Goal: Complete application form

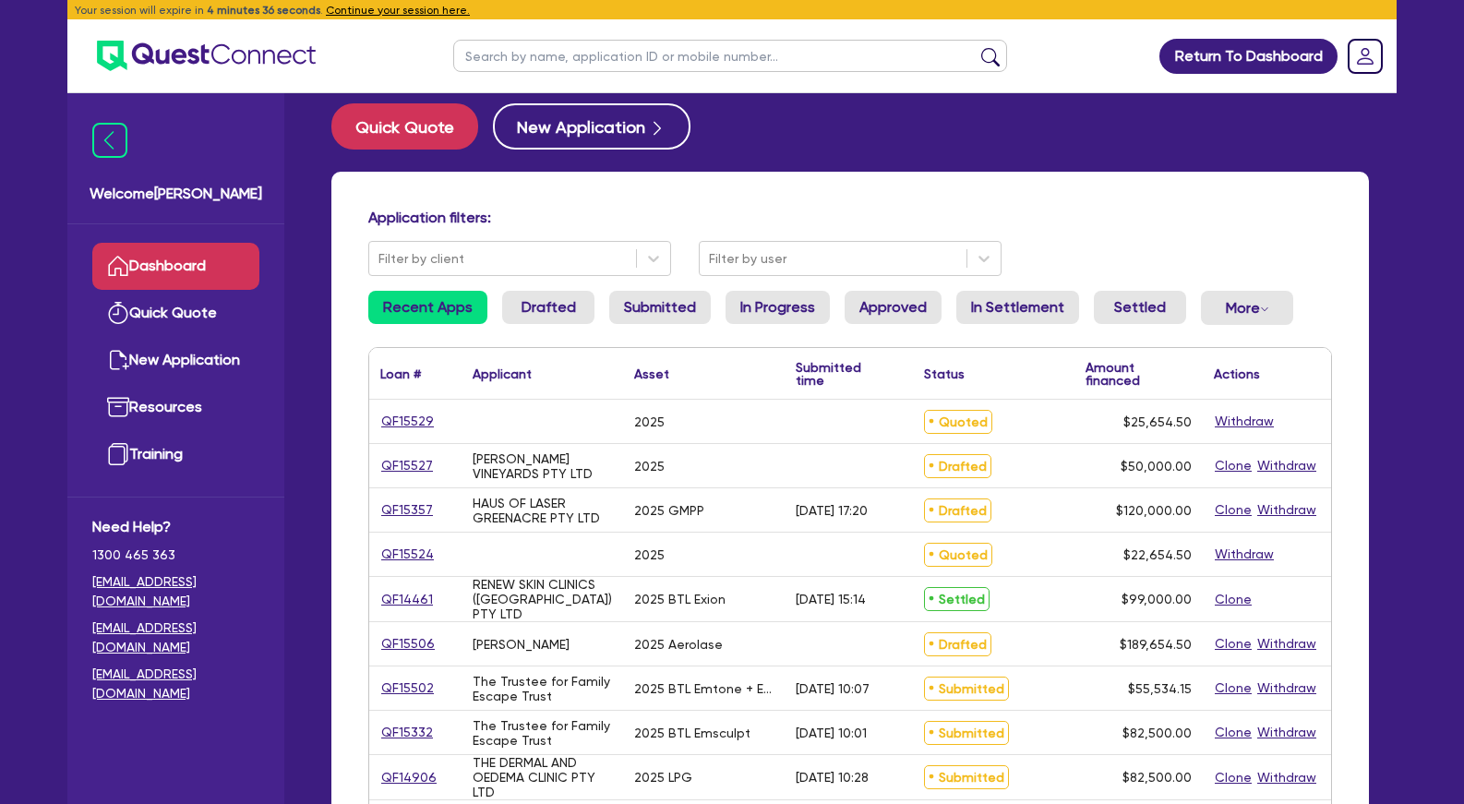
click at [486, 57] on input "text" at bounding box center [730, 56] width 554 height 32
type input "[PERSON_NAME]"
click at [976, 47] on button "submit" at bounding box center [991, 60] width 30 height 26
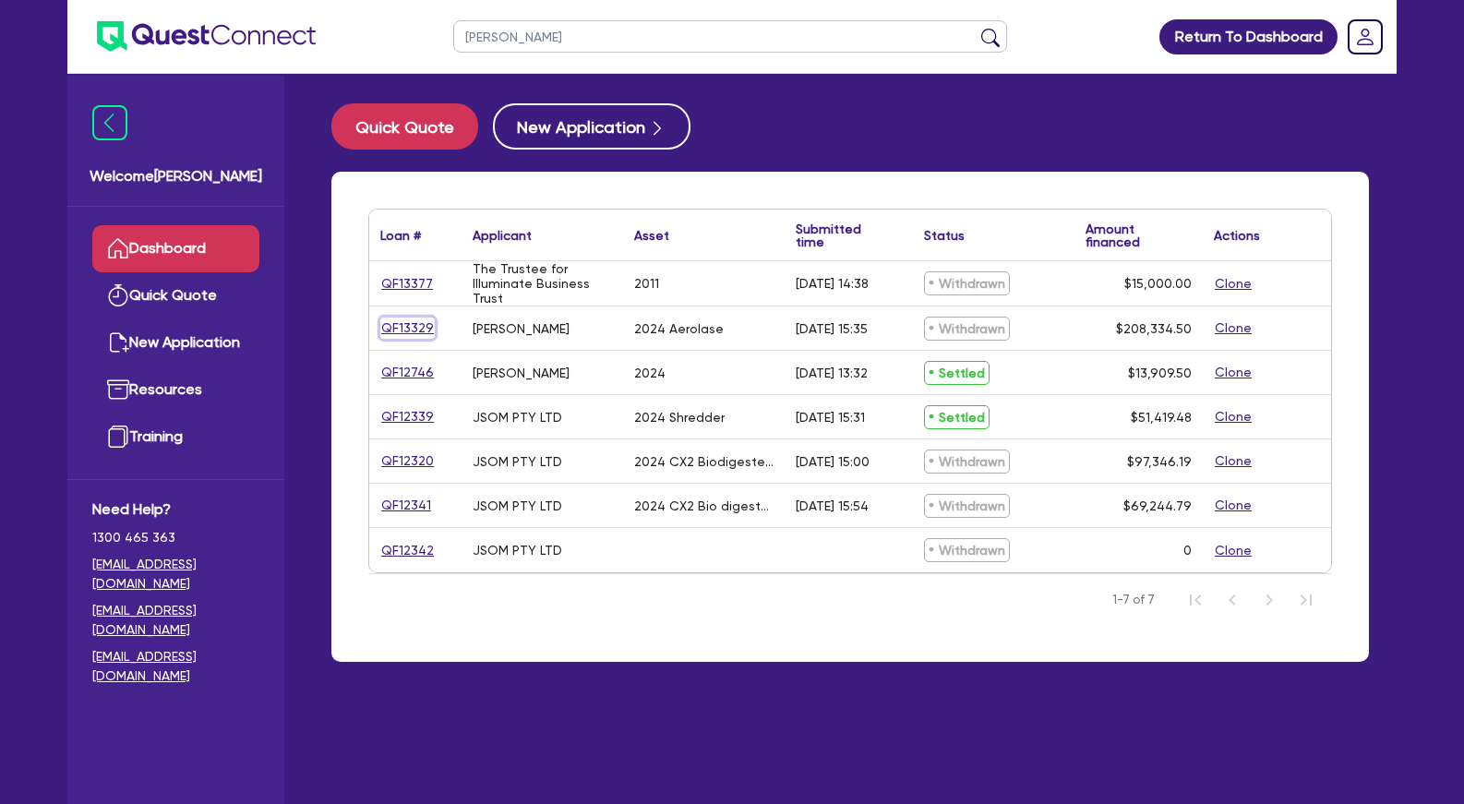
click at [411, 328] on link "QF13329" at bounding box center [407, 328] width 54 height 21
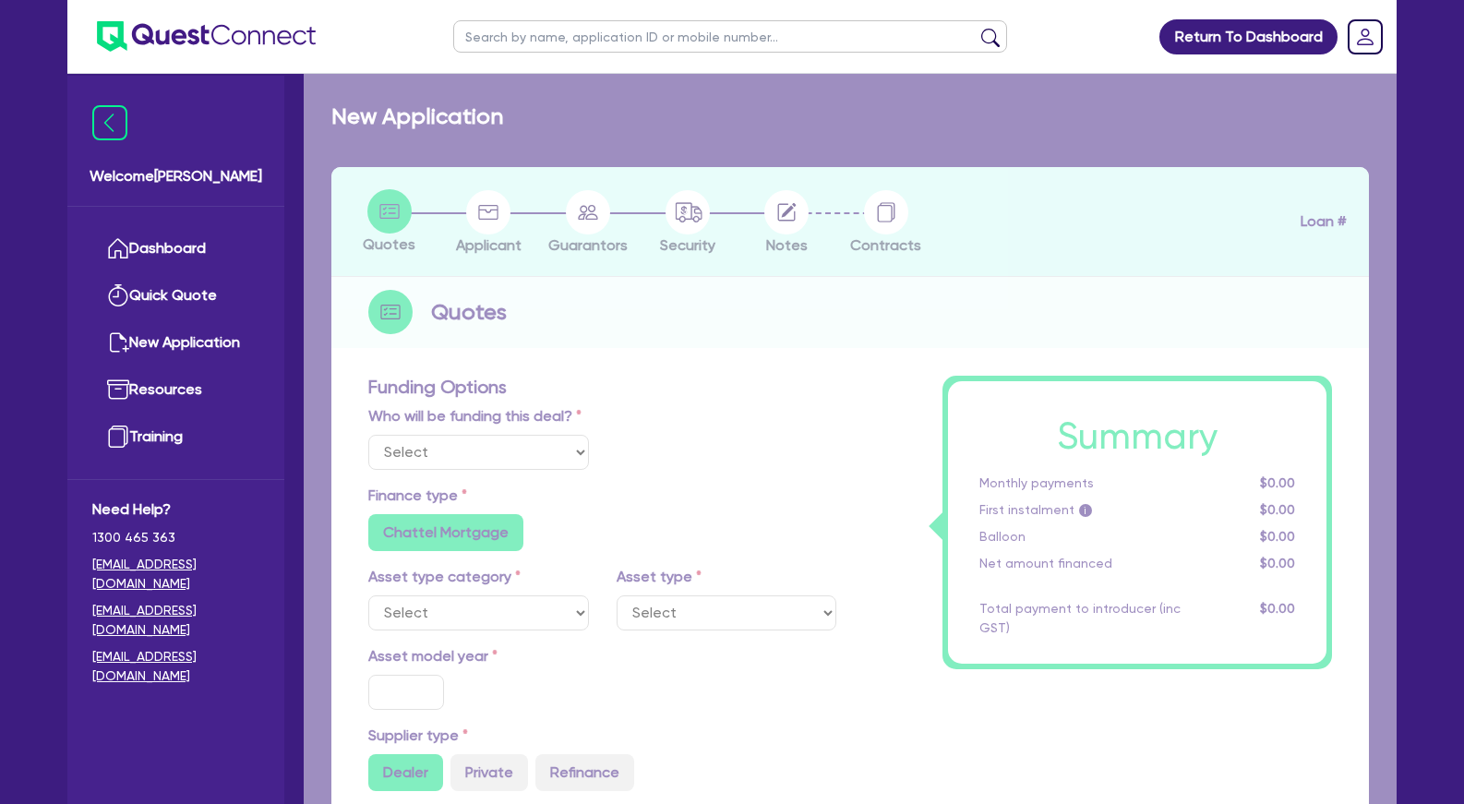
select select "TERTIARY_ASSETS"
type input "2024"
radio input "true"
type input "207,900"
type input "4"
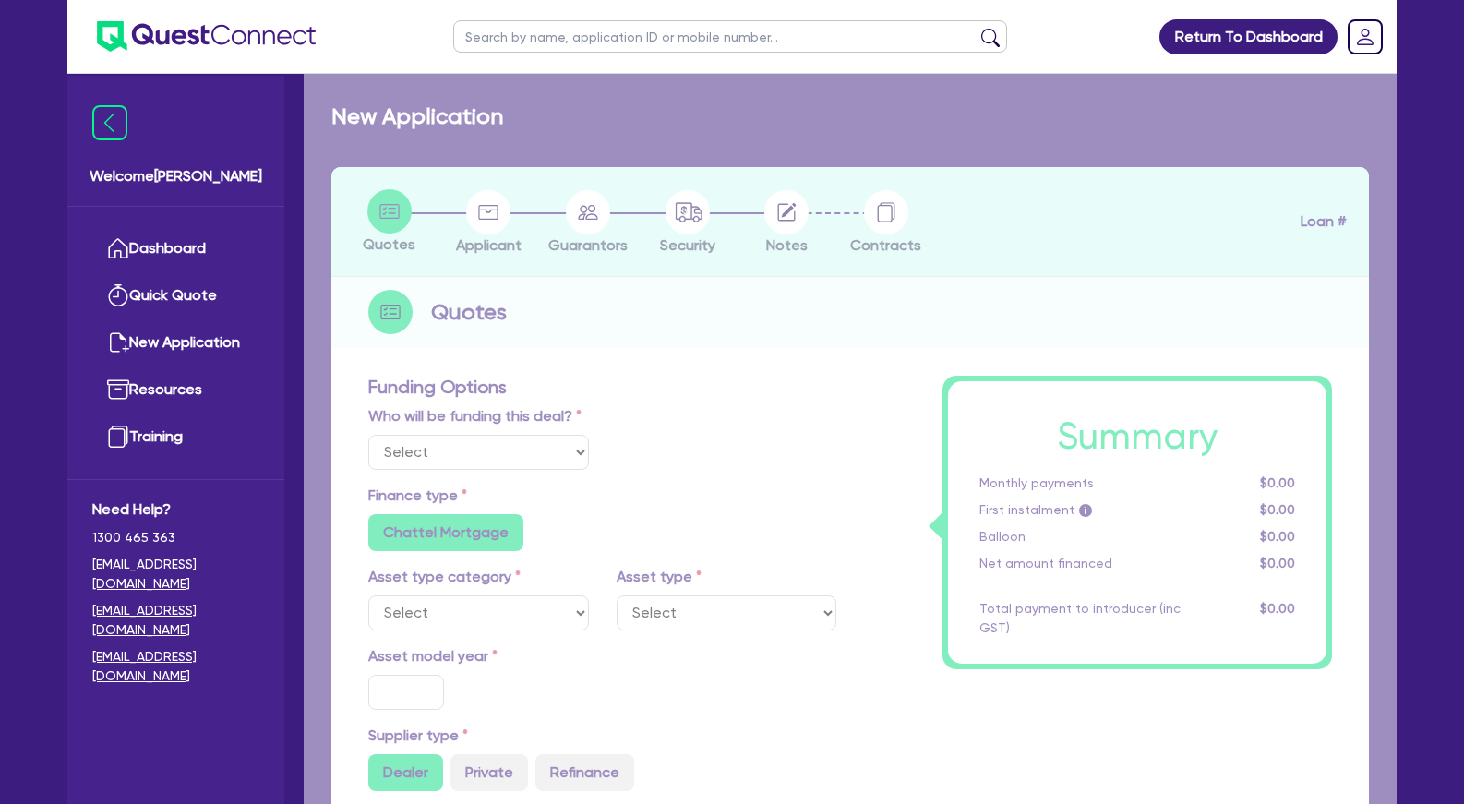
type input "8,333.38"
type input "10.5"
type input "395"
radio input "true"
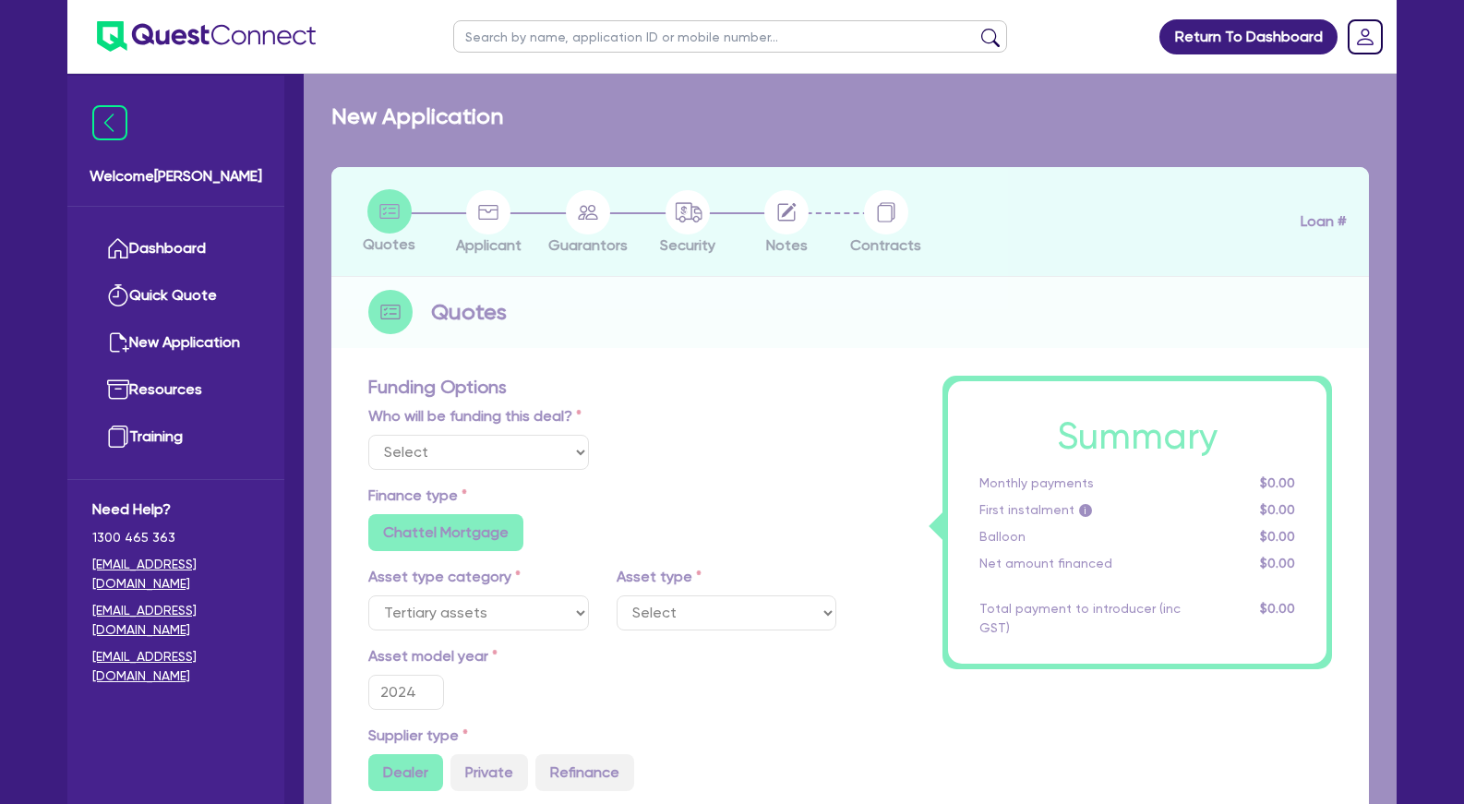
select select "BEAUTY_EQUIPMENT"
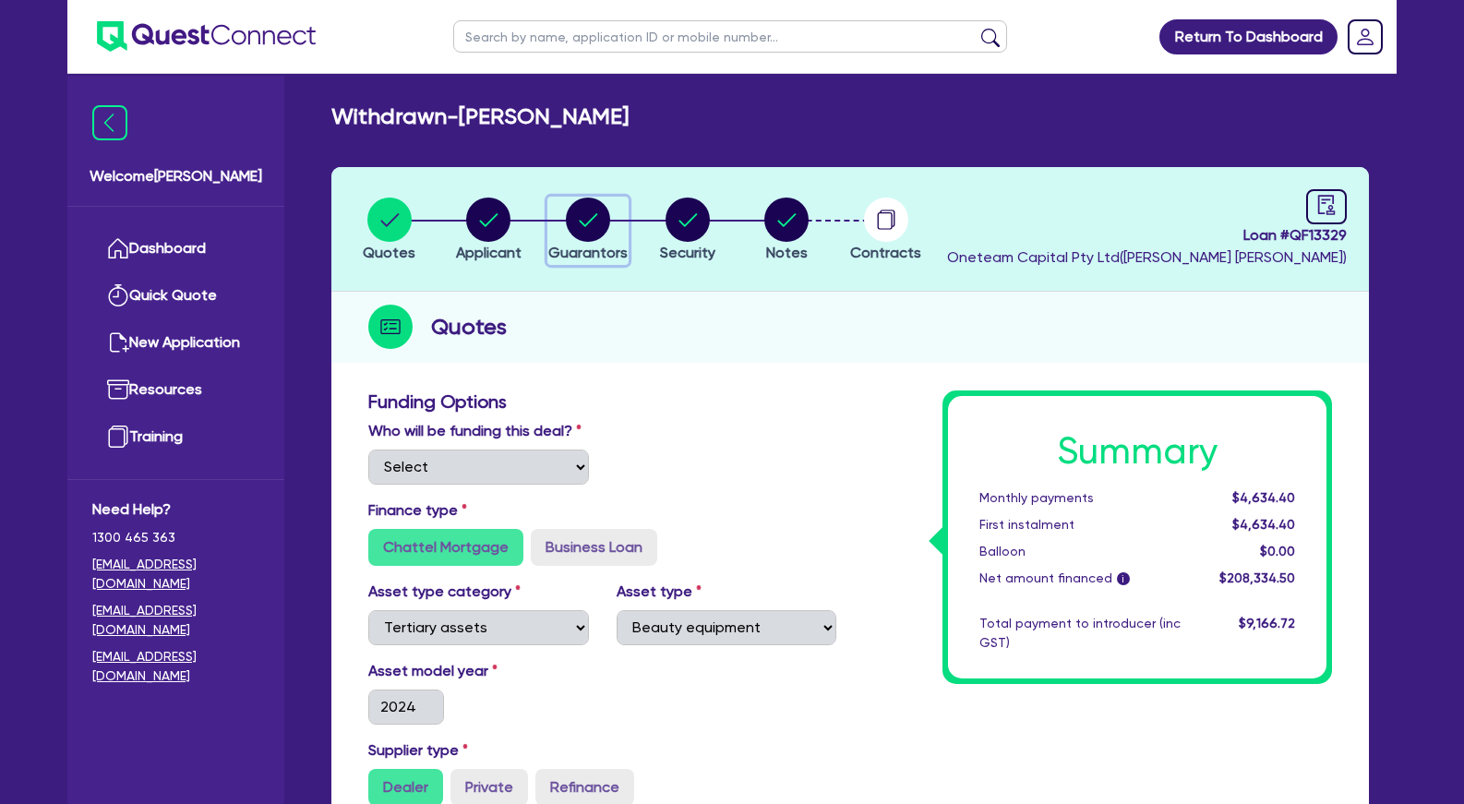
click at [591, 237] on circle "button" at bounding box center [588, 220] width 44 height 44
select select "MRS"
select select "ACT"
select select "MARRIED"
select select "VEHICLE"
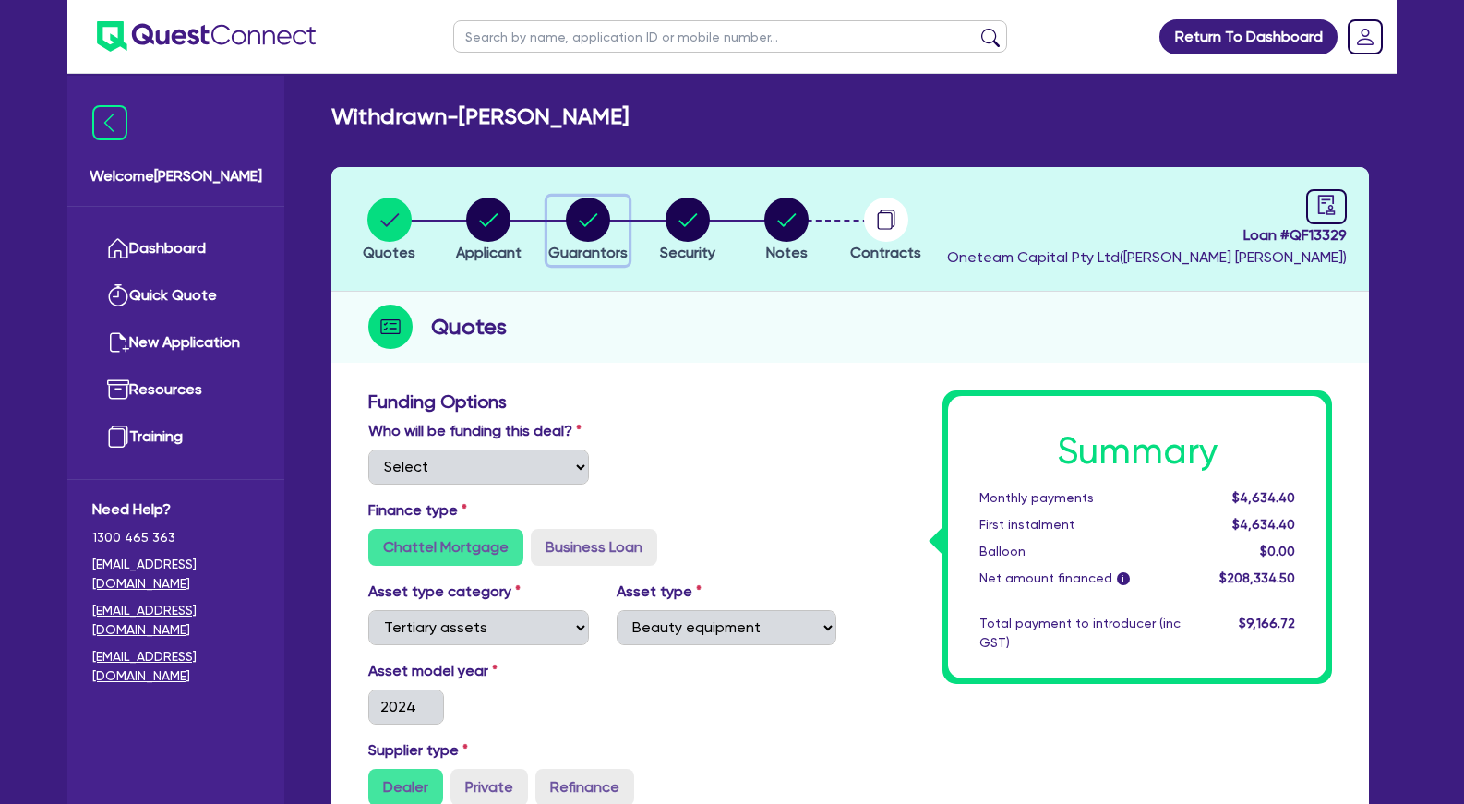
select select "EQUIPMENT"
select select "HOUSEHOLD_PERSONAL"
select select "OTHER"
select select "CASH"
select select "VEHICLE_LOAN"
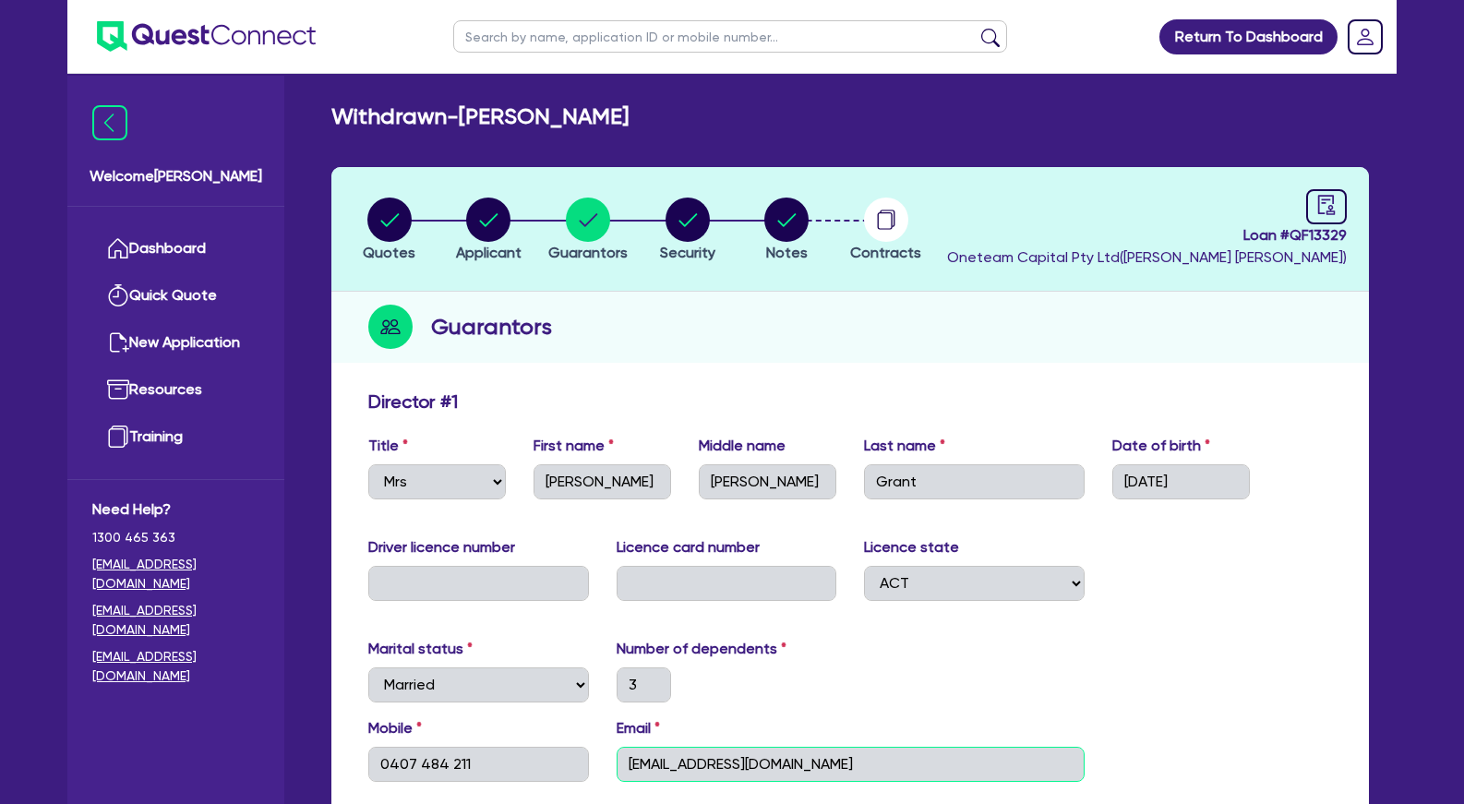
click at [755, 764] on input "[EMAIL_ADDRESS][DOMAIN_NAME]" at bounding box center [851, 764] width 468 height 35
click at [485, 209] on circle "button" at bounding box center [488, 220] width 44 height 44
select select "SOLE_TRADER"
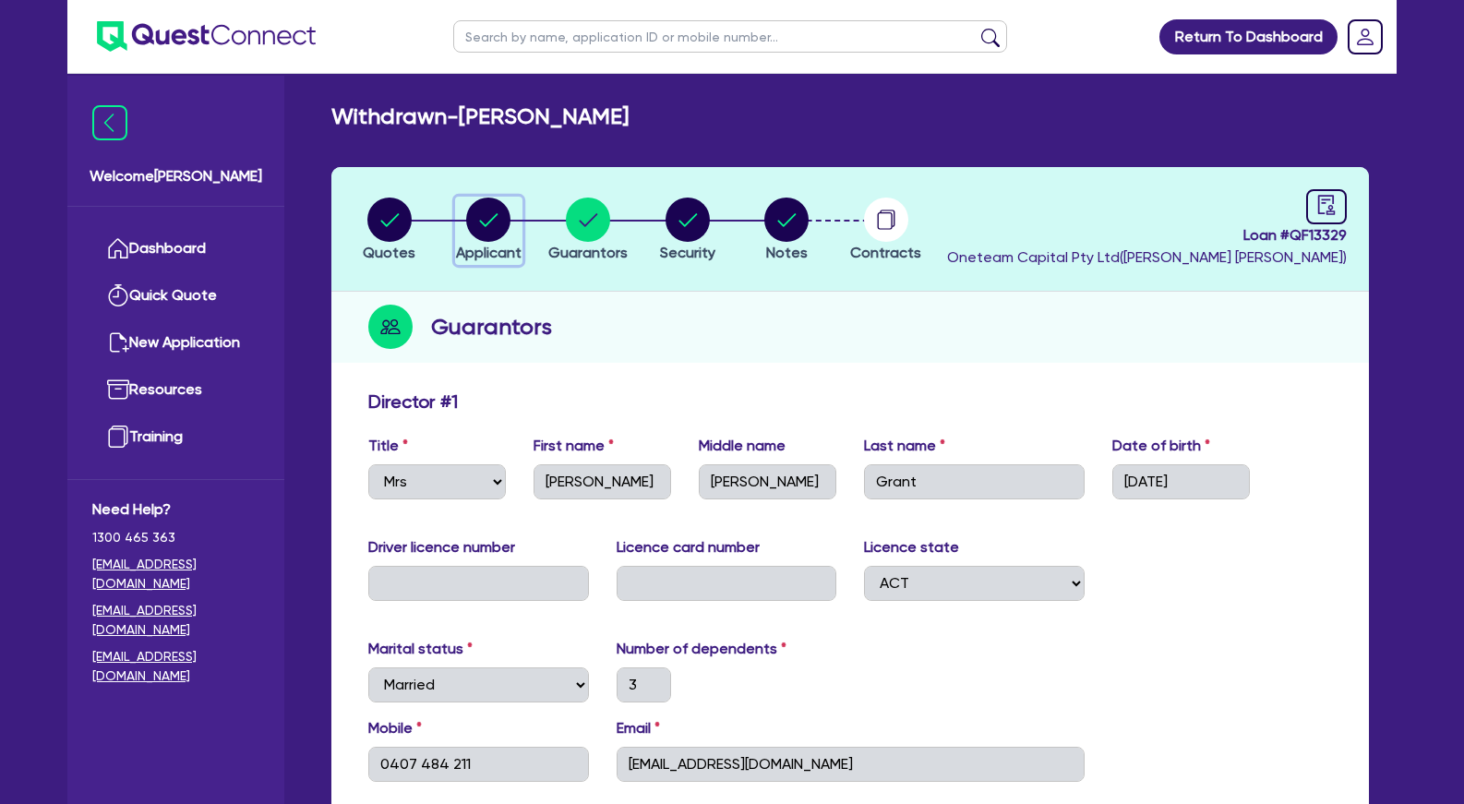
select select "HEALTH_BEAUTY"
select select "HAIR_BEAUTY_SALONS"
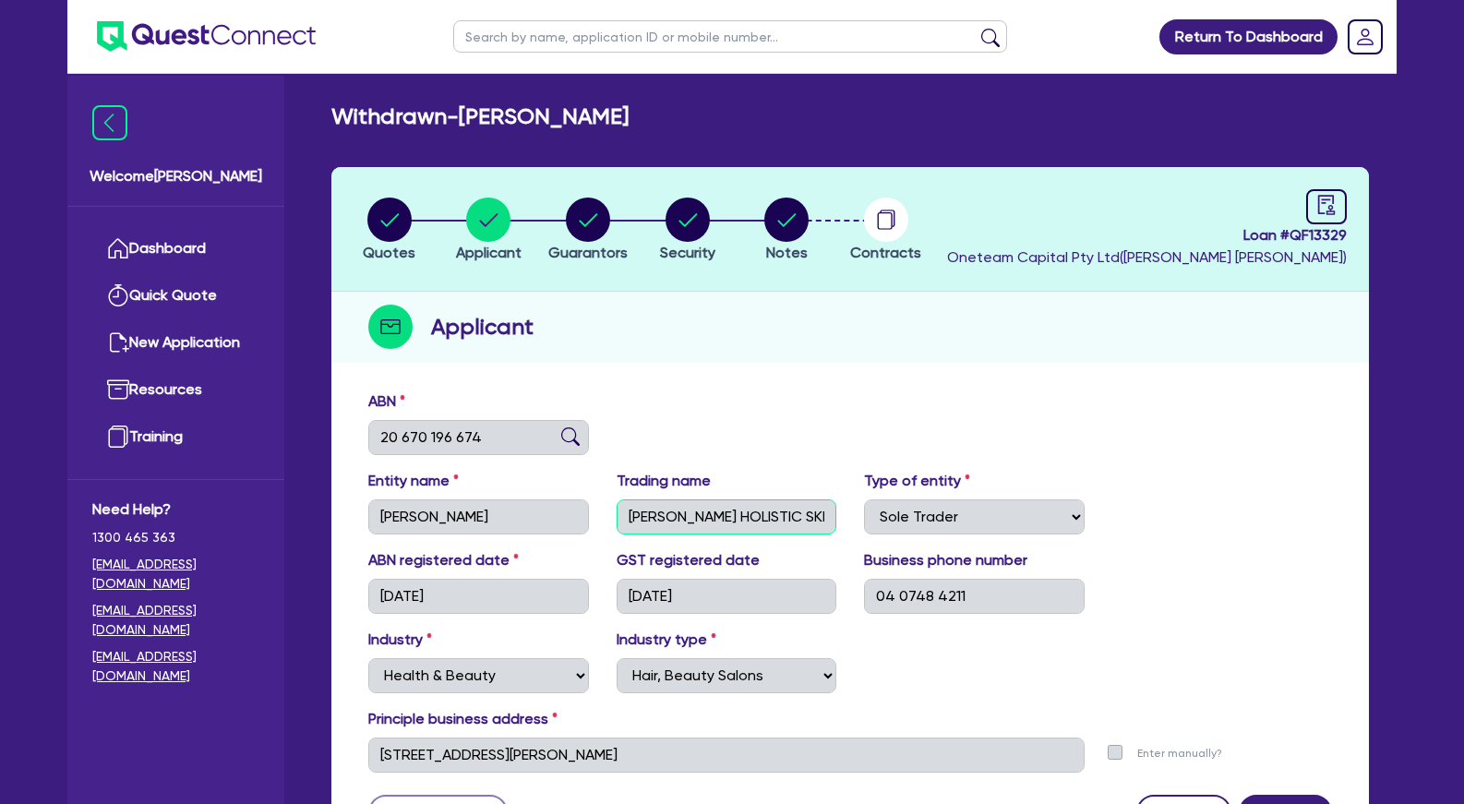
drag, startPoint x: 823, startPoint y: 516, endPoint x: 589, endPoint y: 515, distance: 233.6
click at [617, 515] on input "[PERSON_NAME] HOLISTIC SKIN HEALTH" at bounding box center [727, 516] width 221 height 35
click at [379, 221] on circle "button" at bounding box center [389, 220] width 44 height 44
select select "TERTIARY_ASSETS"
select select "BEAUTY_EQUIPMENT"
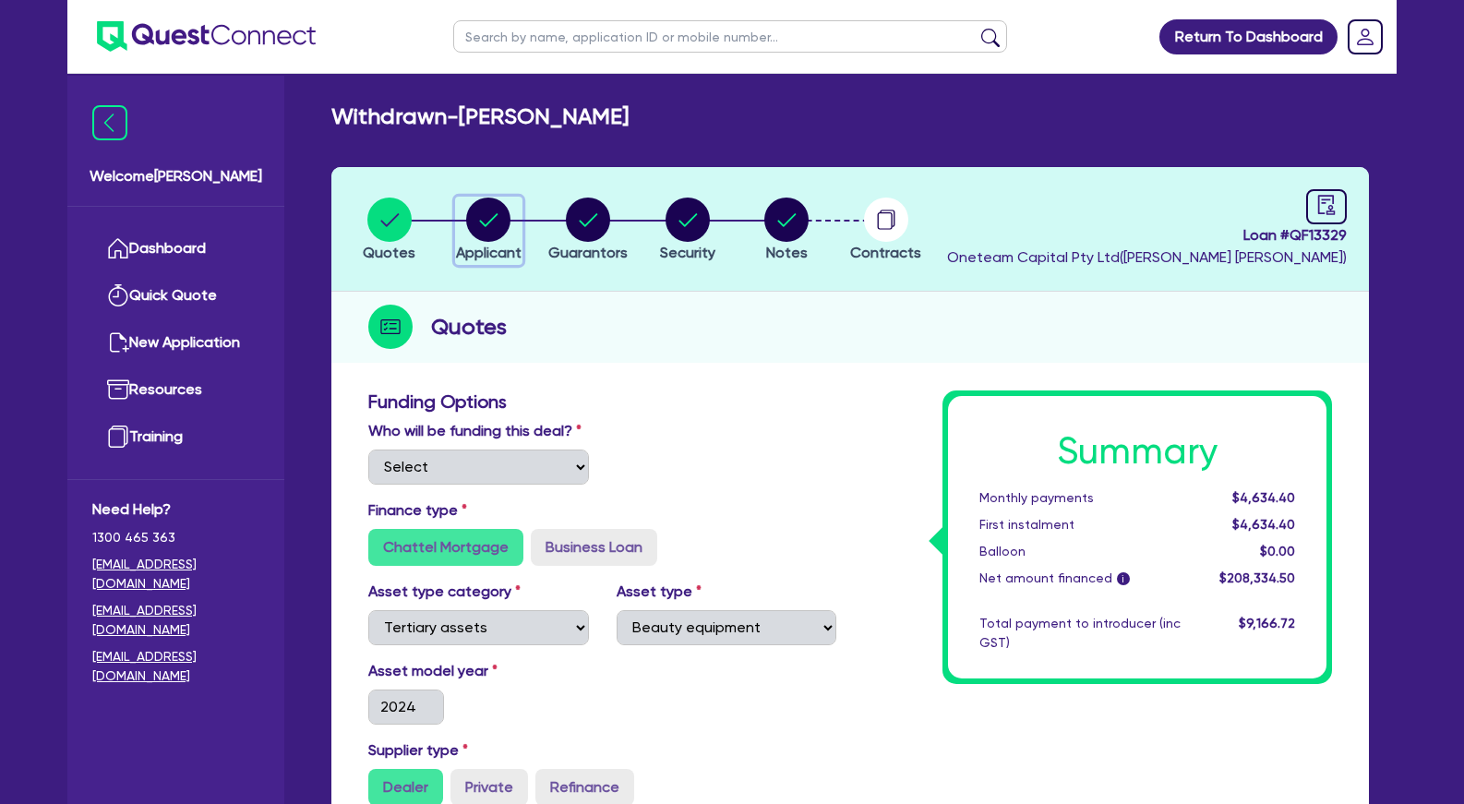
click at [494, 227] on circle "button" at bounding box center [488, 220] width 44 height 44
select select "SOLE_TRADER"
select select "HEALTH_BEAUTY"
select select "HAIR_BEAUTY_SALONS"
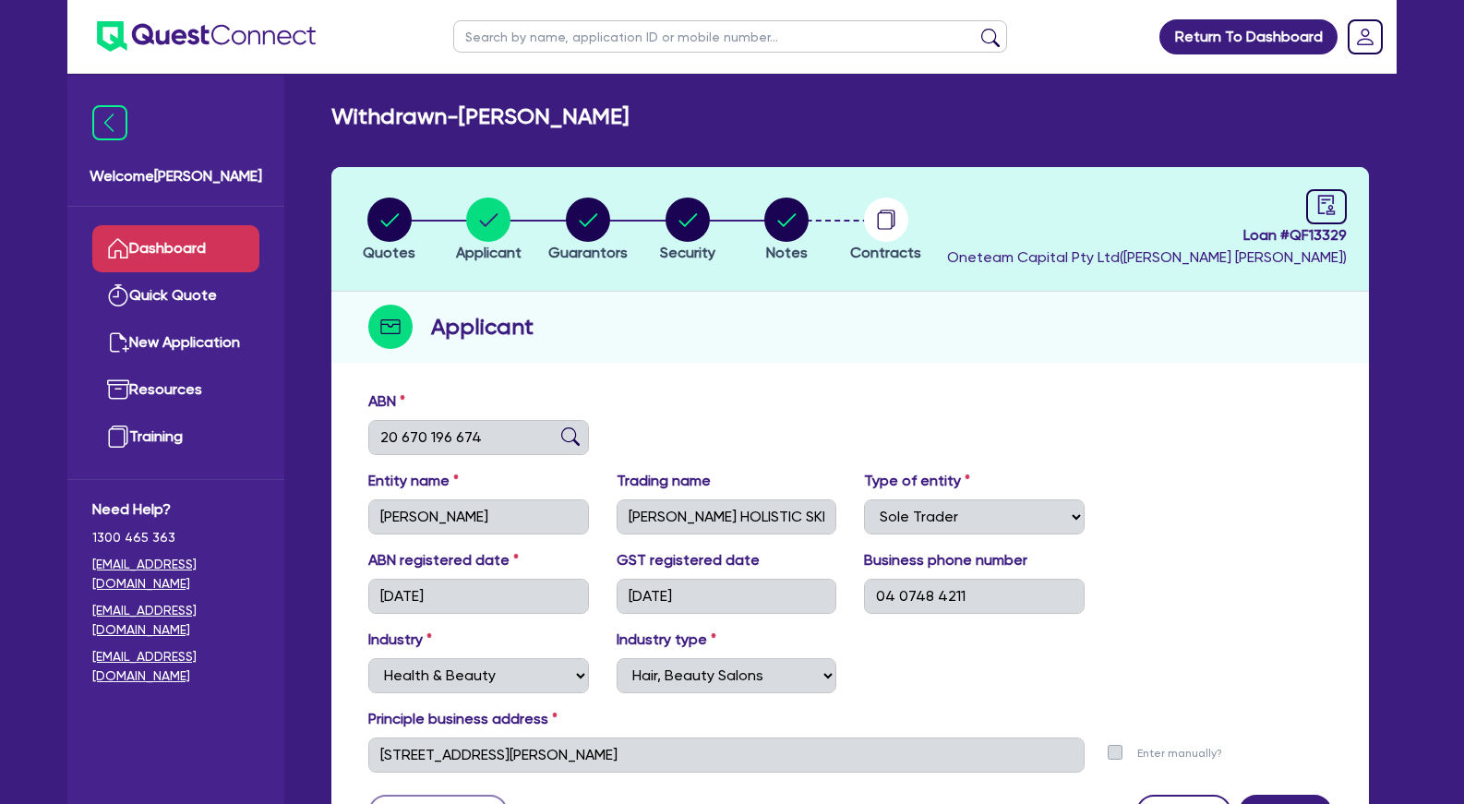
click at [224, 236] on link "Dashboard" at bounding box center [175, 248] width 167 height 47
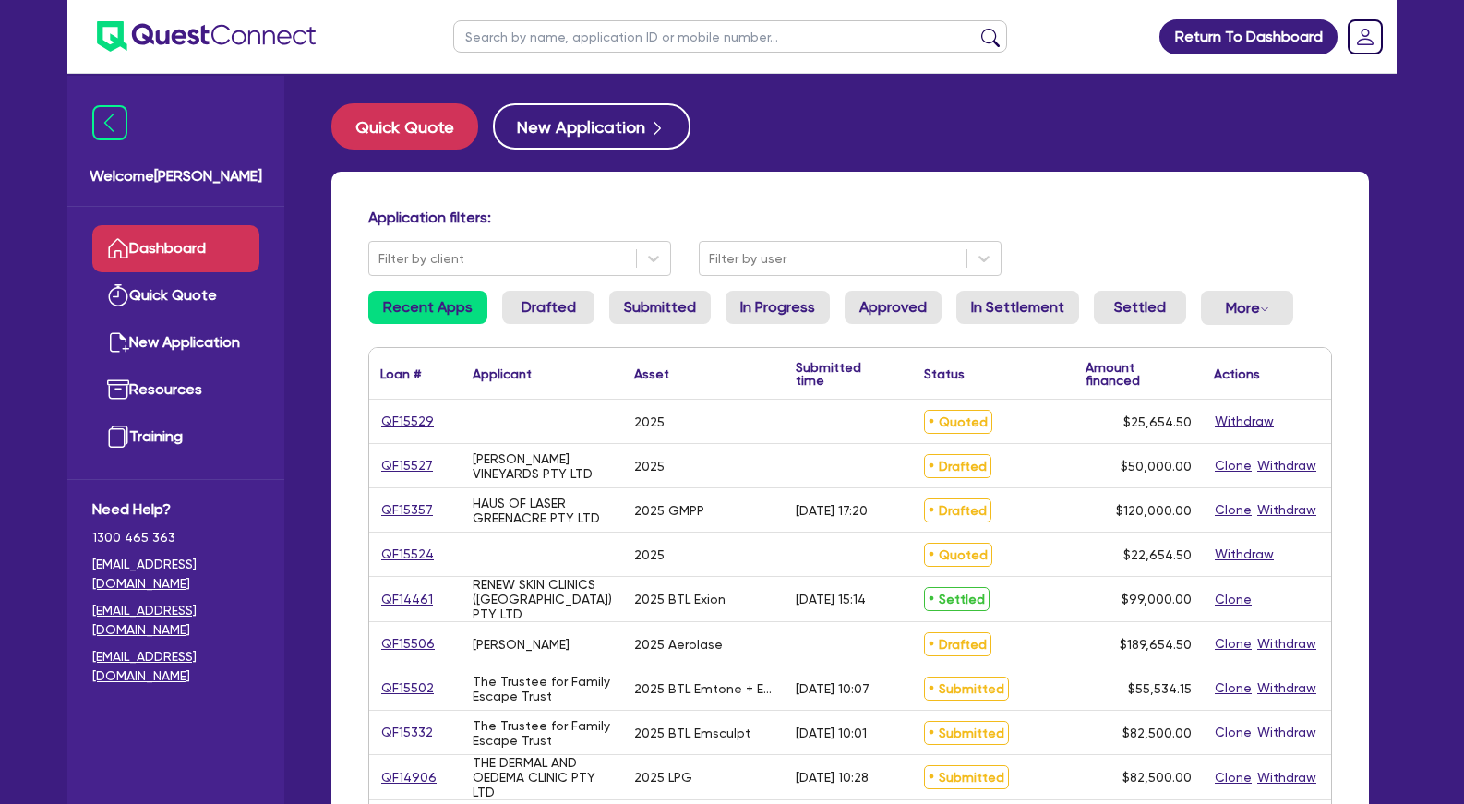
click at [600, 33] on input "text" at bounding box center [730, 36] width 554 height 32
type input "[PERSON_NAME]"
click at [976, 28] on button "submit" at bounding box center [991, 41] width 30 height 26
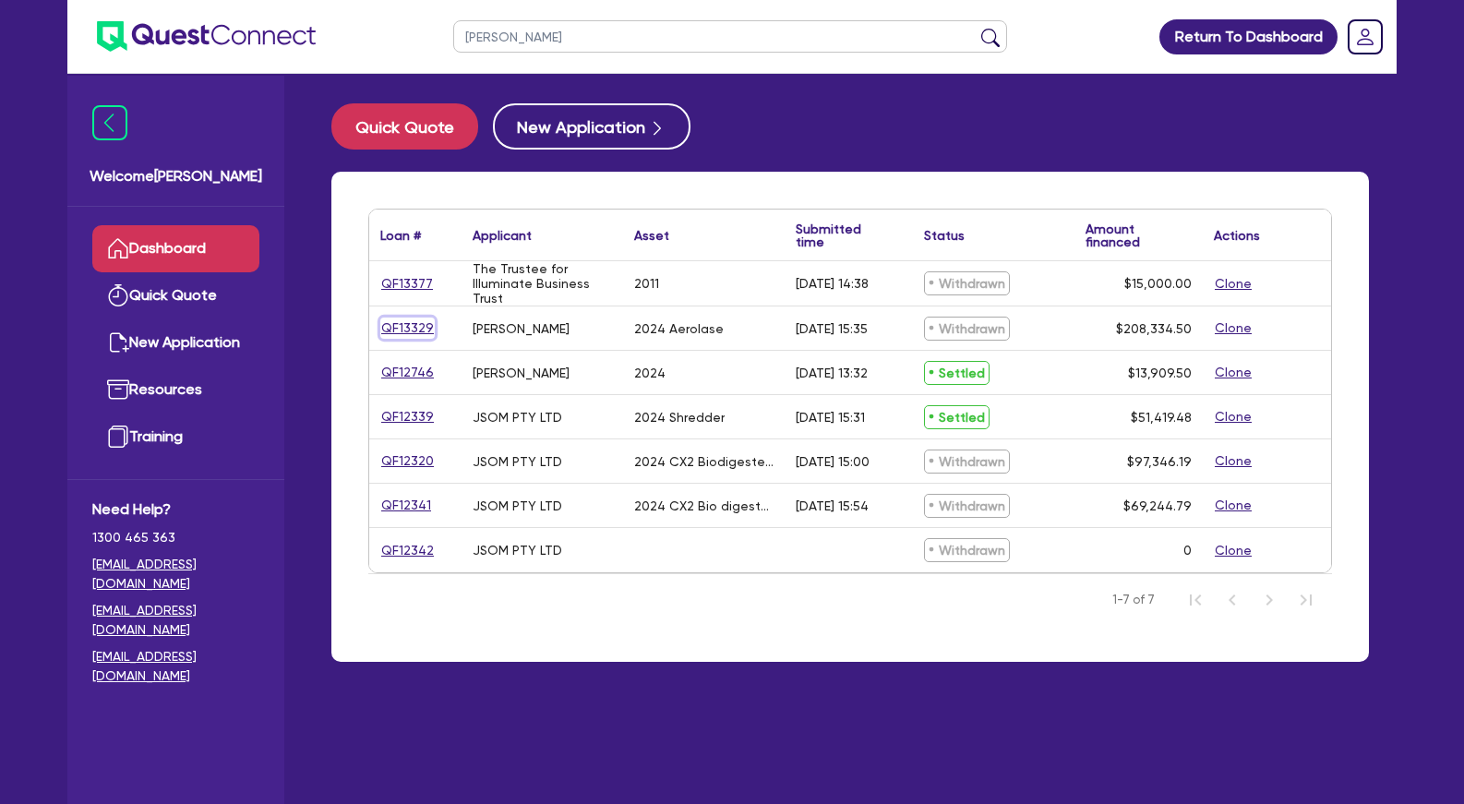
click at [422, 328] on link "QF13329" at bounding box center [407, 328] width 54 height 21
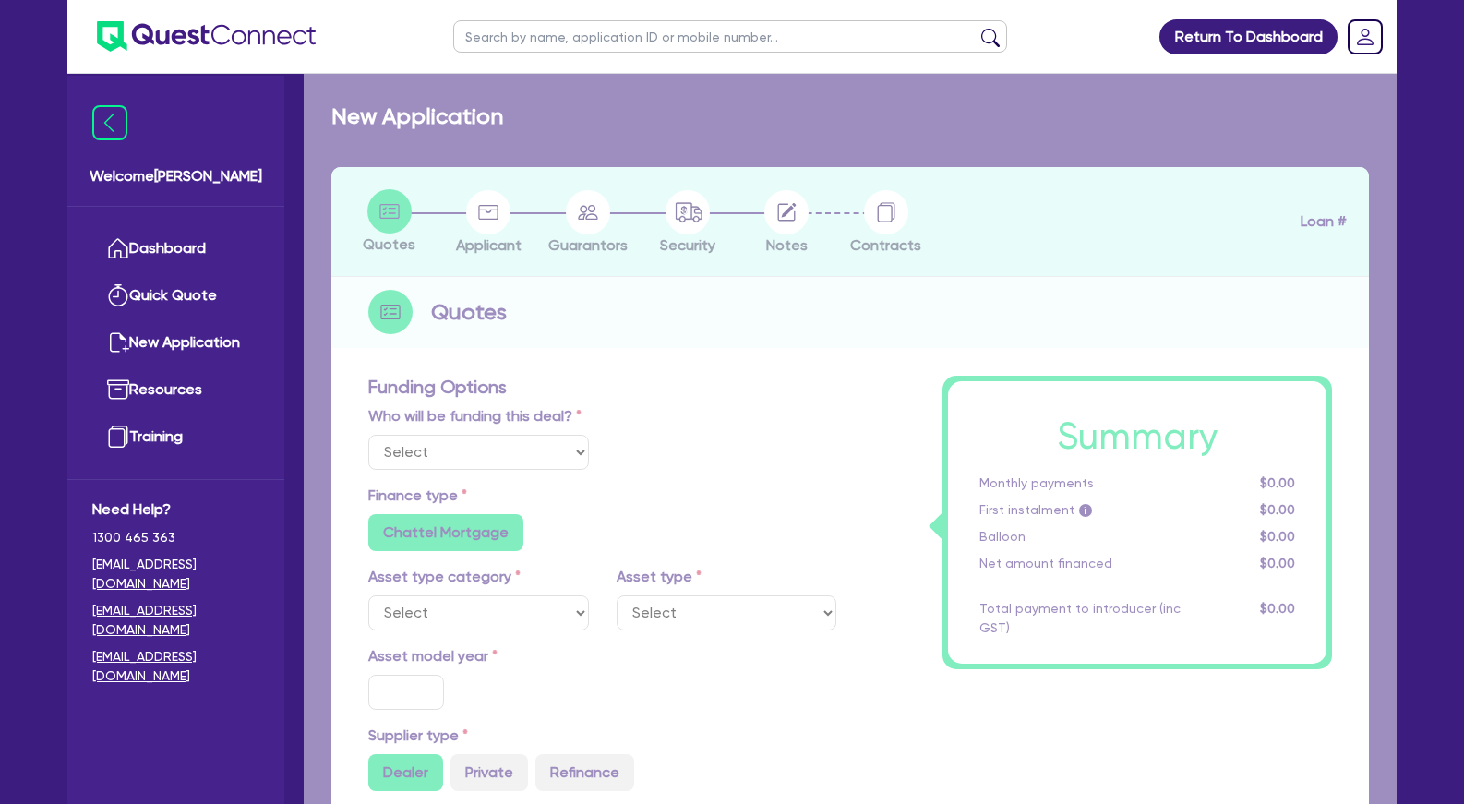
select select "TERTIARY_ASSETS"
type input "2024"
radio input "true"
type input "207,900"
type input "4"
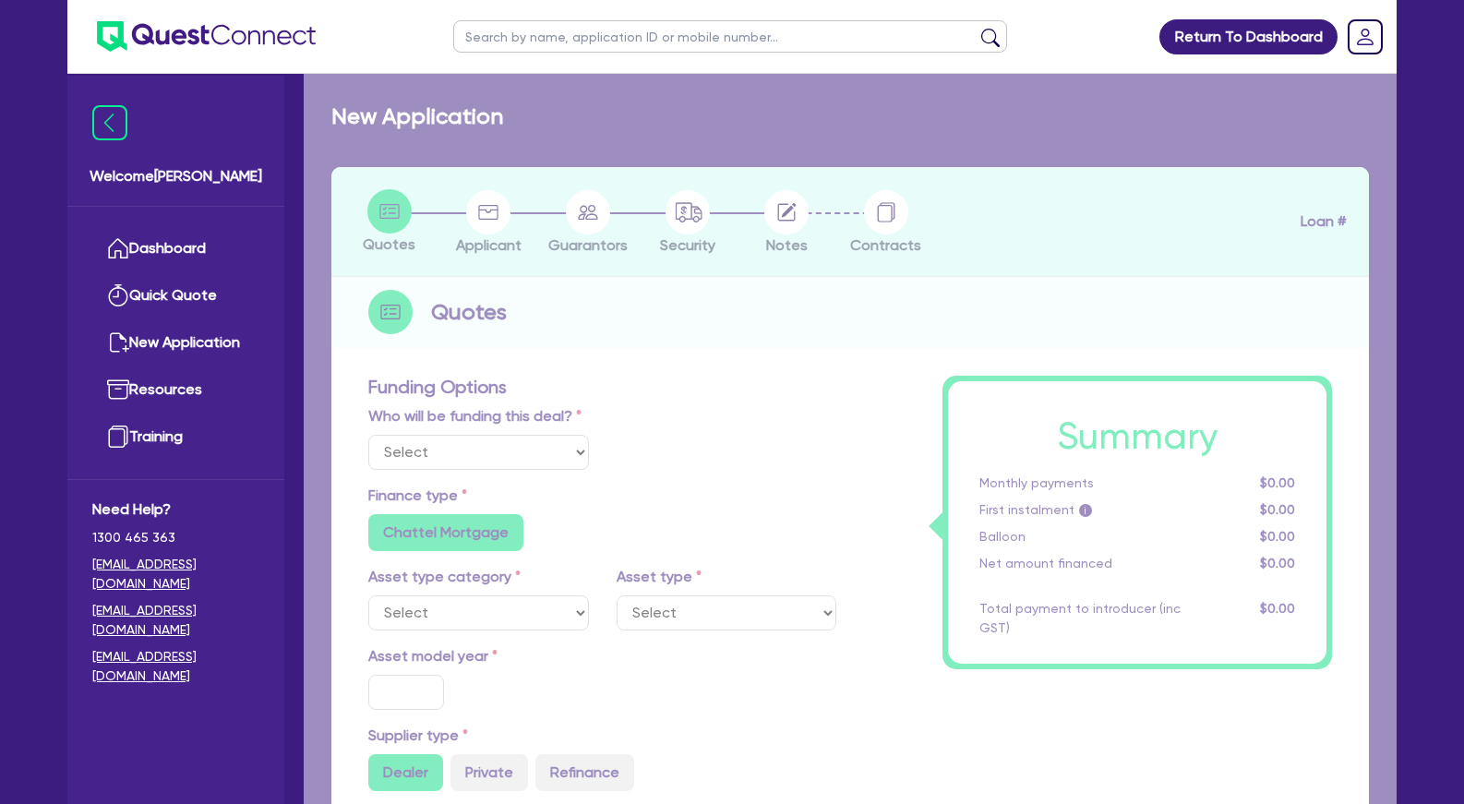
type input "8,333.38"
type input "10.5"
type input "395"
radio input "true"
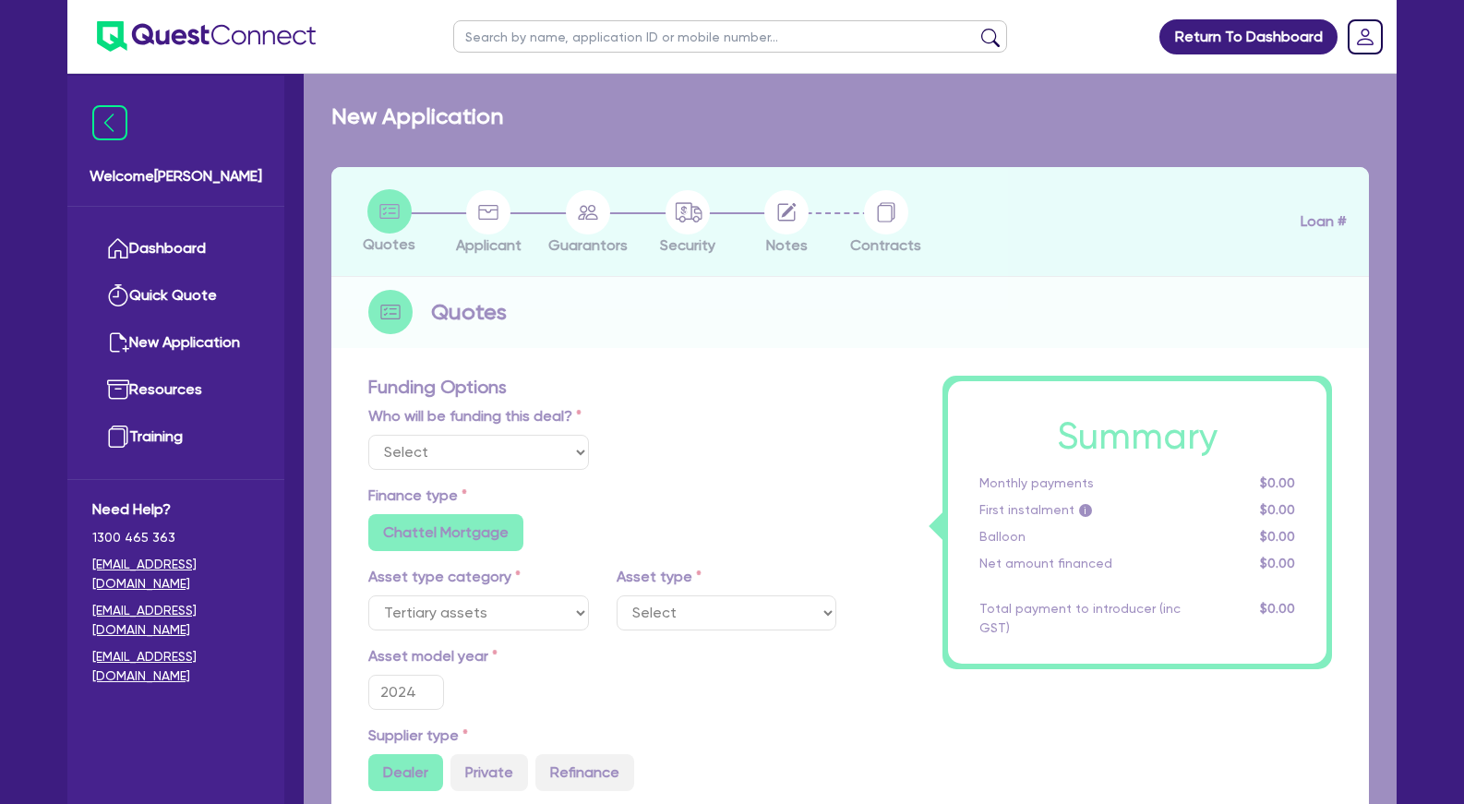
select select "BEAUTY_EQUIPMENT"
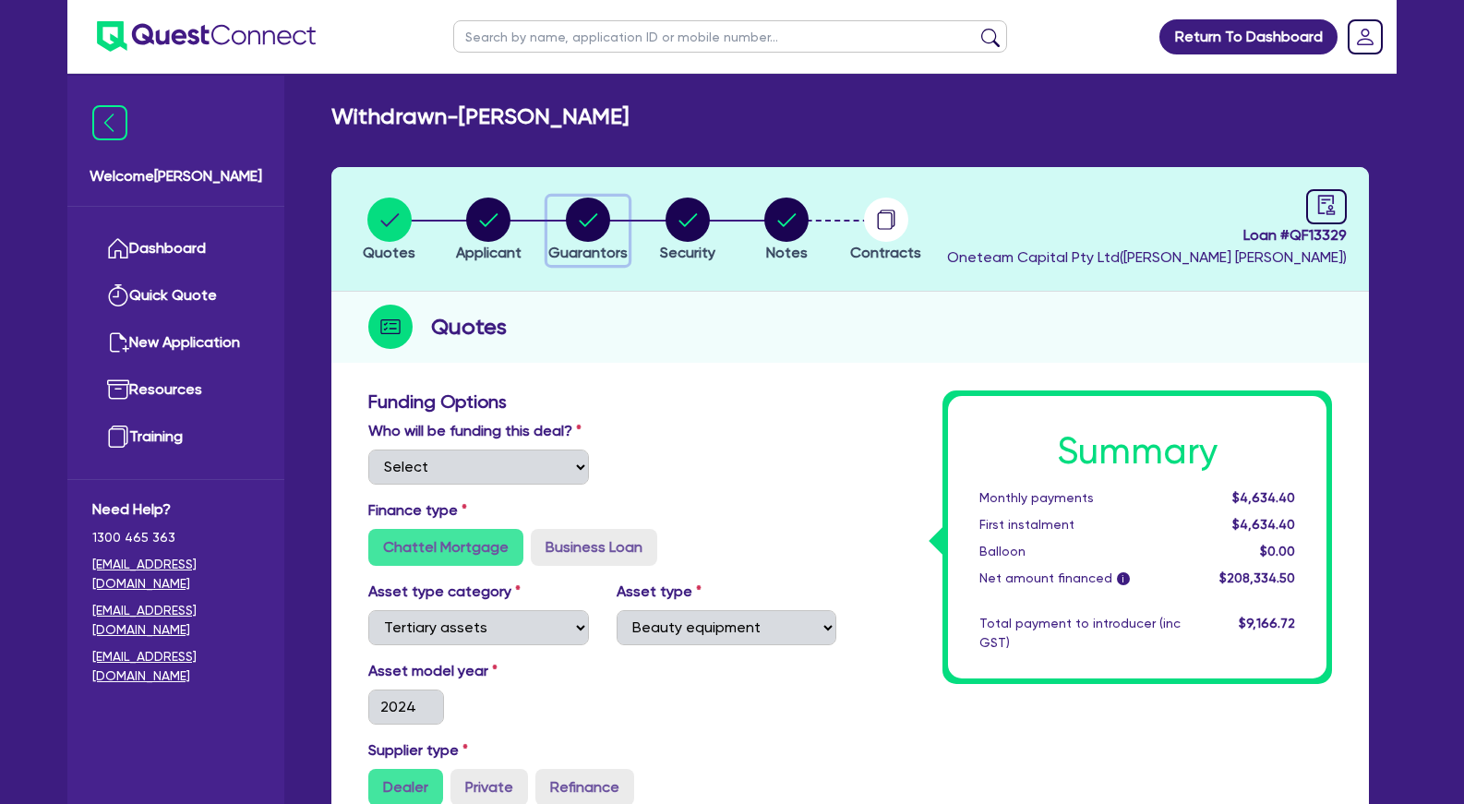
click at [582, 220] on circle "button" at bounding box center [588, 220] width 44 height 44
select select "MRS"
select select "ACT"
select select "MARRIED"
select select "VEHICLE"
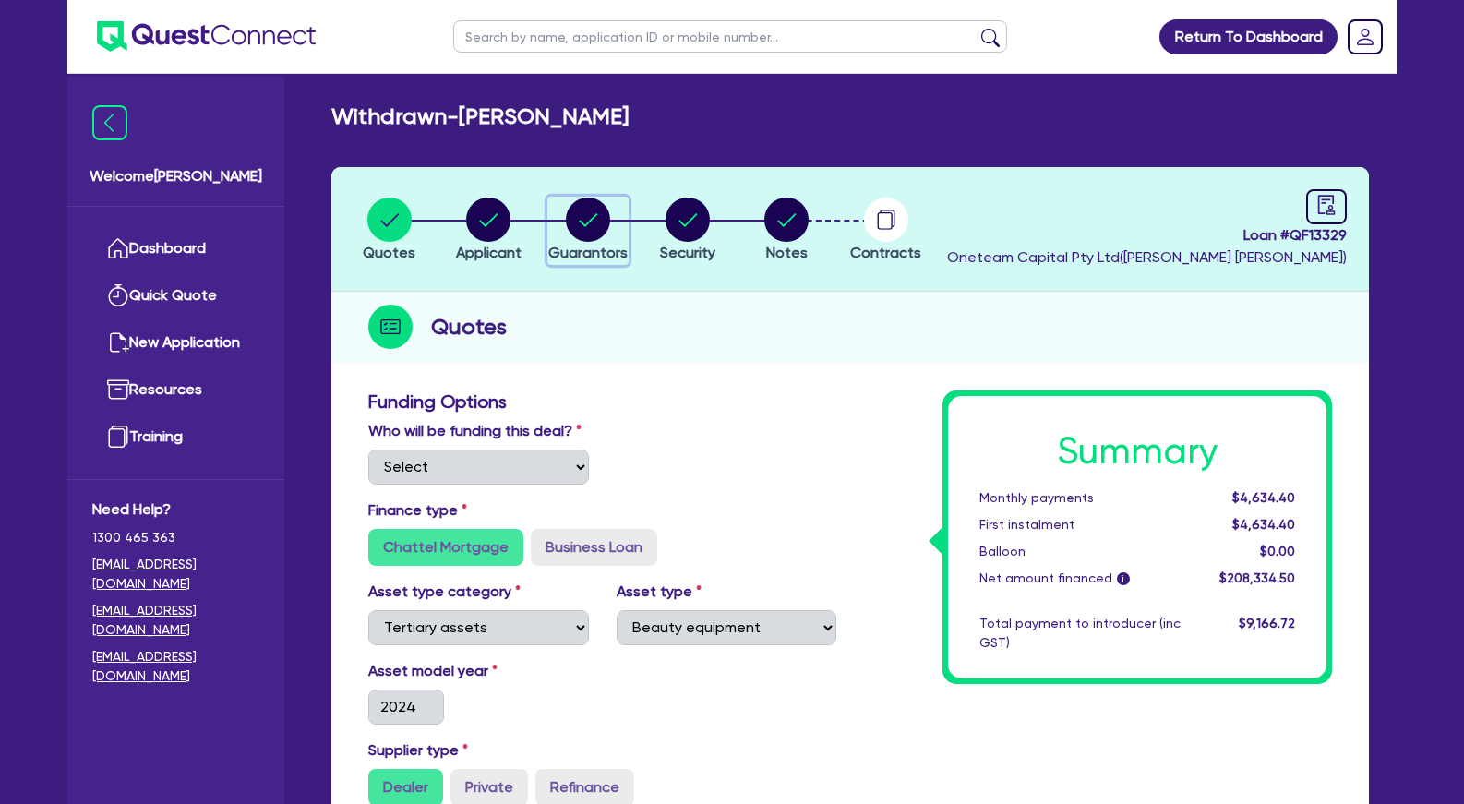
select select "EQUIPMENT"
select select "HOUSEHOLD_PERSONAL"
select select "OTHER"
select select "CASH"
select select "VEHICLE_LOAN"
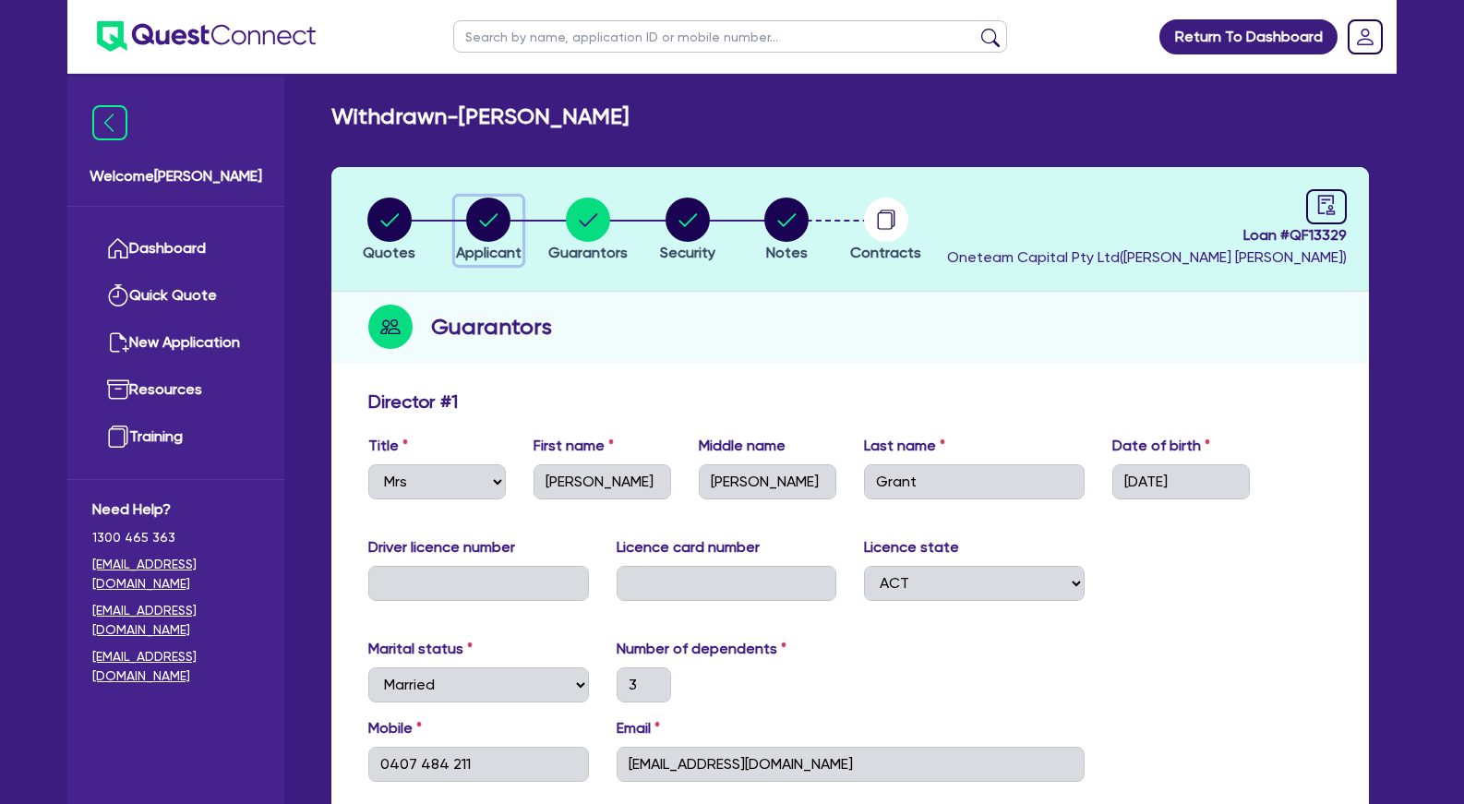
click at [495, 219] on circle "button" at bounding box center [488, 220] width 44 height 44
select select "SOLE_TRADER"
select select "HEALTH_BEAUTY"
select select "HAIR_BEAUTY_SALONS"
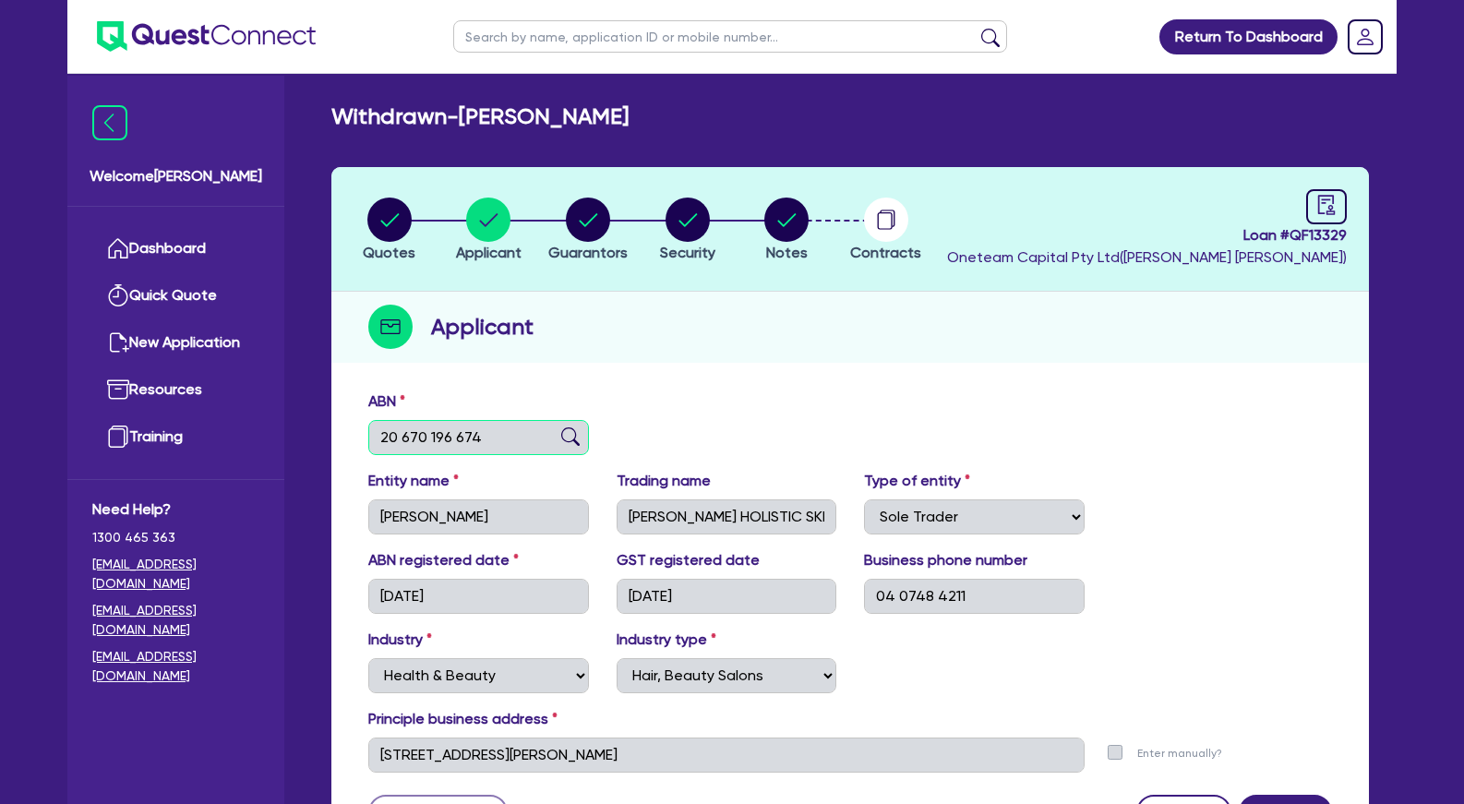
drag, startPoint x: 498, startPoint y: 443, endPoint x: 368, endPoint y: 442, distance: 129.3
click at [368, 443] on input "20 670 196 674" at bounding box center [478, 437] width 221 height 35
click at [550, 350] on div "Applicant" at bounding box center [850, 327] width 1038 height 71
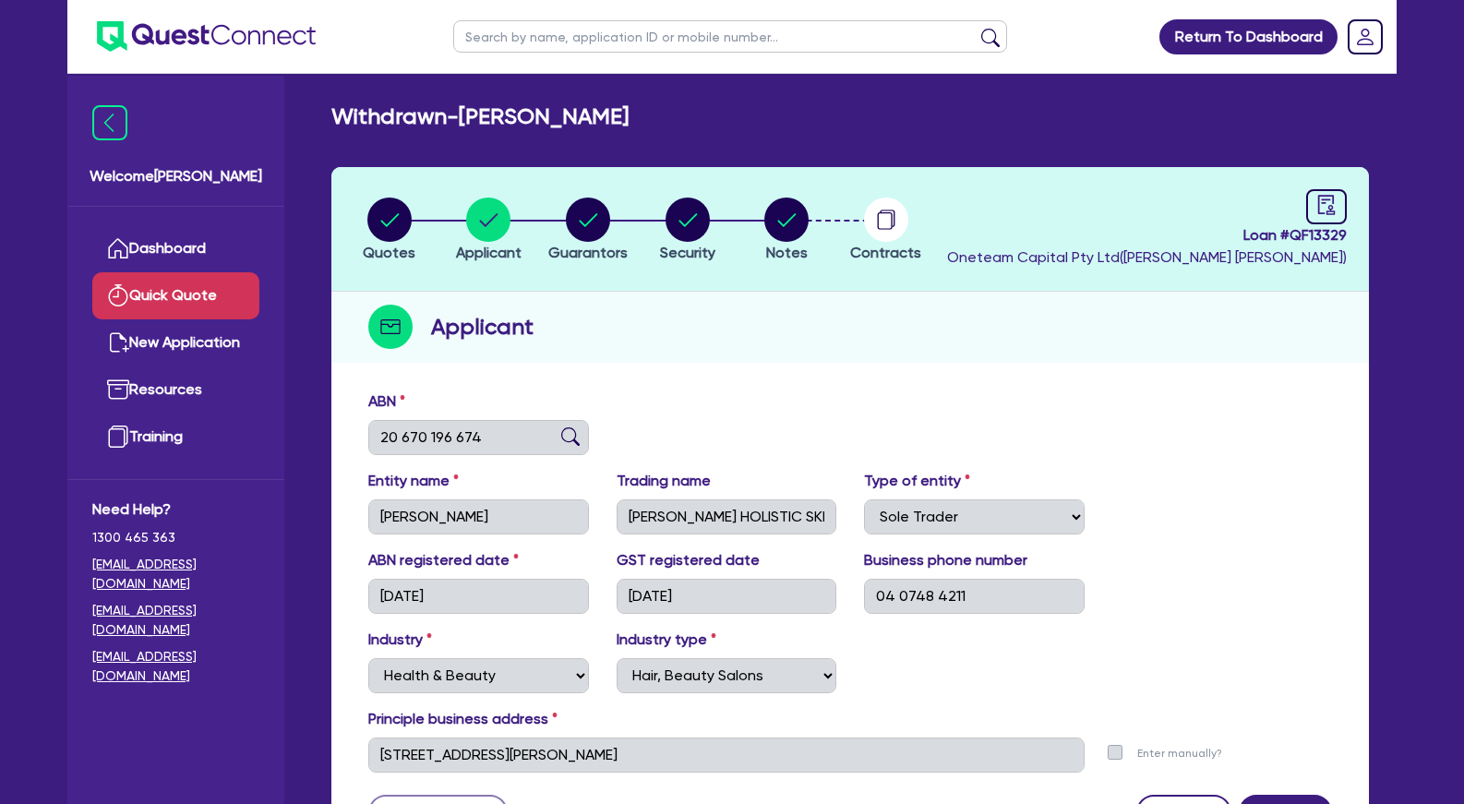
click at [205, 297] on link "Quick Quote" at bounding box center [175, 295] width 167 height 47
select select "Other"
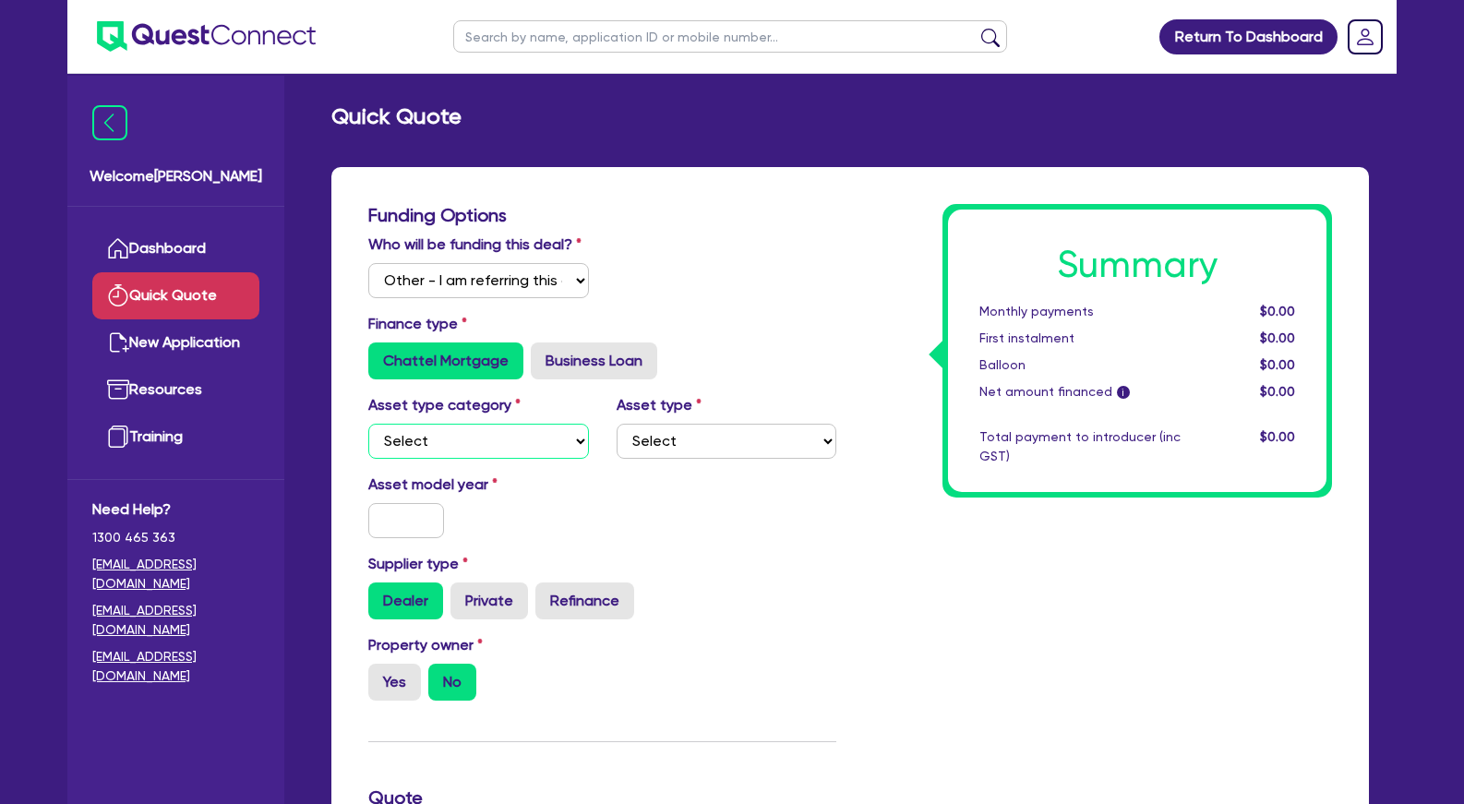
click at [368, 424] on select "Select Cars and light trucks Primary assets Secondary assets Tertiary assets" at bounding box center [478, 441] width 221 height 35
select select "TERTIARY_ASSETS"
click option "Tertiary assets" at bounding box center [0, 0] width 0 height 0
click at [617, 424] on select "Select Beauty equipment IT equipment IT software Watercraft Other" at bounding box center [727, 441] width 221 height 35
select select "BEAUTY_EQUIPMENT"
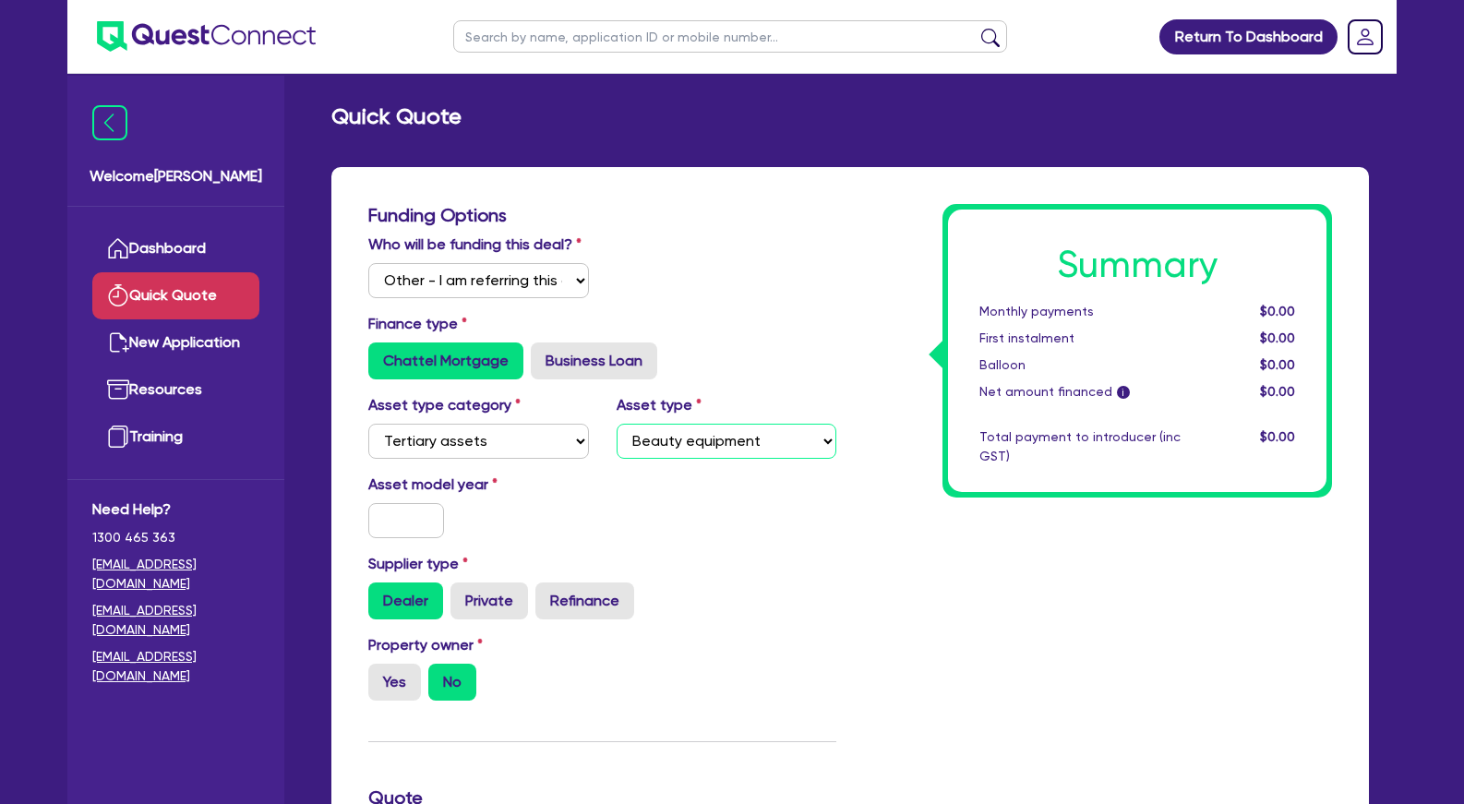
click option "Beauty equipment" at bounding box center [0, 0] width 0 height 0
click at [425, 538] on input "text" at bounding box center [406, 520] width 76 height 35
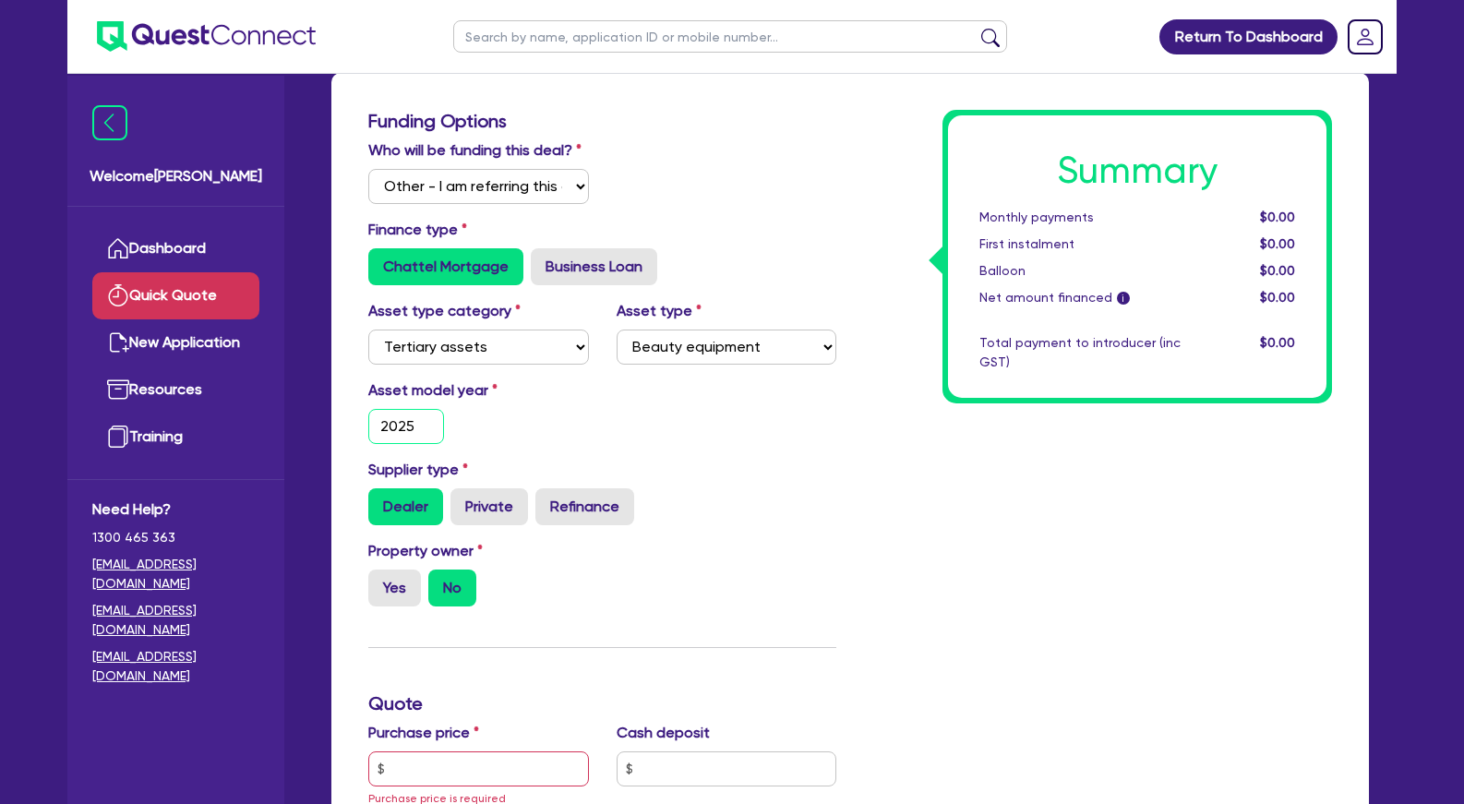
type input "2025"
click at [379, 582] on input "Yes" at bounding box center [374, 576] width 12 height 12
radio input "true"
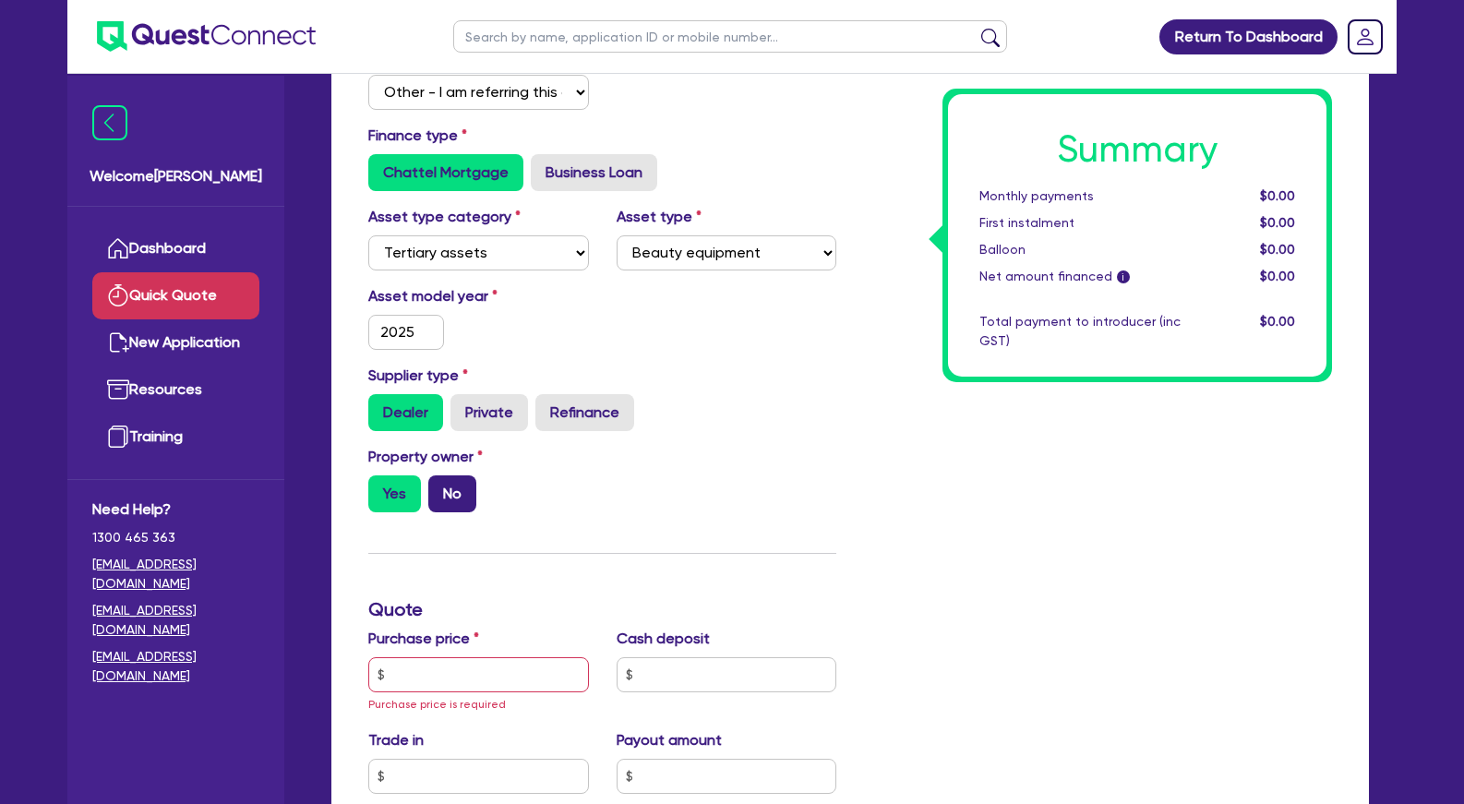
click at [449, 512] on label "No" at bounding box center [452, 493] width 48 height 37
click at [440, 487] on input "No" at bounding box center [434, 481] width 12 height 12
radio input "true"
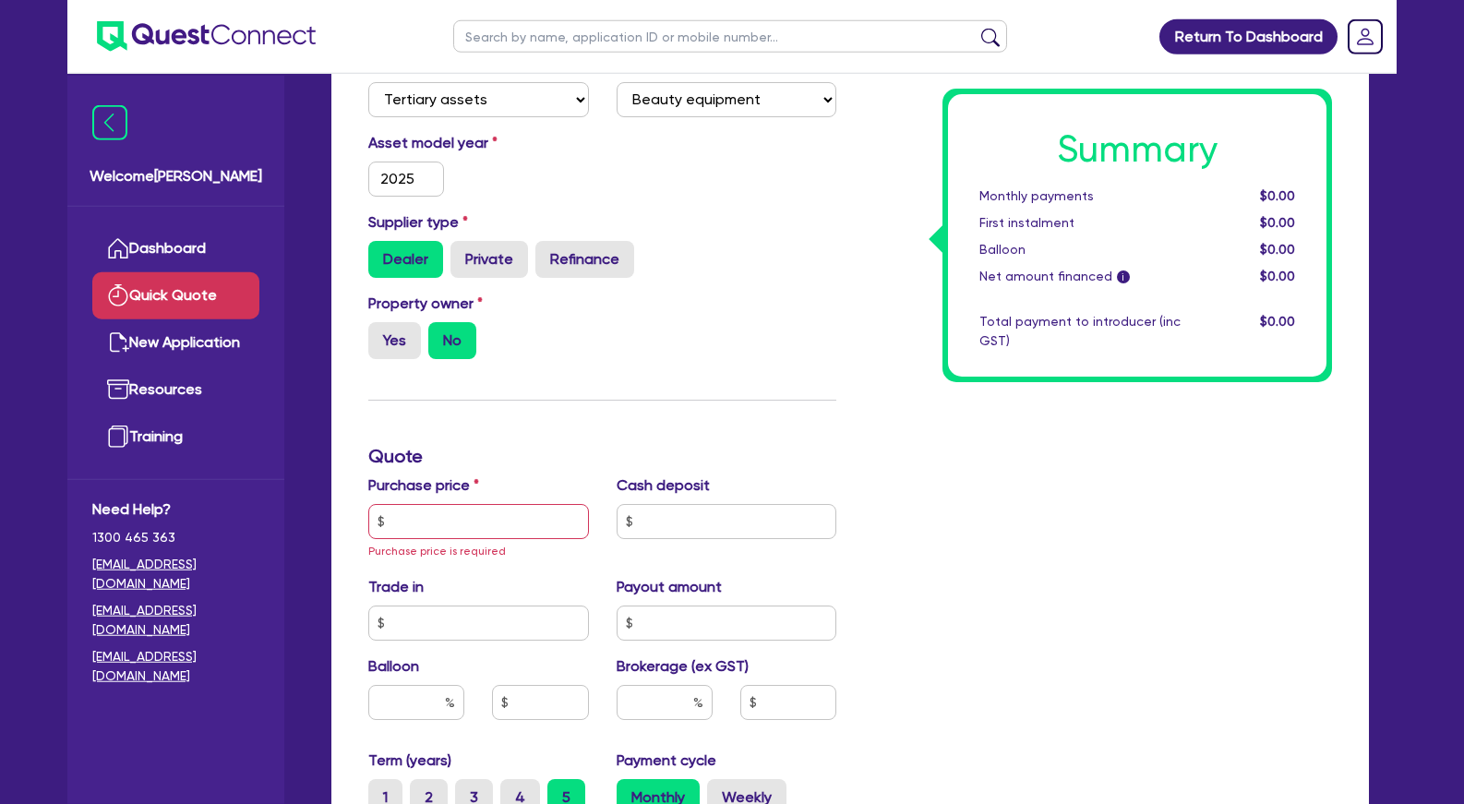
scroll to position [377, 0]
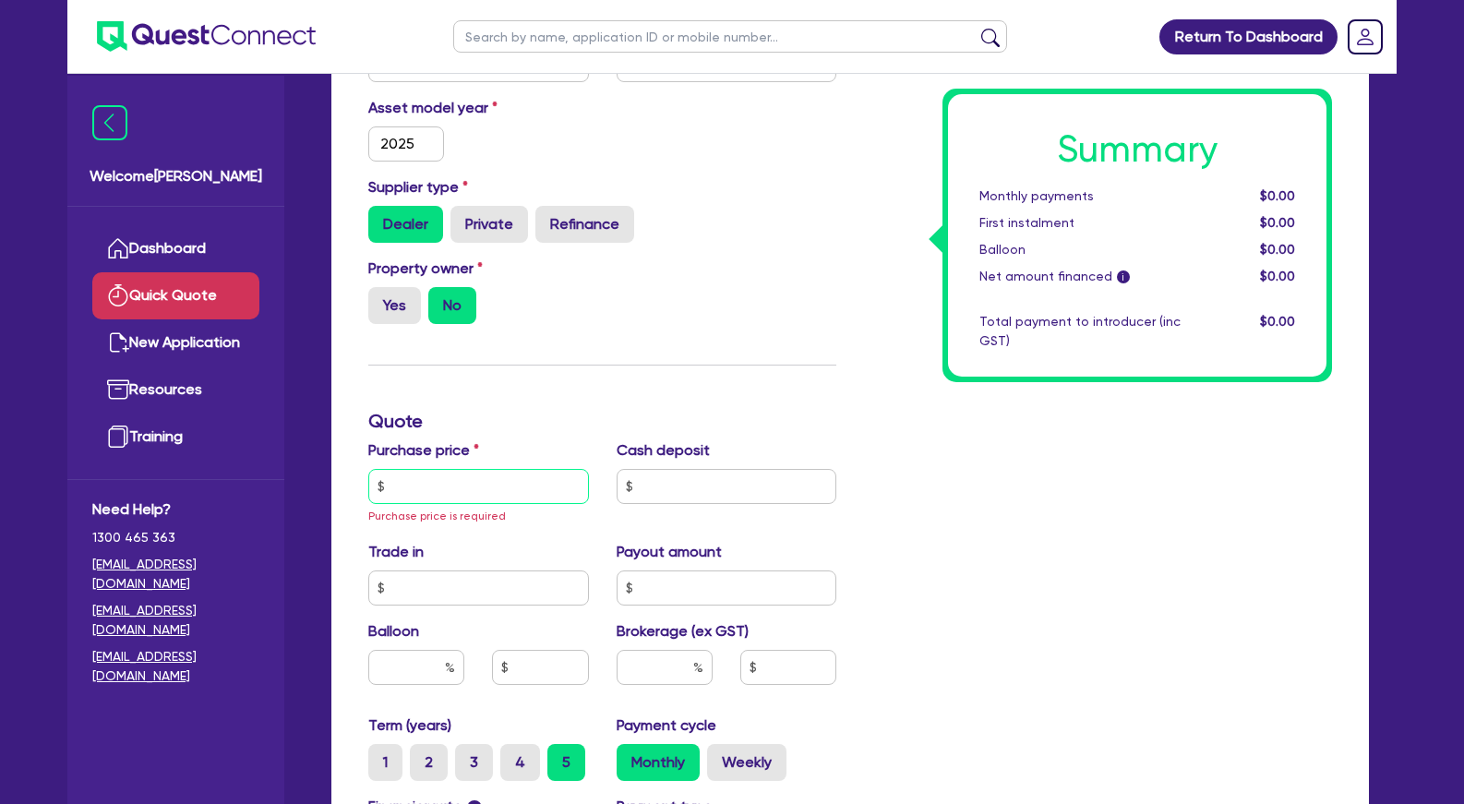
click at [468, 504] on input "text" at bounding box center [478, 486] width 221 height 35
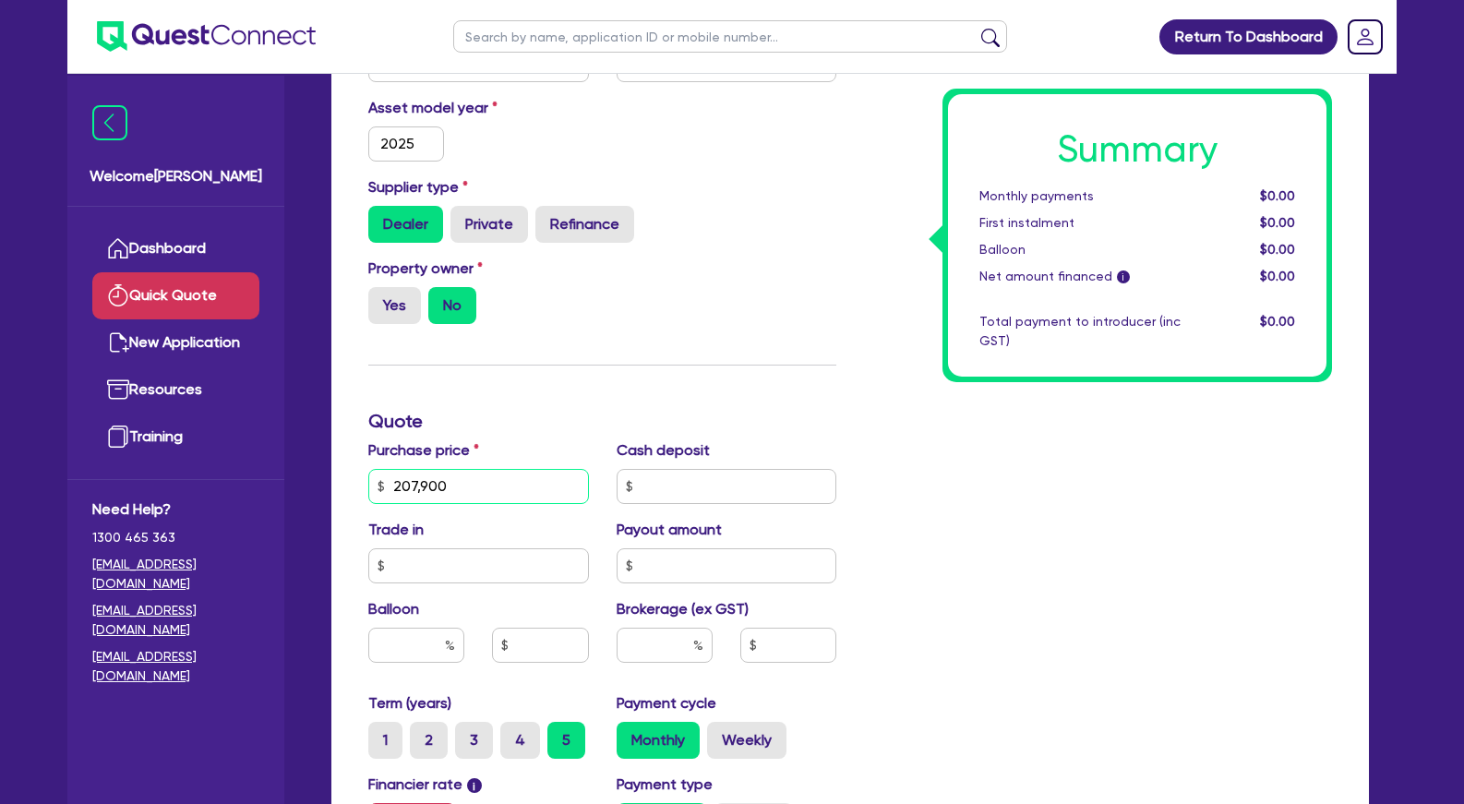
type input "207,900"
click at [692, 504] on input "text" at bounding box center [727, 486] width 221 height 35
type input "40,256.29"
click at [1002, 487] on div "Summary Monthly payments $0.00 First instalment $0.00 Balloon $0.00 Net amount …" at bounding box center [1098, 431] width 496 height 1209
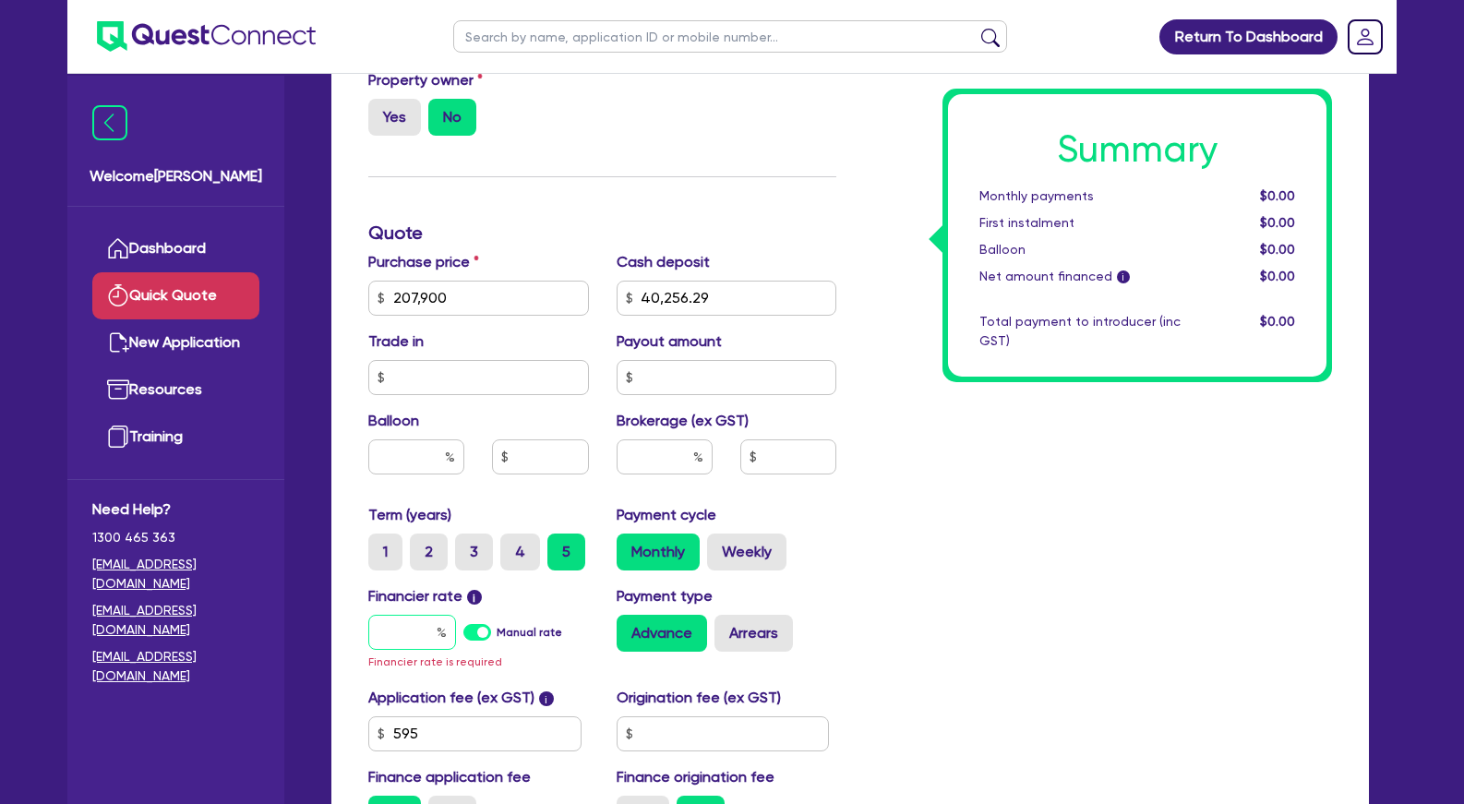
click at [425, 646] on input "text" at bounding box center [412, 632] width 88 height 35
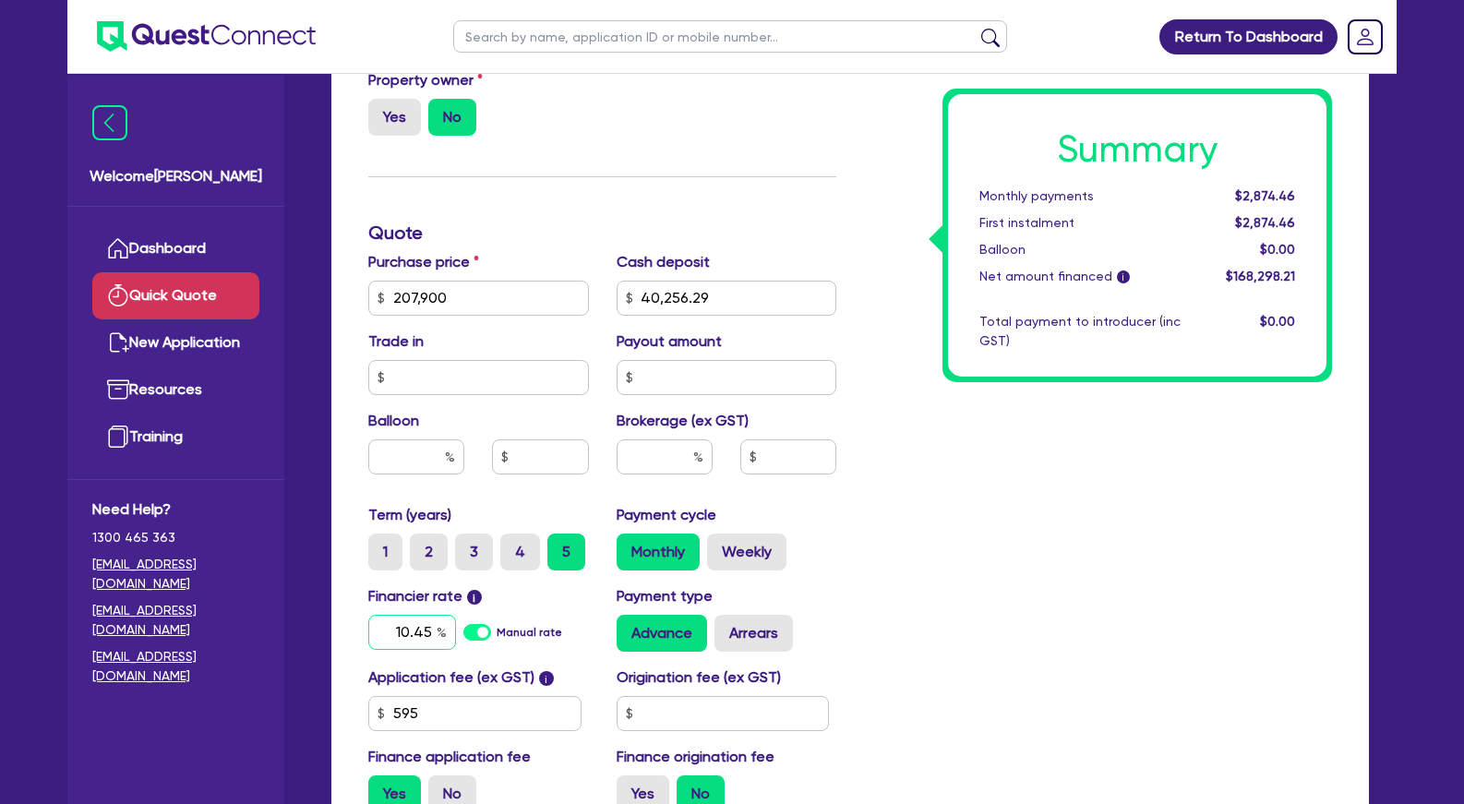
type input "10.45"
click at [947, 590] on div "Summary Monthly payments Calculating... First instalment Calculating... Balloon…" at bounding box center [1098, 233] width 496 height 1188
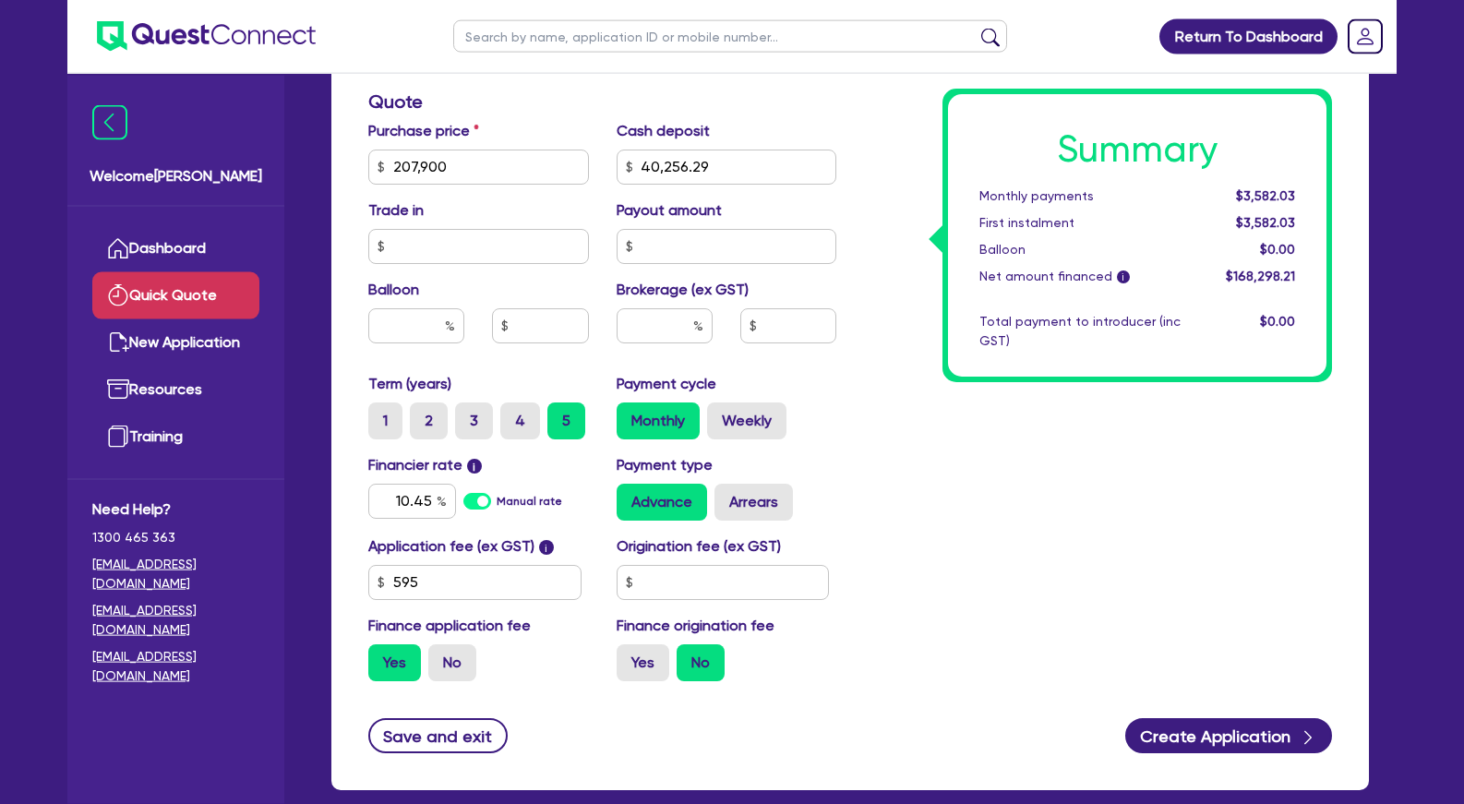
scroll to position [817, 0]
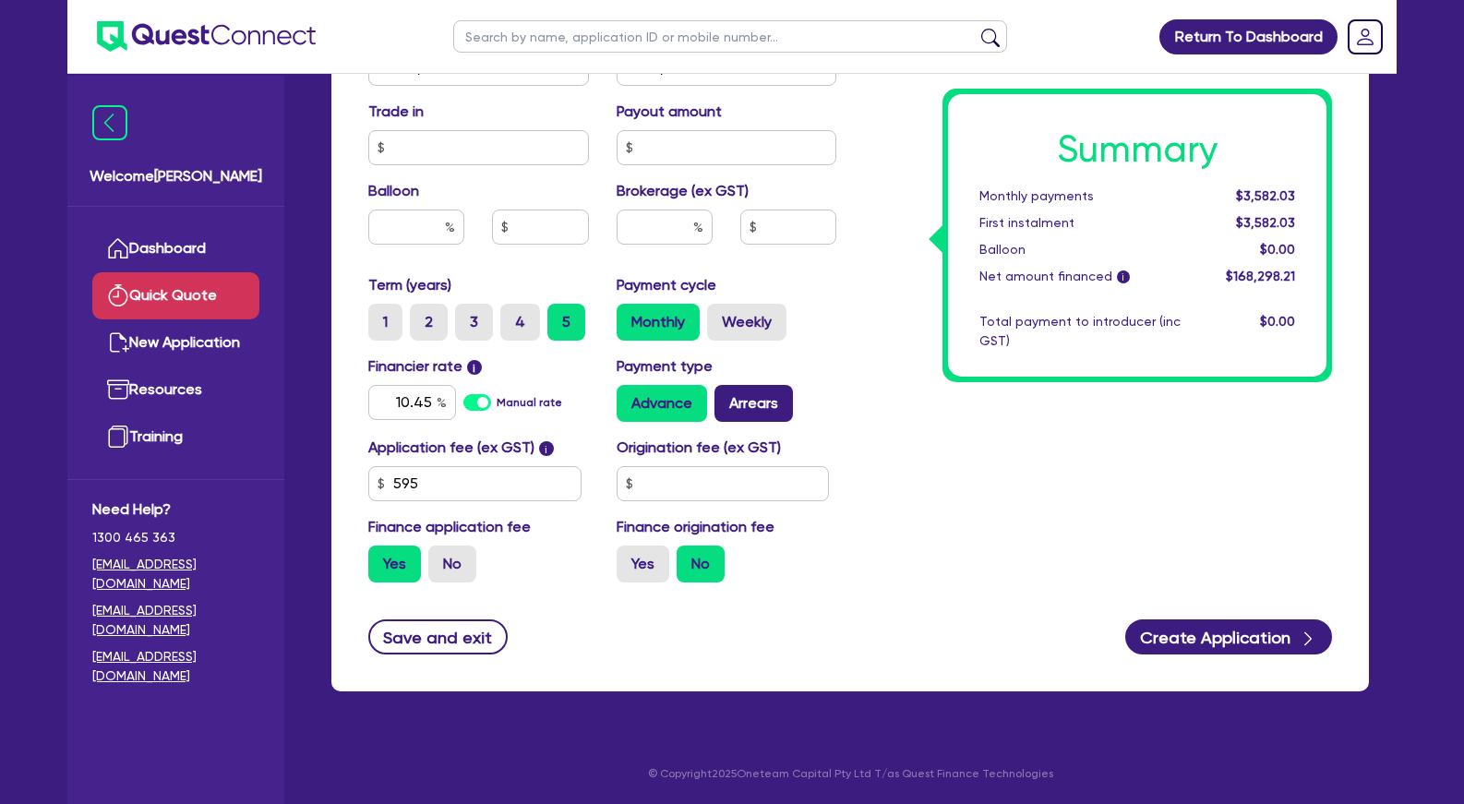
click at [770, 400] on label "Arrears" at bounding box center [754, 403] width 78 height 37
click at [727, 397] on input "Arrears" at bounding box center [721, 391] width 12 height 12
radio input "true"
click at [459, 558] on label "No" at bounding box center [452, 564] width 48 height 37
click at [440, 558] on input "No" at bounding box center [434, 552] width 12 height 12
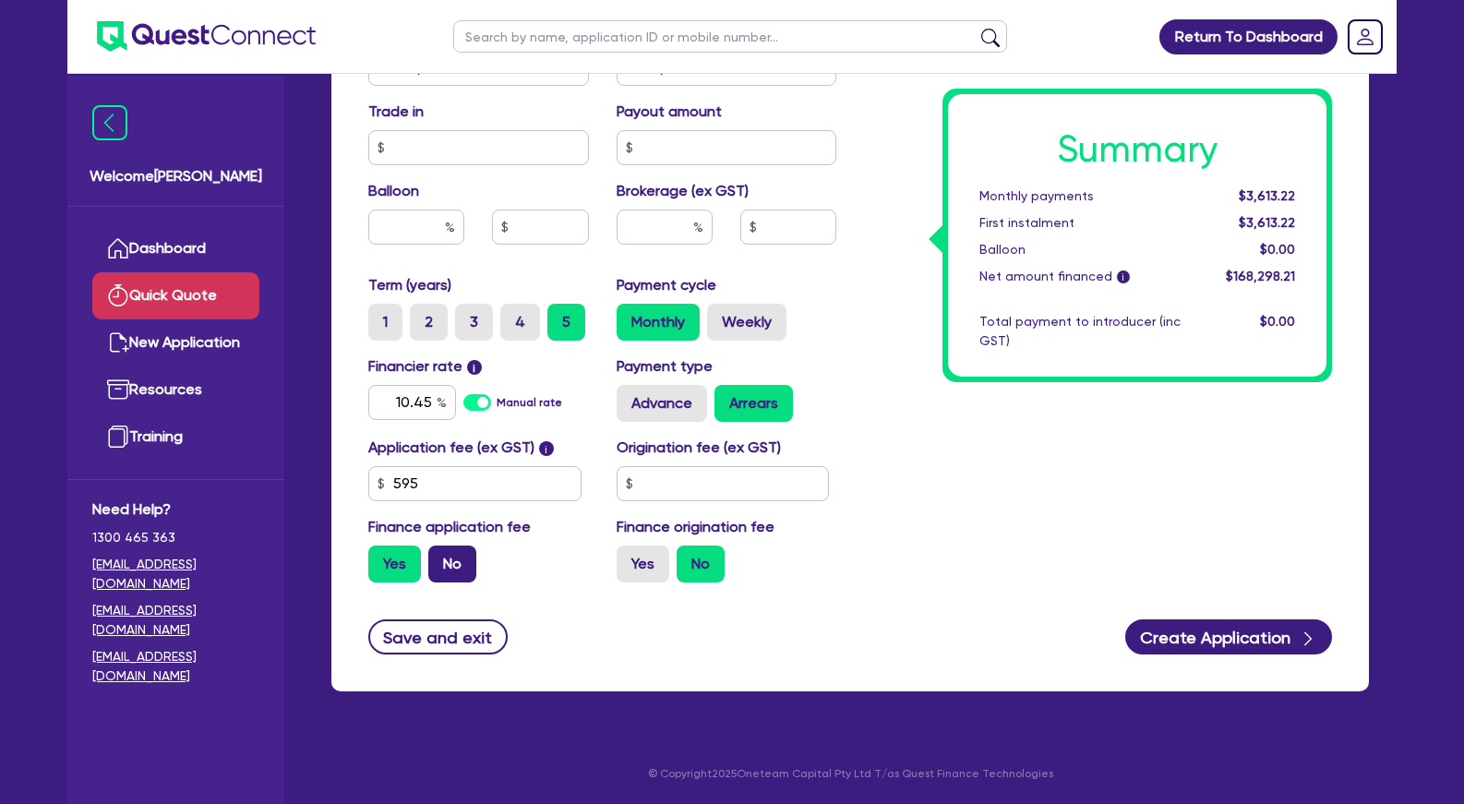
radio input "true"
click at [933, 485] on div "Summary Monthly payments $3,599.17 First instalment i $4,253.67 Balloon $0.00 N…" at bounding box center [1098, 3] width 496 height 1188
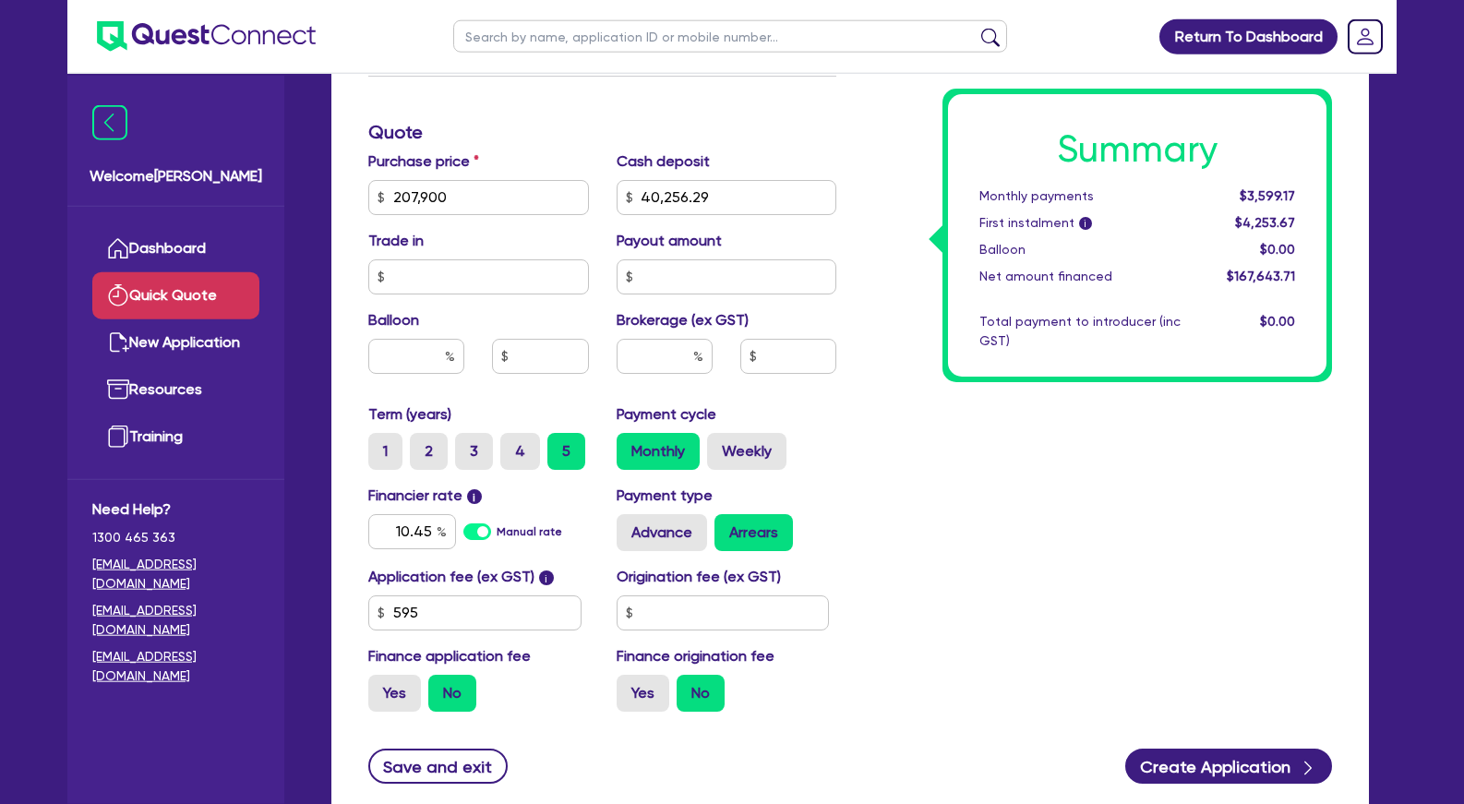
scroll to position [535, 0]
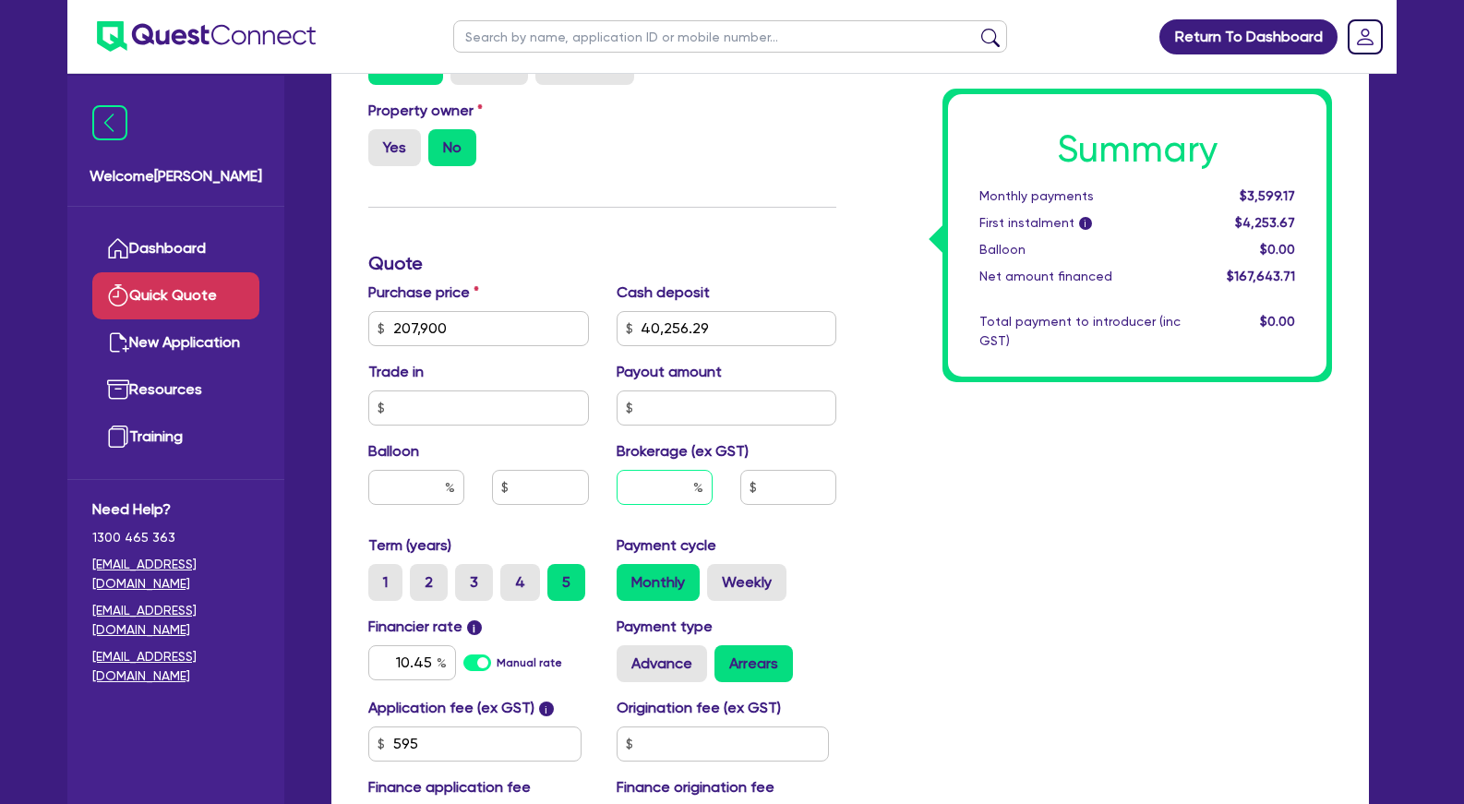
click at [656, 505] on input "text" at bounding box center [665, 487] width 96 height 35
type input "3"
type input "5,029.31"
click at [945, 505] on div "Summary Monthly payments $3,599.17 First instalment i $4,253.67 Balloon $0.00 N…" at bounding box center [1098, 263] width 496 height 1188
drag, startPoint x: 663, startPoint y: 520, endPoint x: 736, endPoint y: 504, distance: 74.6
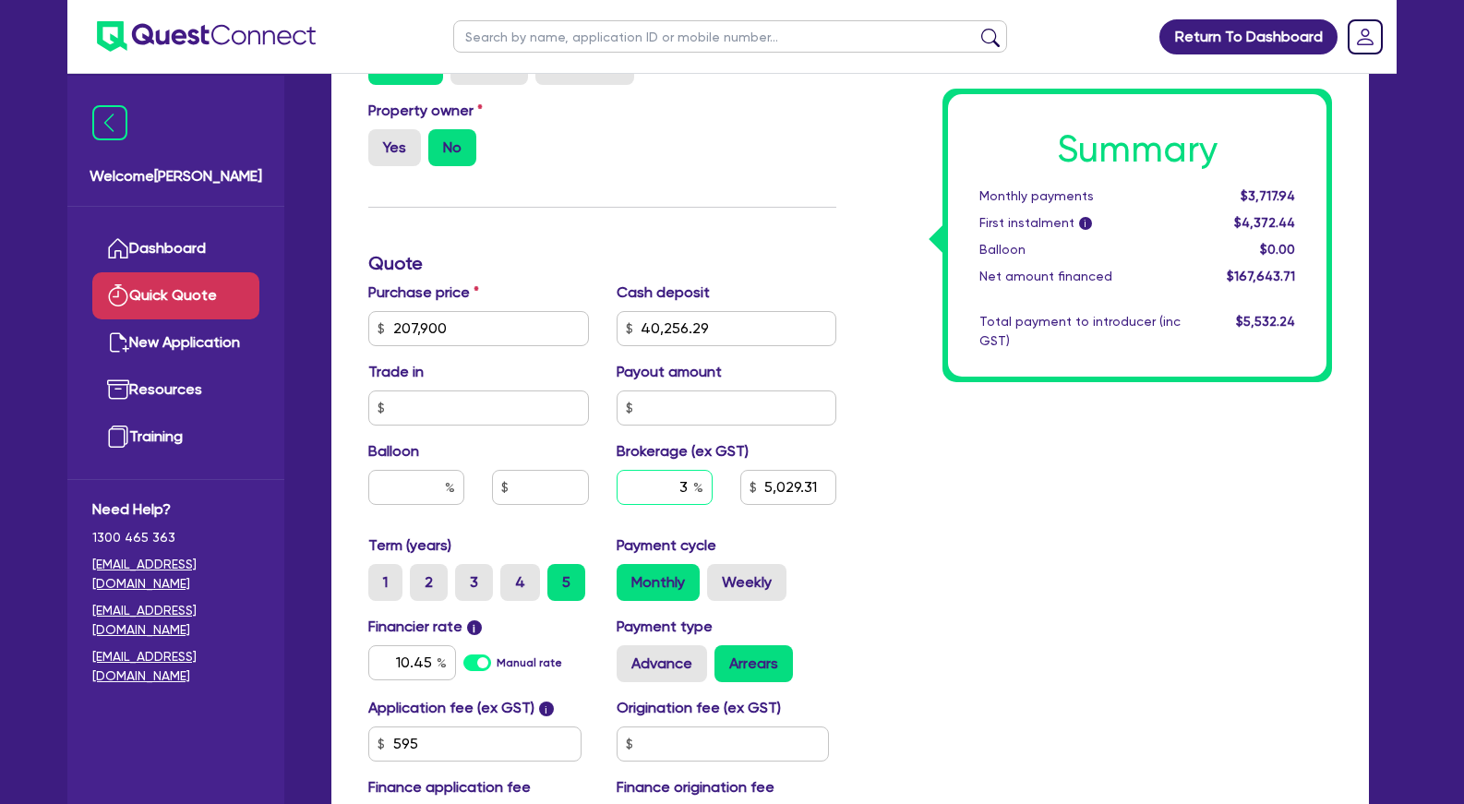
click at [713, 505] on input "3" at bounding box center [665, 487] width 96 height 35
type input "4"
type input "5,029.31"
type input "4"
type input "6,705.75"
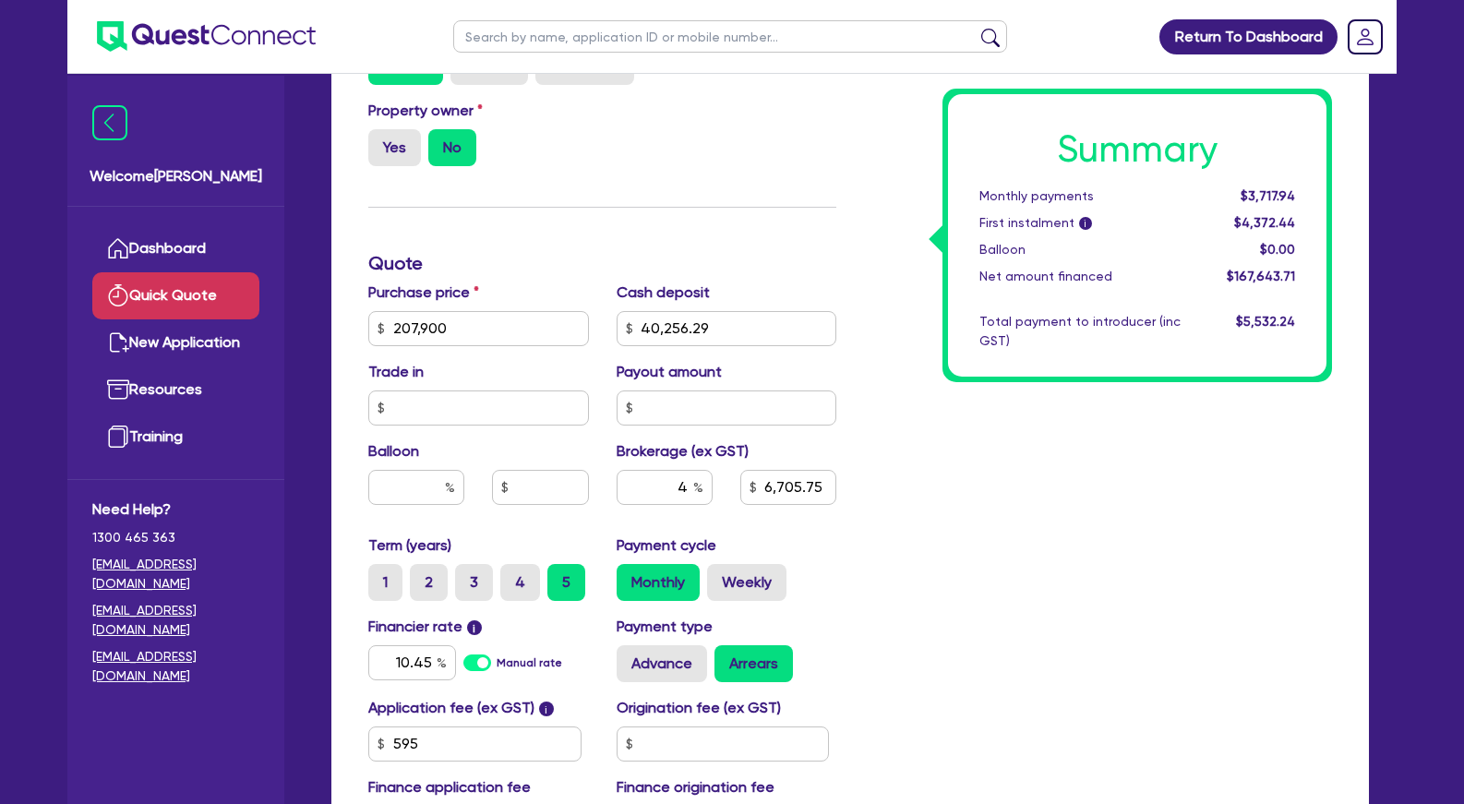
click at [1096, 535] on div "Summary Monthly payments $3,717.94 First instalment i $4,372.44 Balloon $0.00 N…" at bounding box center [1098, 263] width 496 height 1188
click at [526, 601] on label "4" at bounding box center [520, 582] width 40 height 37
click at [512, 576] on input "4" at bounding box center [506, 570] width 12 height 12
radio input "true"
type input "6,705.75"
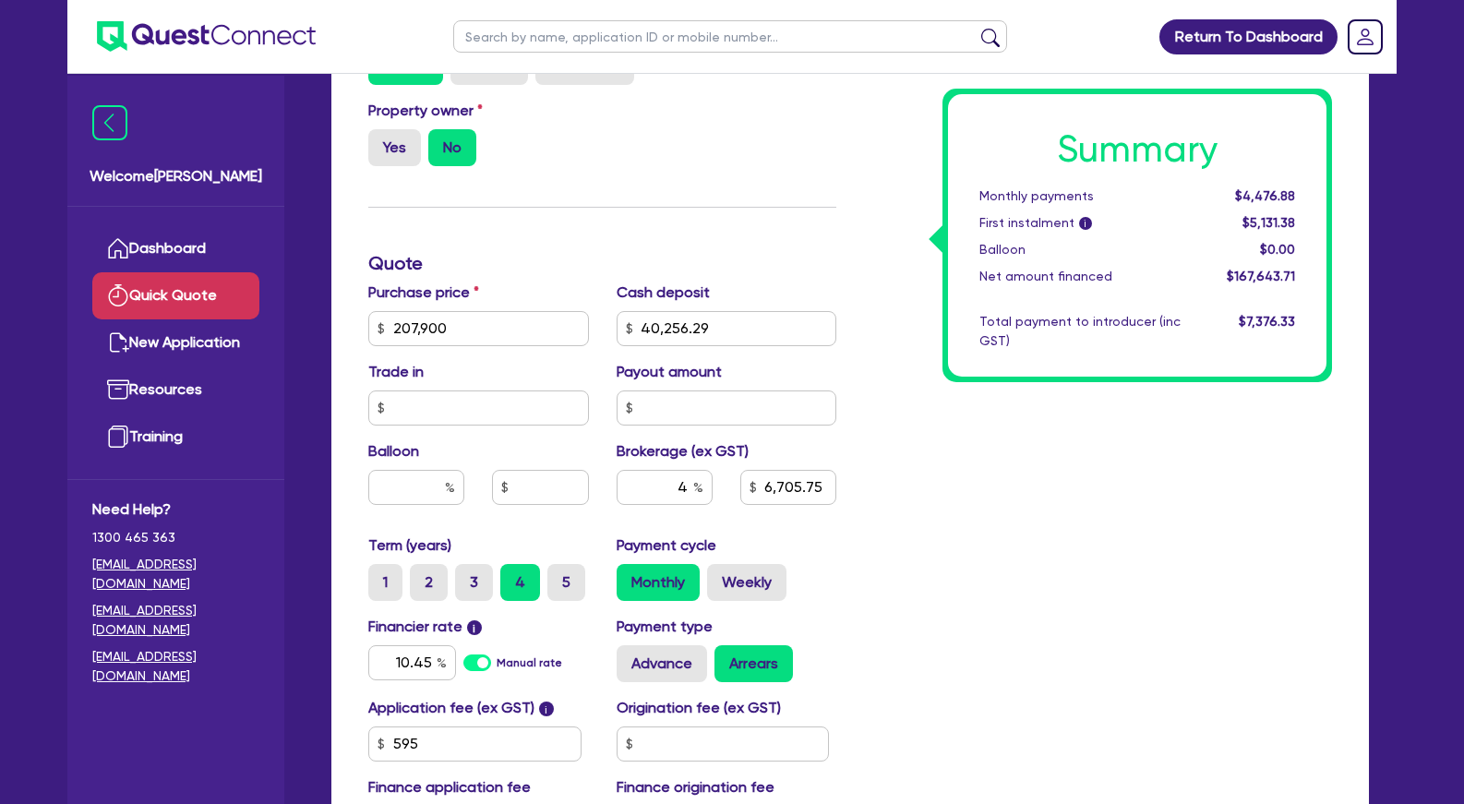
scroll to position [0, 0]
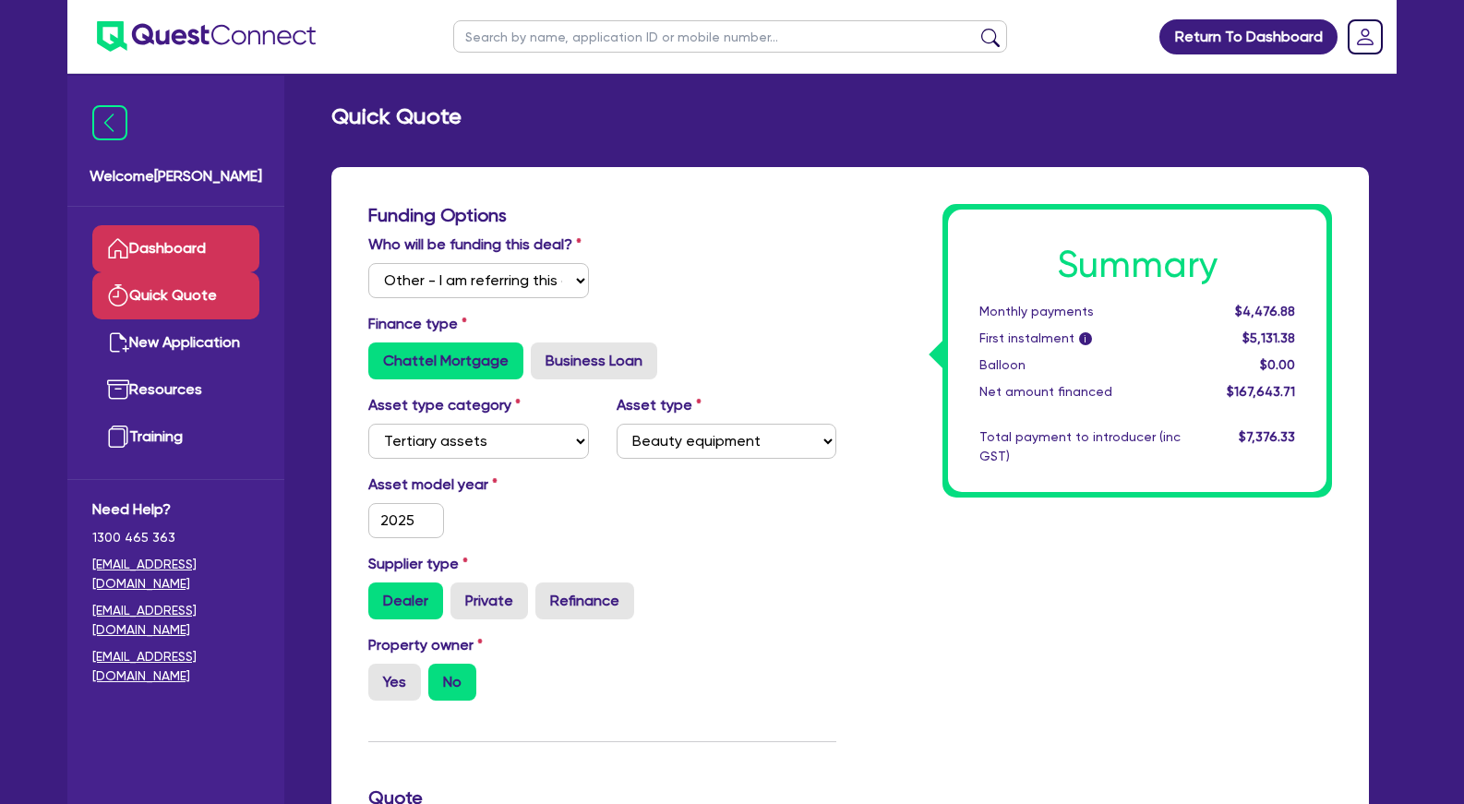
click at [225, 246] on link "Dashboard" at bounding box center [175, 248] width 167 height 47
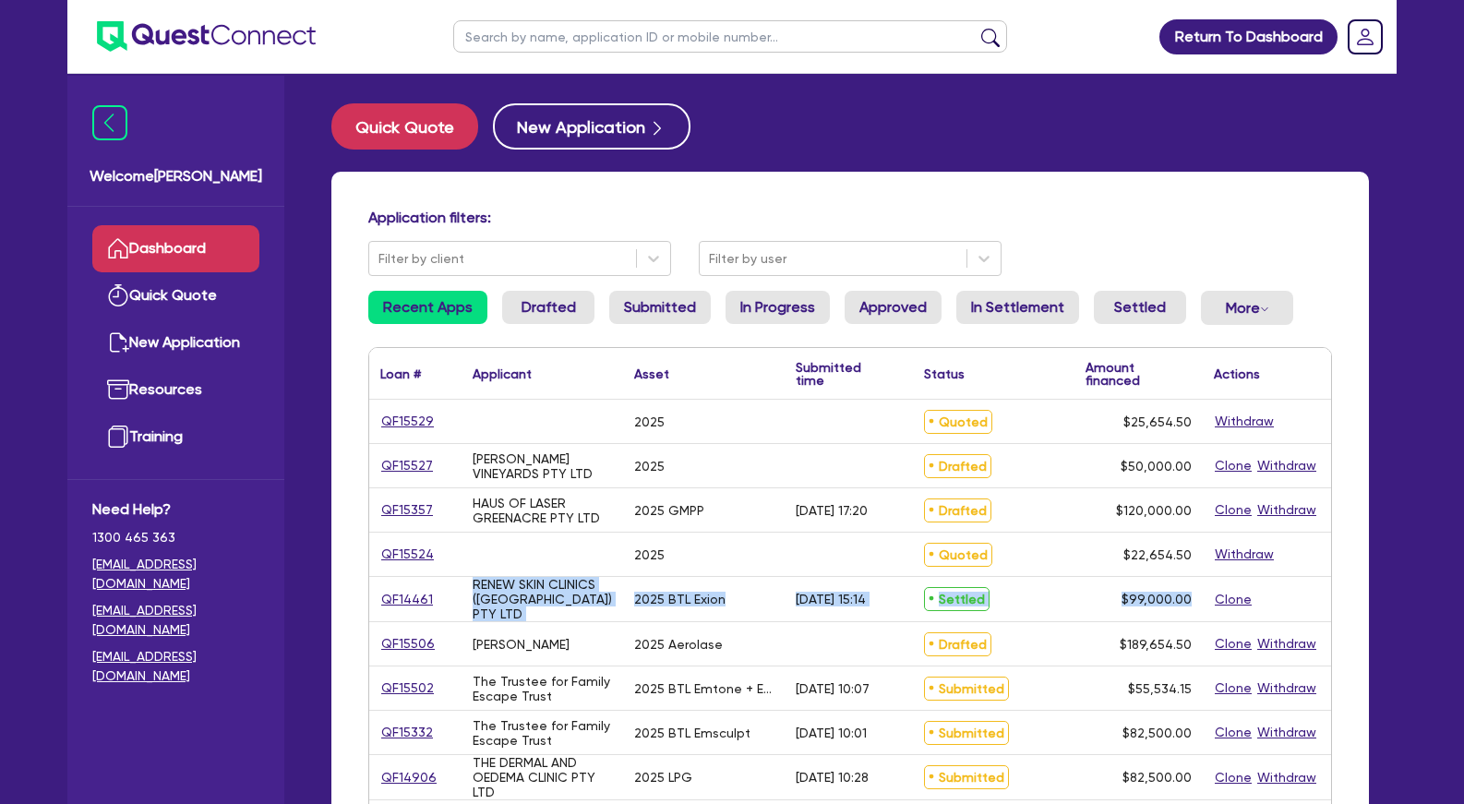
drag, startPoint x: 519, startPoint y: 453, endPoint x: 1197, endPoint y: 592, distance: 691.7
click at [1195, 592] on div "$99,000.00" at bounding box center [1139, 599] width 128 height 44
click at [629, 41] on input "text" at bounding box center [730, 36] width 554 height 32
type input "derri"
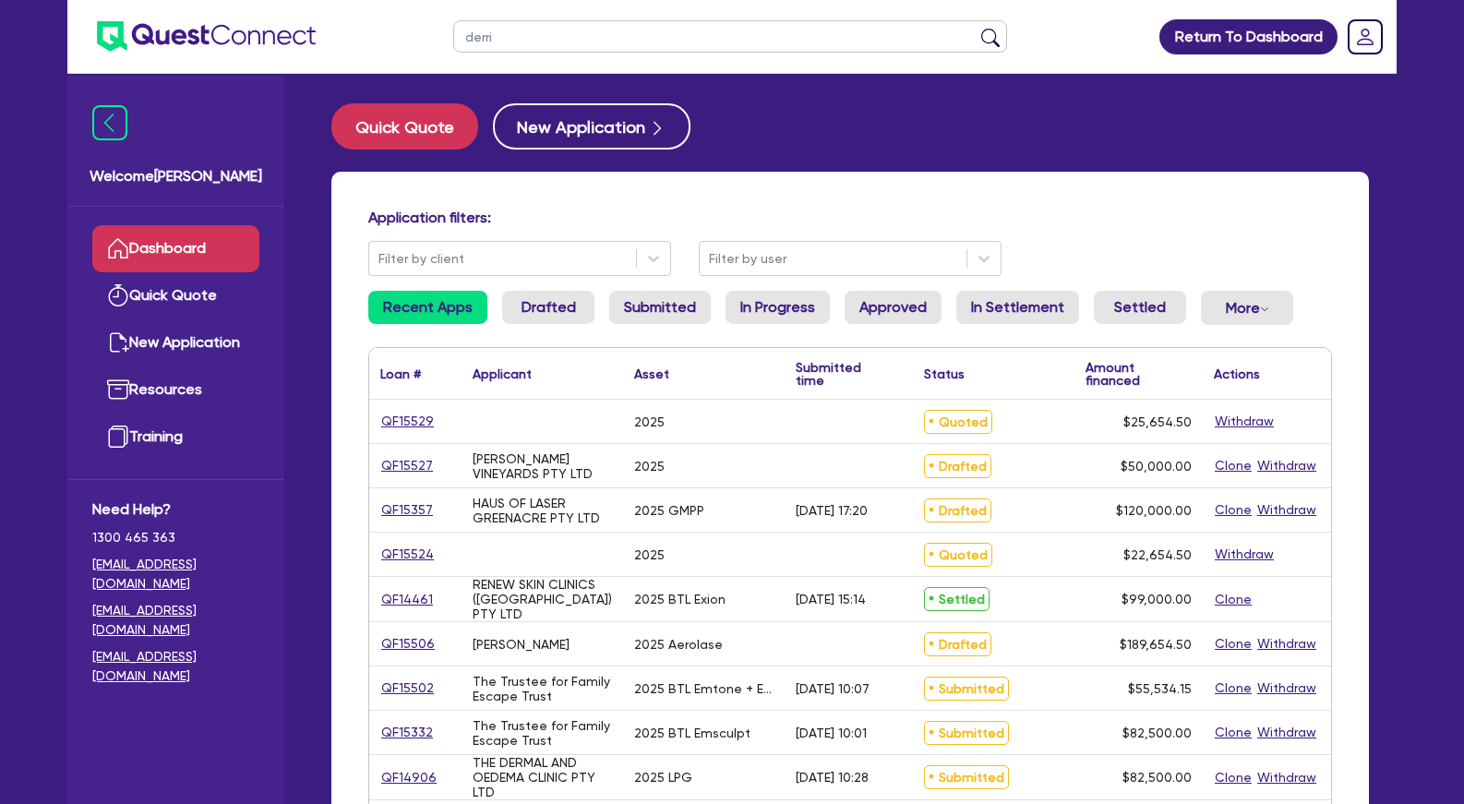
click at [976, 28] on button "submit" at bounding box center [991, 41] width 30 height 26
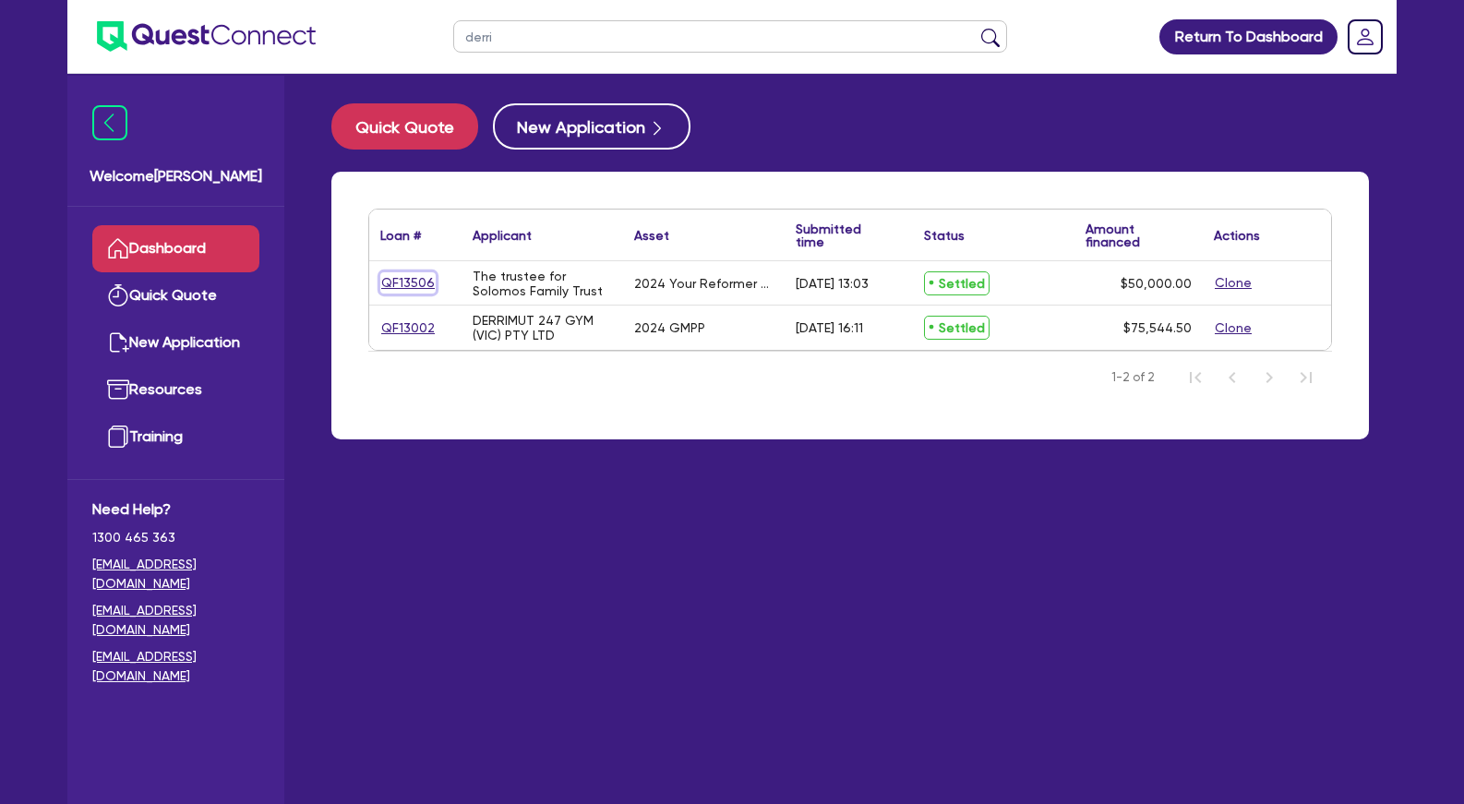
click at [417, 285] on link "QF13506" at bounding box center [407, 282] width 55 height 21
select select "Other"
select select "TERTIARY_ASSETS"
select select "BEAUTY_EQUIPMENT"
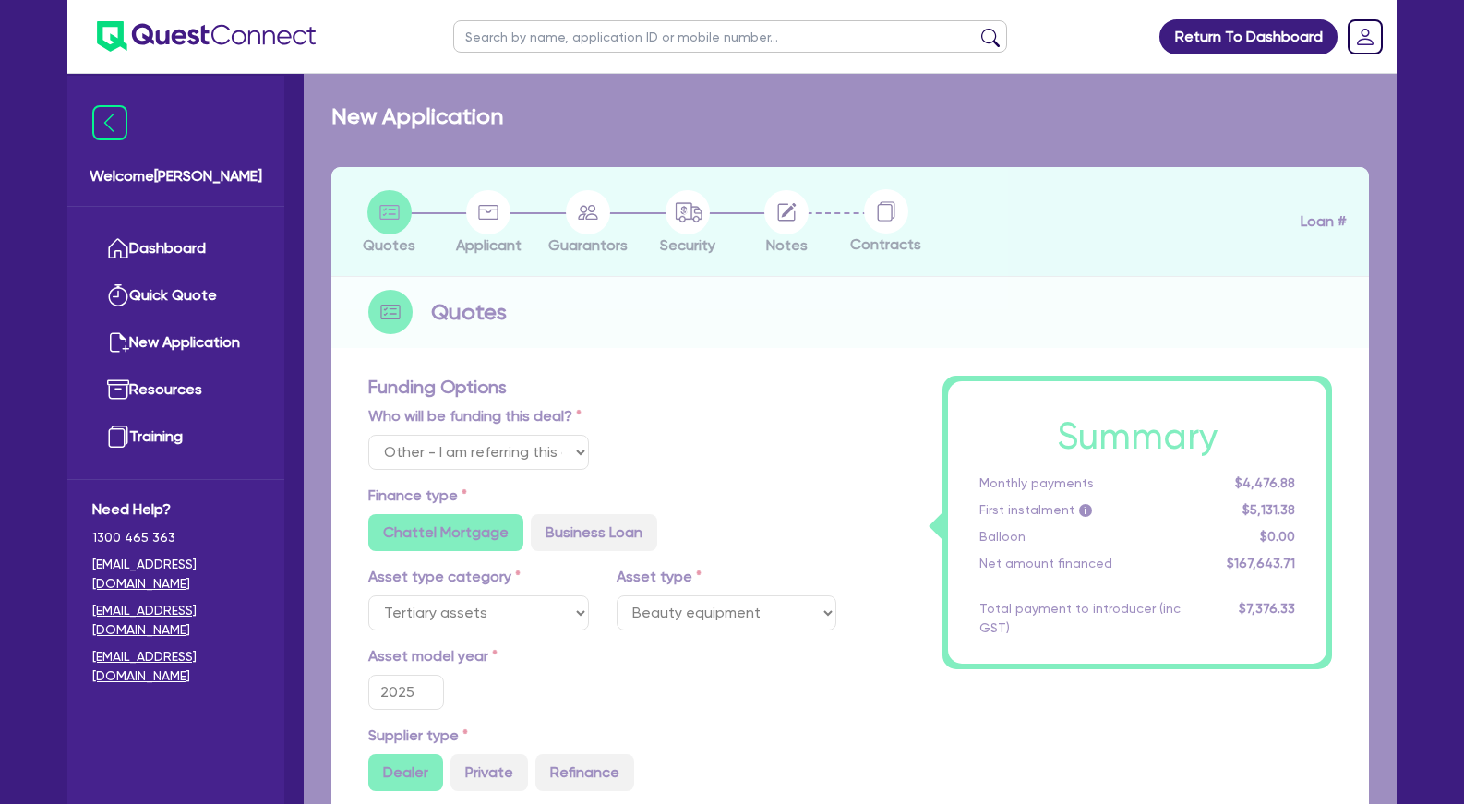
select select "Quest Finance - Platform Funding"
select select "OTHER_TERTIARY"
type input "2024"
radio input "true"
type input "50,000"
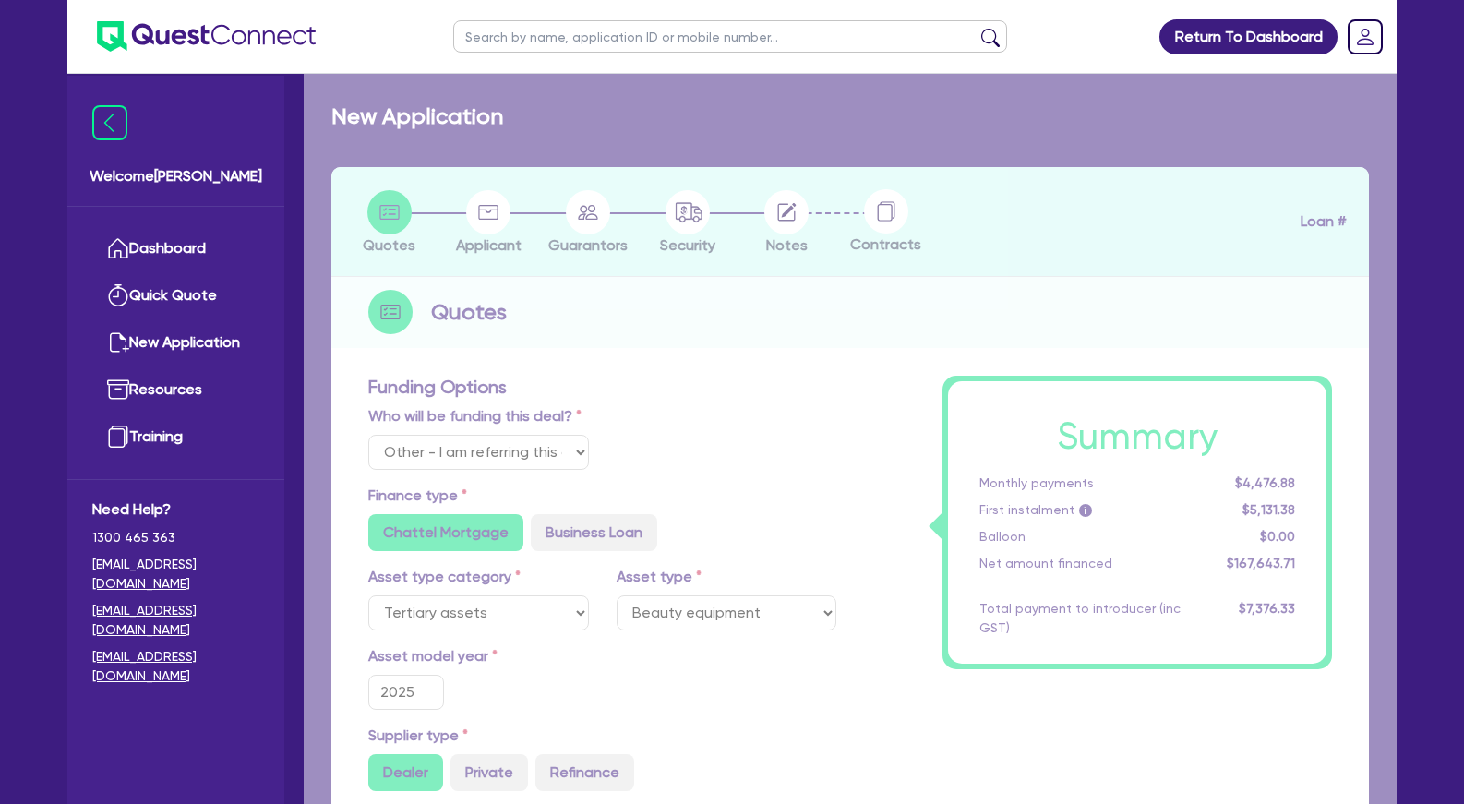
radio input "true"
type input "26.45"
radio input "true"
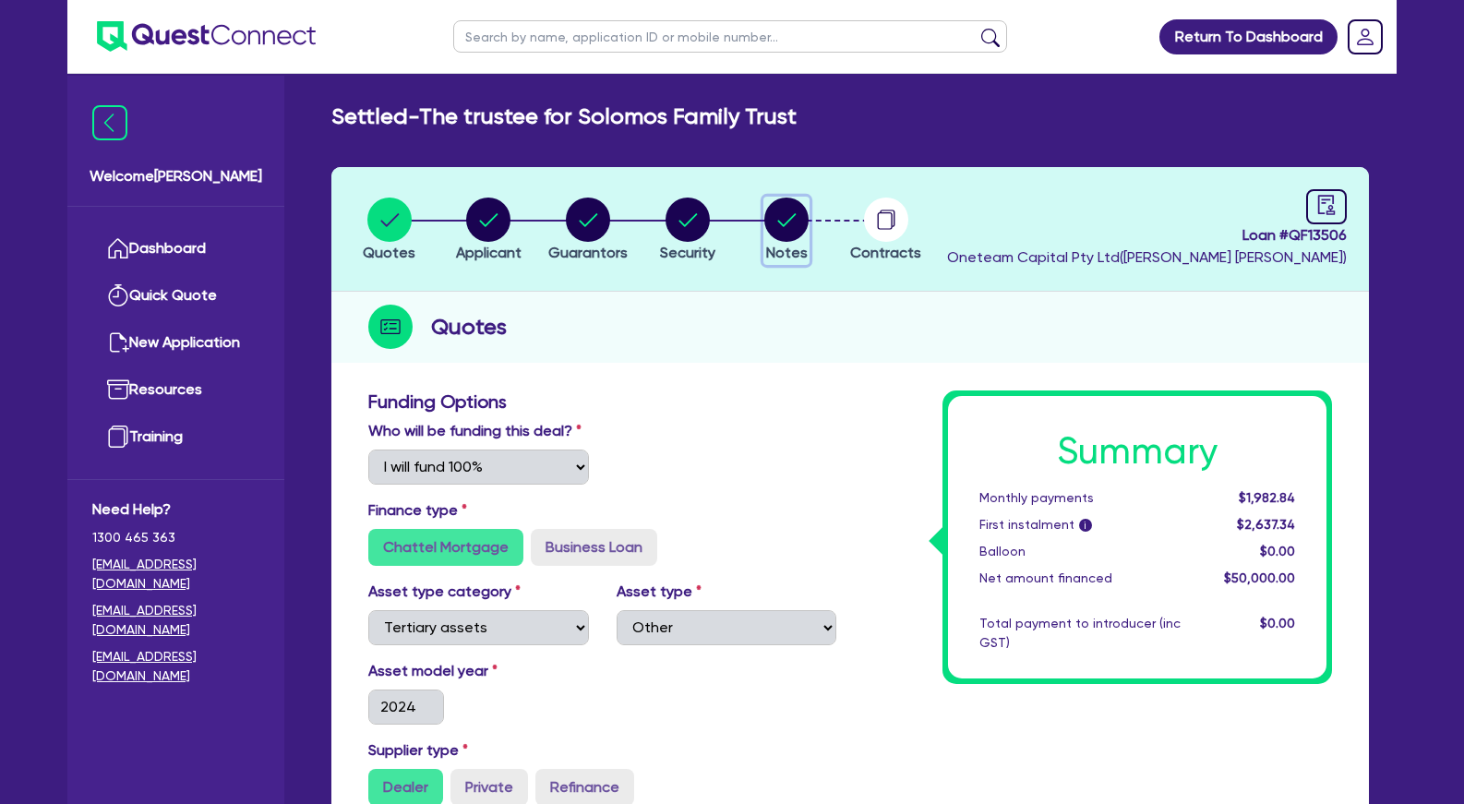
click at [783, 226] on icon "button" at bounding box center [787, 219] width 18 height 13
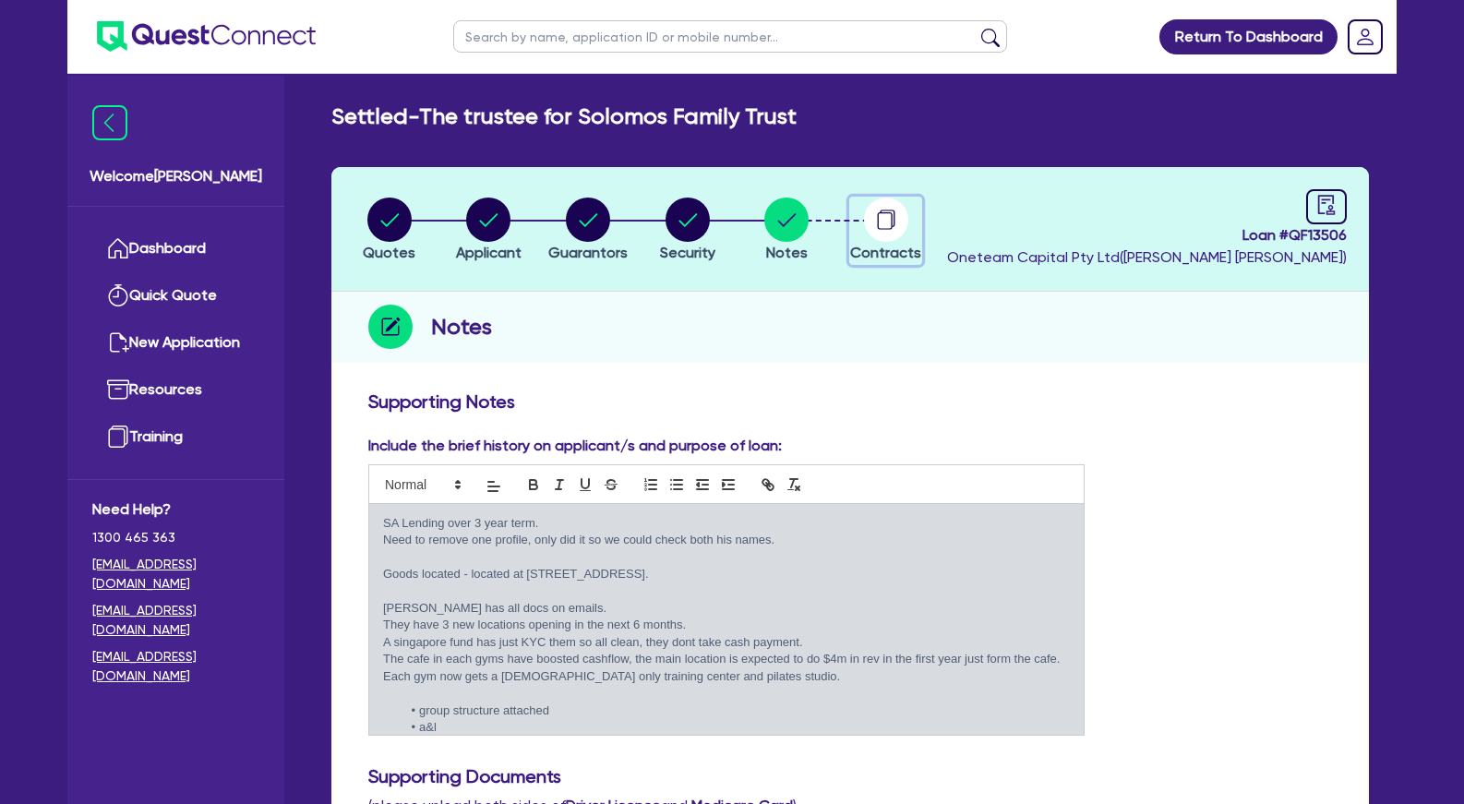
click at [883, 226] on circle "button" at bounding box center [886, 220] width 44 height 44
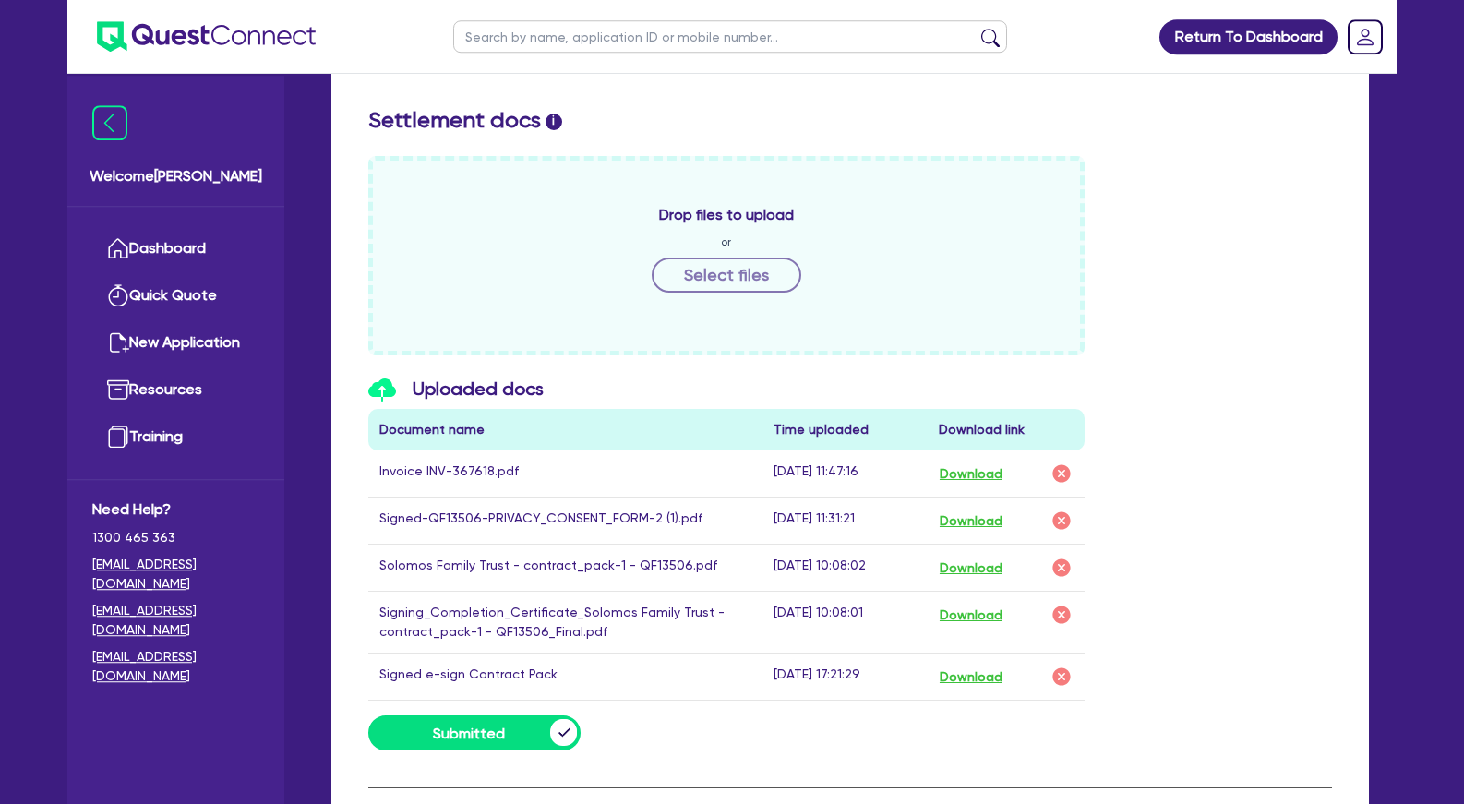
scroll to position [753, 0]
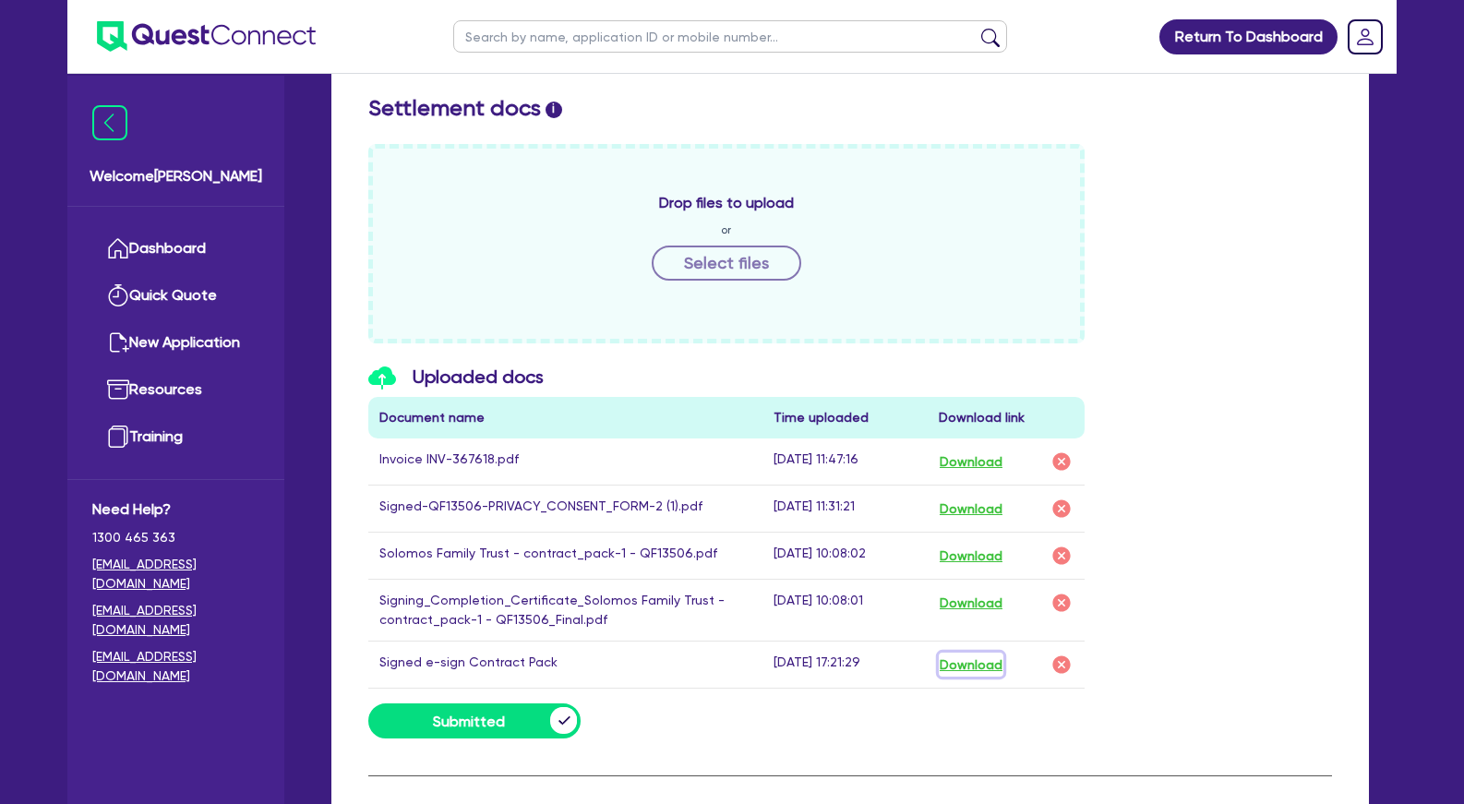
click at [961, 666] on button "Download" at bounding box center [971, 665] width 65 height 24
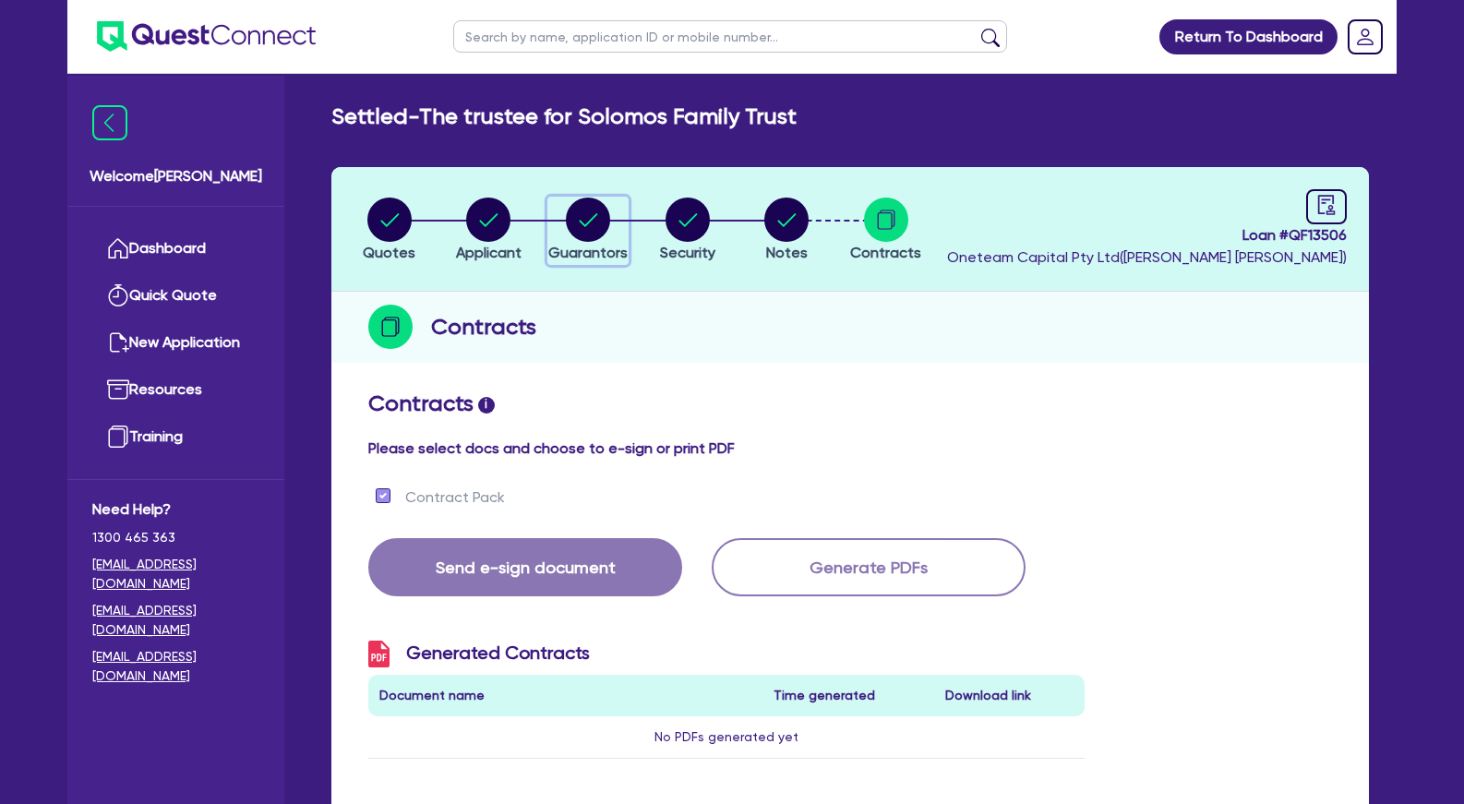
click at [592, 218] on circle "button" at bounding box center [588, 220] width 44 height 44
select select "MR"
select select "VIC"
select select "DE_FACTO"
select select "PROPERTY"
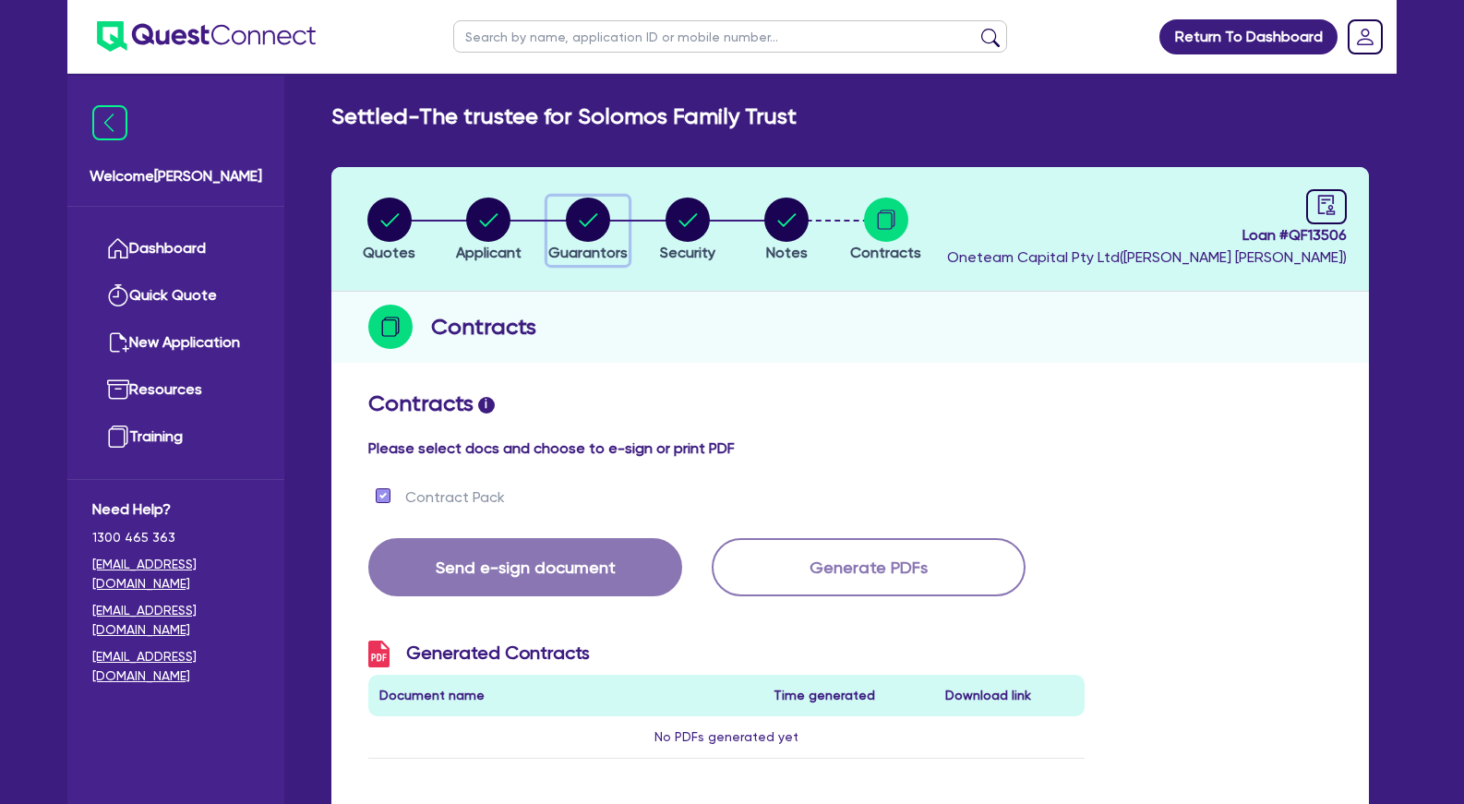
select select "INVESTMENT_PROPERTY"
select select "VEHICLE"
select select "MORTGAGE"
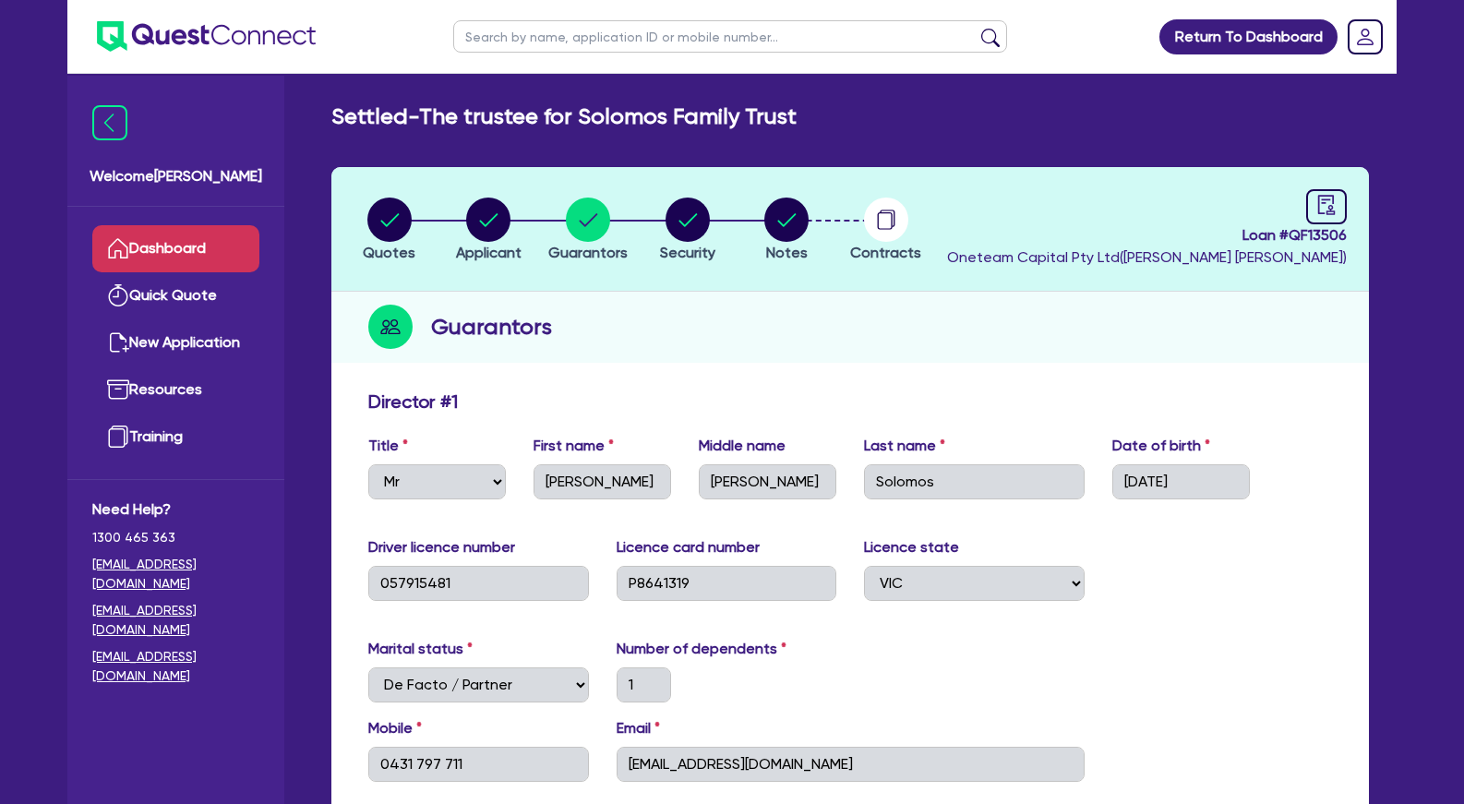
click at [131, 246] on link "Dashboard" at bounding box center [175, 248] width 167 height 47
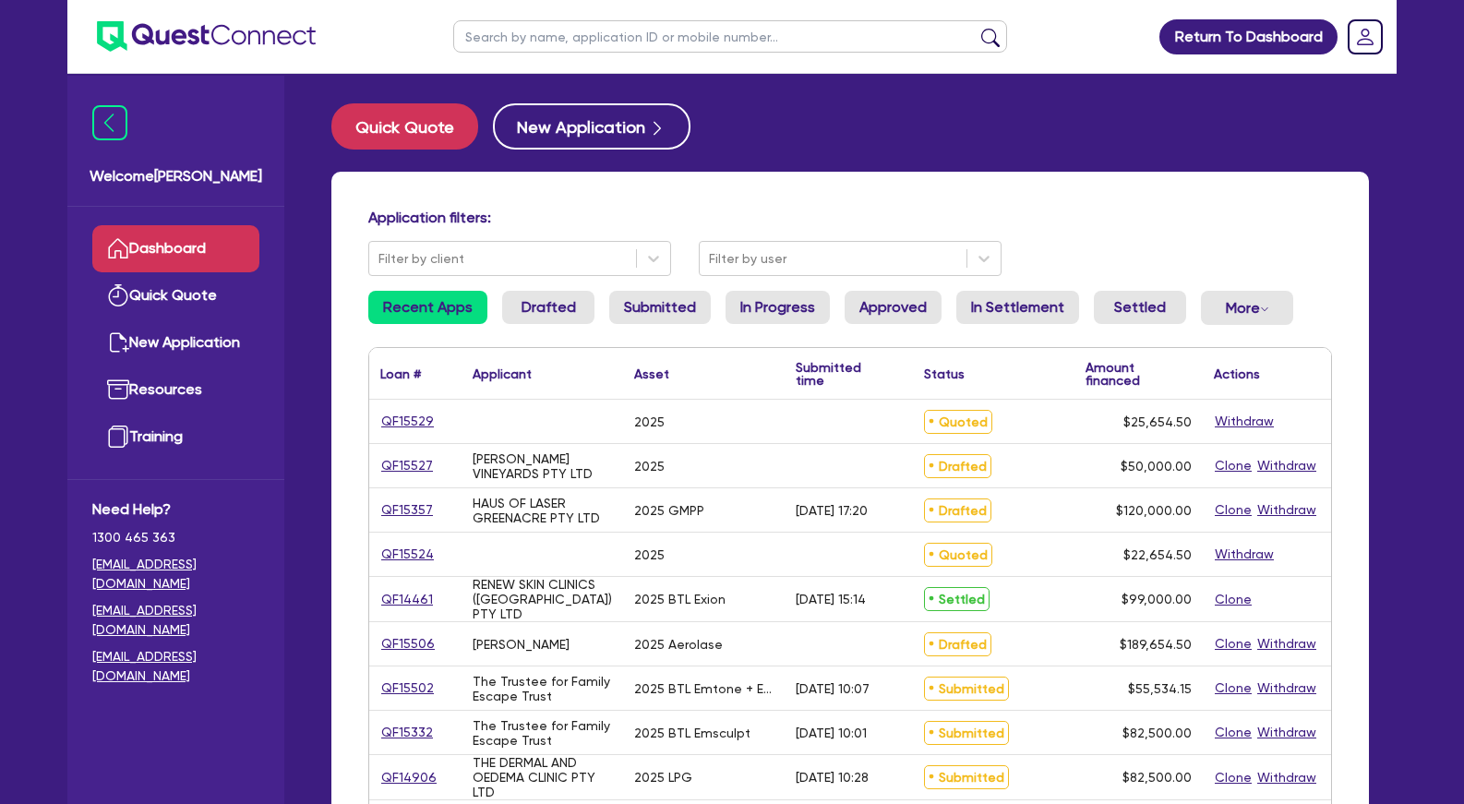
click at [788, 198] on div "Application filters: Filter by client Filter by user Recent Apps Drafted Submit…" at bounding box center [850, 775] width 1038 height 1207
click at [746, 29] on input "text" at bounding box center [730, 36] width 554 height 32
click at [976, 28] on button "submit" at bounding box center [991, 41] width 30 height 26
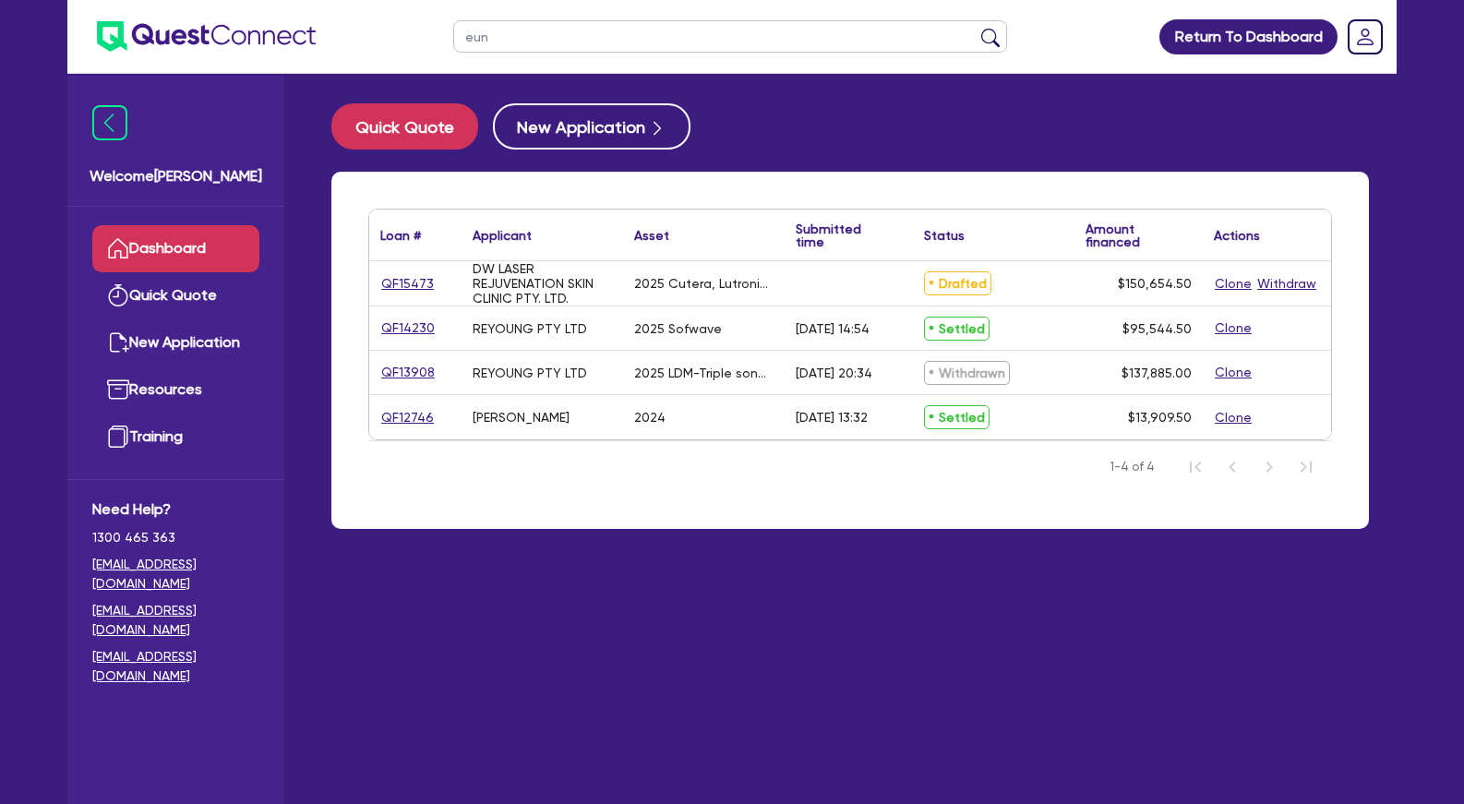
drag, startPoint x: 554, startPoint y: 39, endPoint x: 445, endPoint y: 34, distance: 109.0
click at [453, 34] on input "eun" at bounding box center [730, 36] width 554 height 32
type input "latari"
click at [976, 28] on button "submit" at bounding box center [991, 41] width 30 height 26
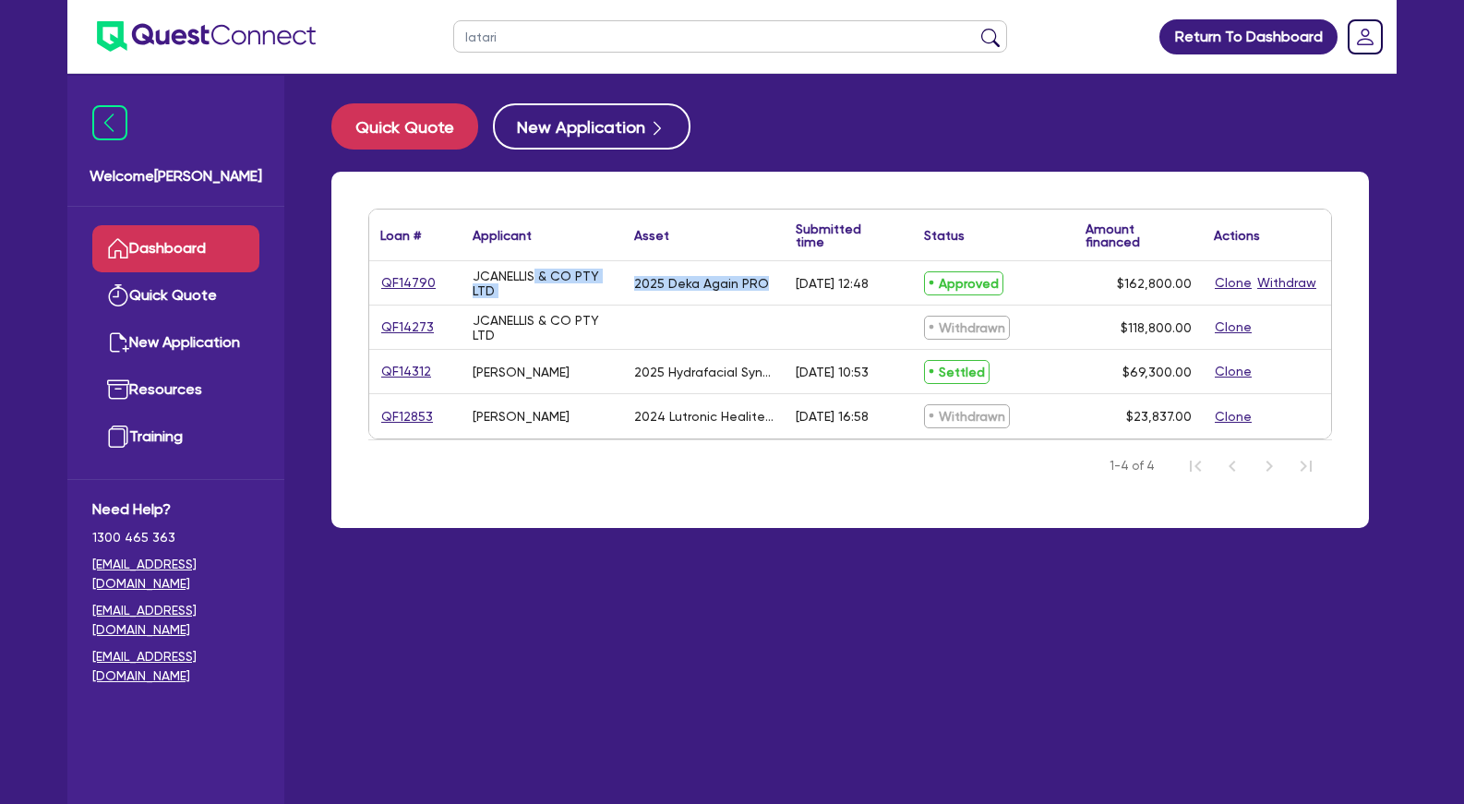
drag, startPoint x: 536, startPoint y: 271, endPoint x: 763, endPoint y: 289, distance: 226.9
click at [763, 289] on div "QF14790 JCANELLIS & CO PTY LTD 2025 Deka Again PRO [DATE] 12:48 Approved $162,8…" at bounding box center [850, 283] width 962 height 44
drag, startPoint x: 763, startPoint y: 289, endPoint x: 656, endPoint y: 289, distance: 106.2
click at [754, 288] on div "2025 Deka Again PRO" at bounding box center [701, 283] width 135 height 15
drag, startPoint x: 643, startPoint y: 285, endPoint x: 790, endPoint y: 285, distance: 147.7
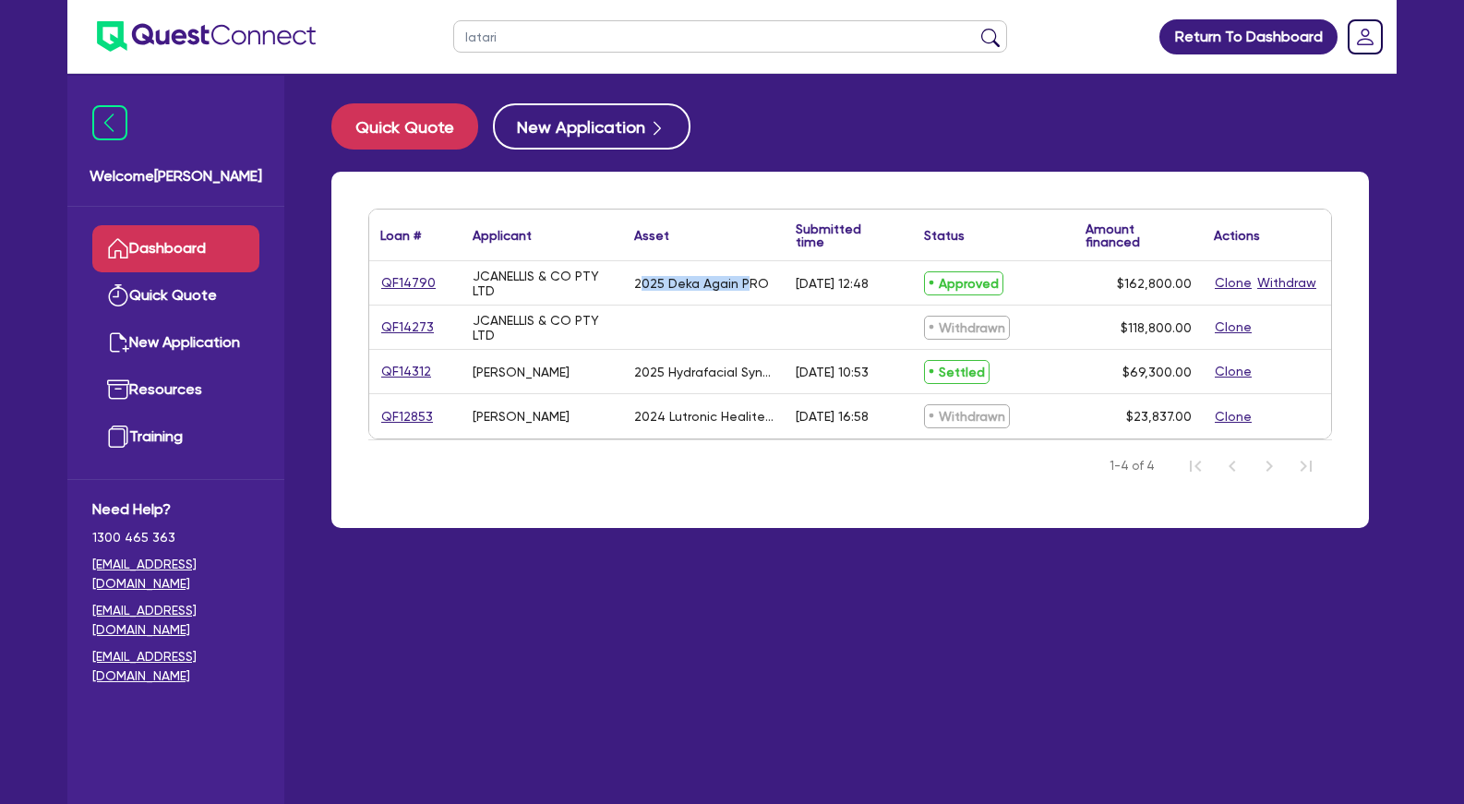
click at [769, 285] on div "2025 Deka Again PRO" at bounding box center [701, 283] width 135 height 15
click at [790, 285] on div "[DATE] 12:48" at bounding box center [849, 282] width 128 height 43
drag, startPoint x: 507, startPoint y: 274, endPoint x: 578, endPoint y: 293, distance: 73.4
click at [578, 293] on div "JCANELLIS & CO PTY LTD" at bounding box center [542, 284] width 139 height 30
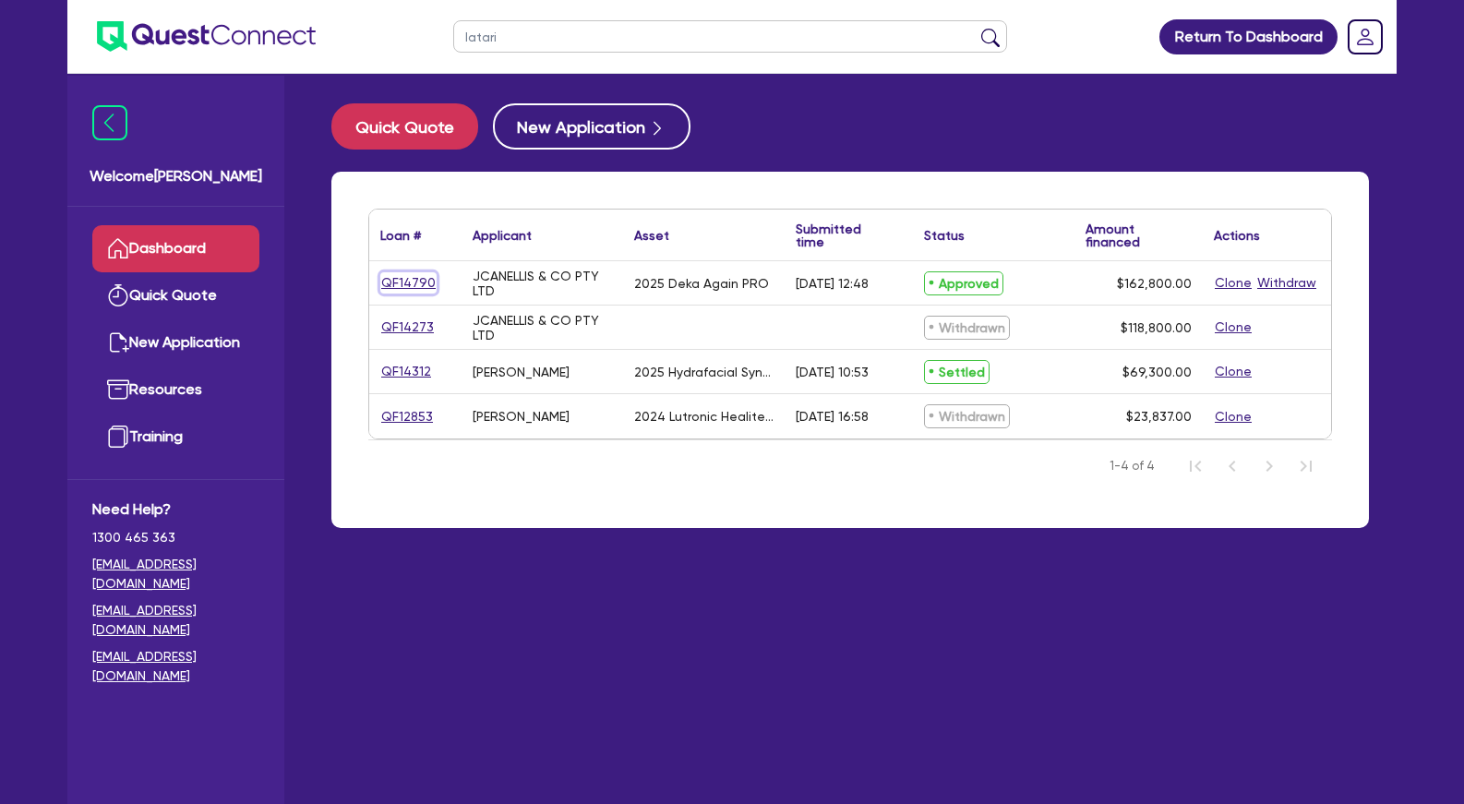
click at [407, 284] on link "QF14790" at bounding box center [408, 282] width 56 height 21
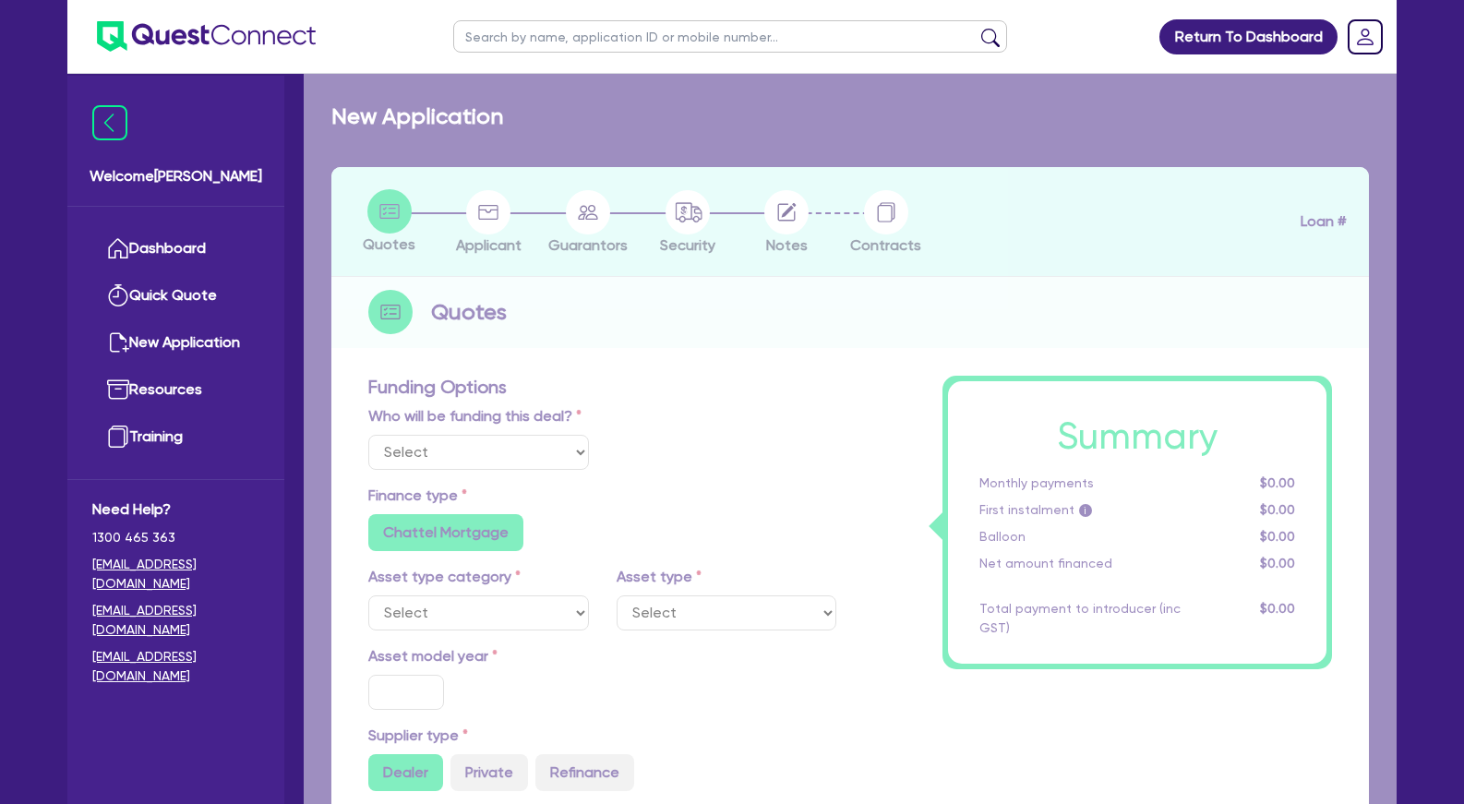
select select
select select "TERTIARY_ASSETS"
type input "2025"
type input "203,500"
type input "40,700"
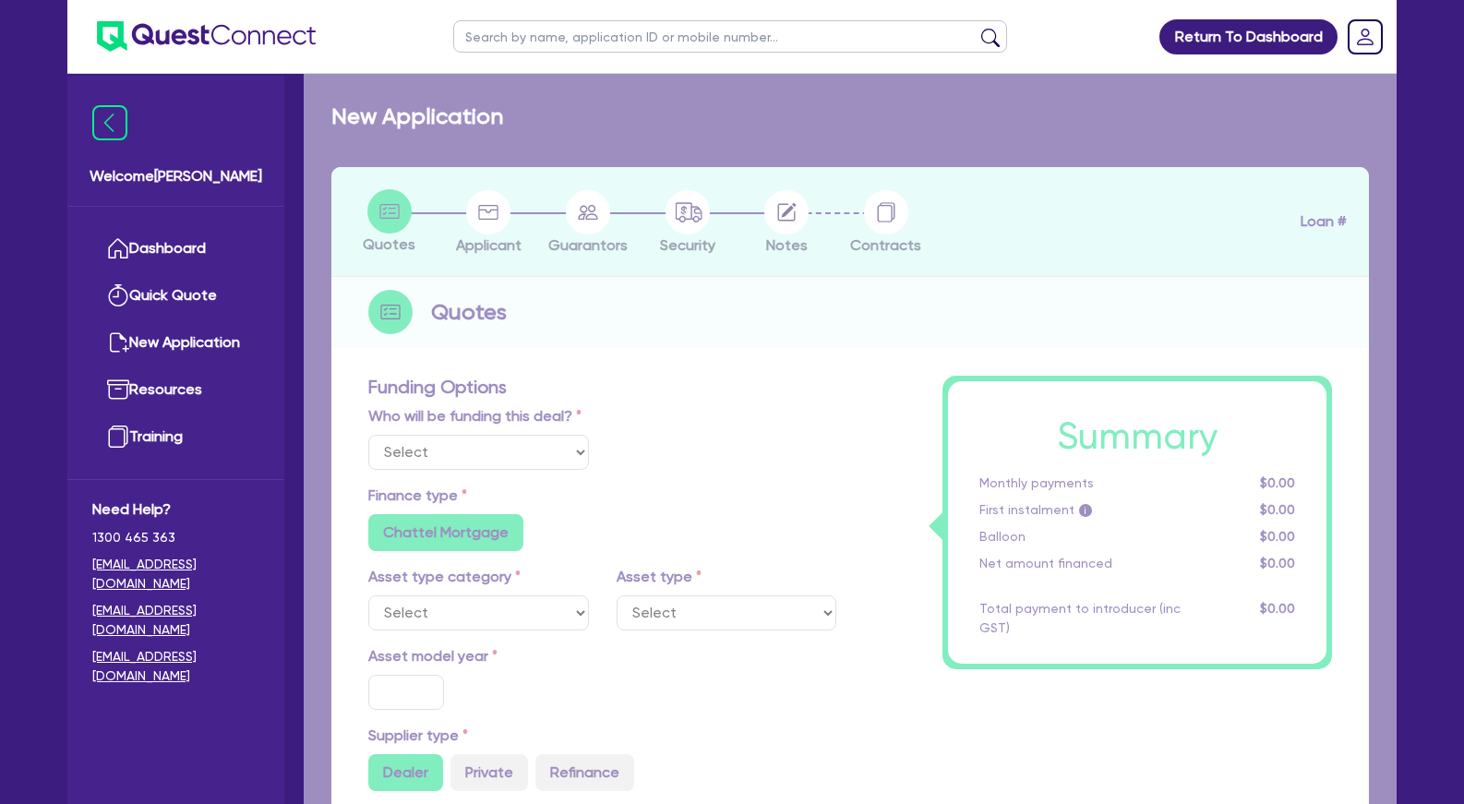
type input "8"
radio input "false"
select select "BEAUTY_EQUIPMENT"
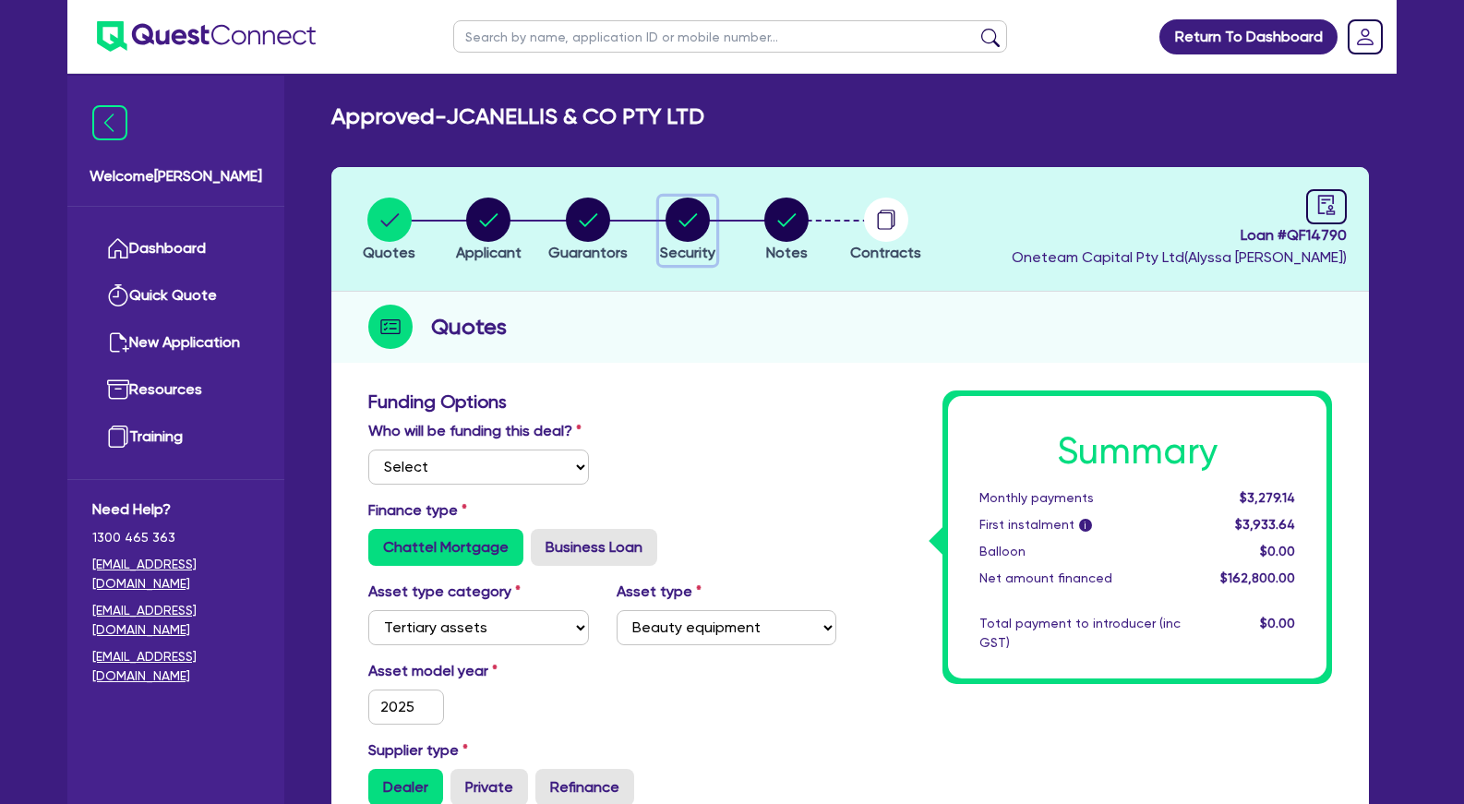
click at [680, 216] on circle "button" at bounding box center [688, 220] width 44 height 44
select select "TERTIARY_ASSETS"
select select "BEAUTY_EQUIPMENT"
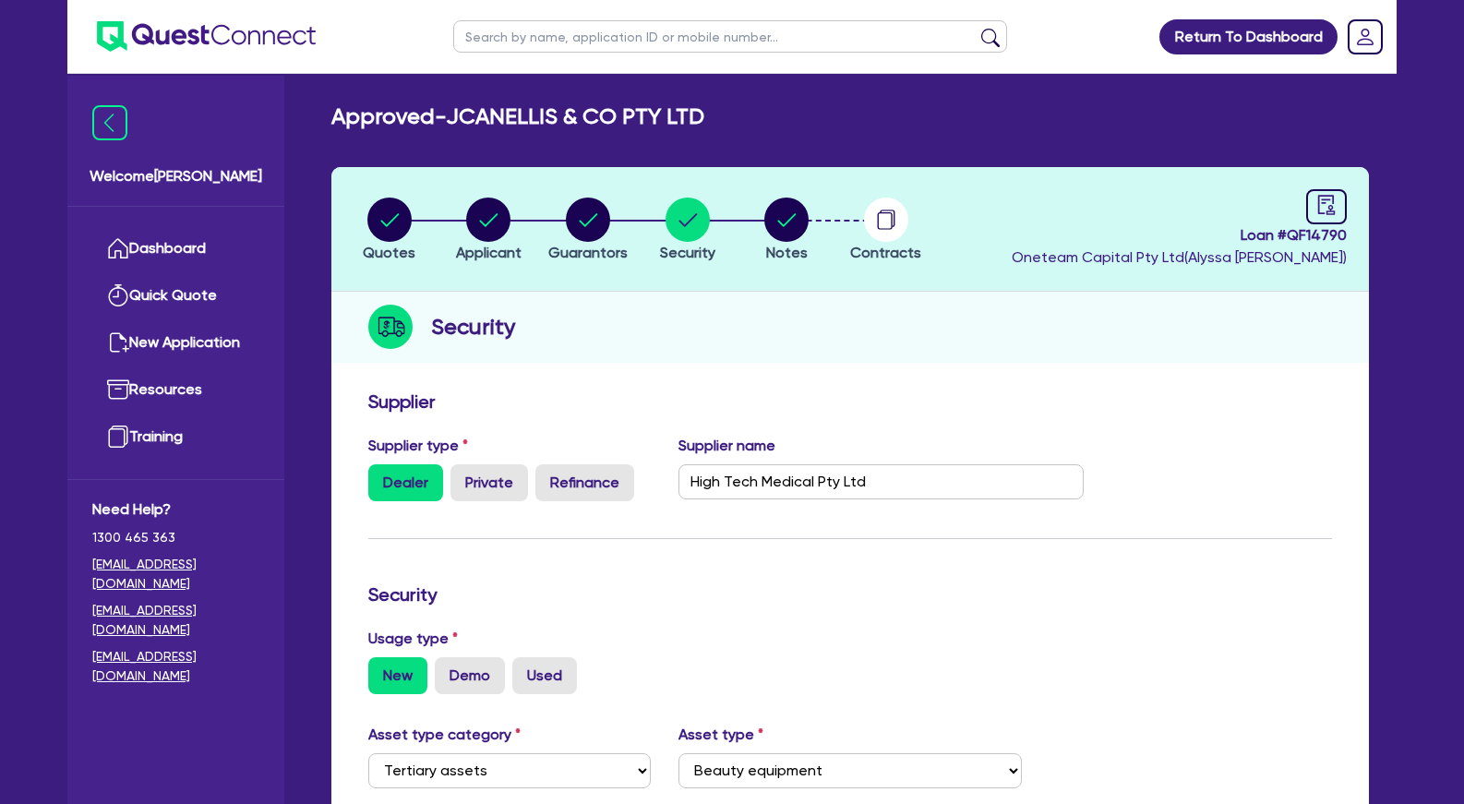
click at [792, 621] on form "Supplier Supplier type Dealer Private Refinance Supplier name High Tech Medical…" at bounding box center [850, 799] width 964 height 817
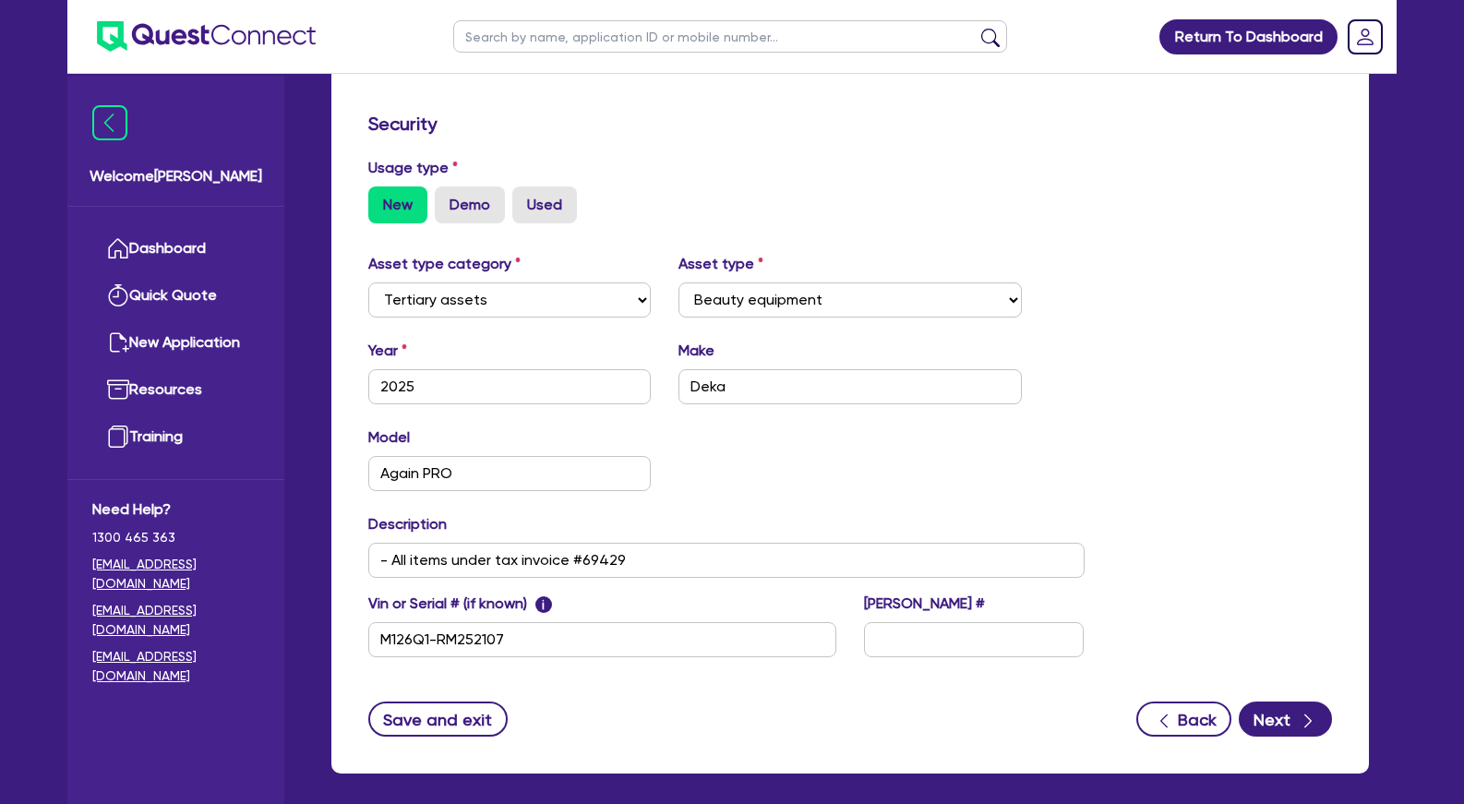
click at [755, 485] on div "Model Again PRO KM" at bounding box center [727, 466] width 744 height 79
click at [687, 455] on div "Model Again PRO KM" at bounding box center [727, 466] width 744 height 79
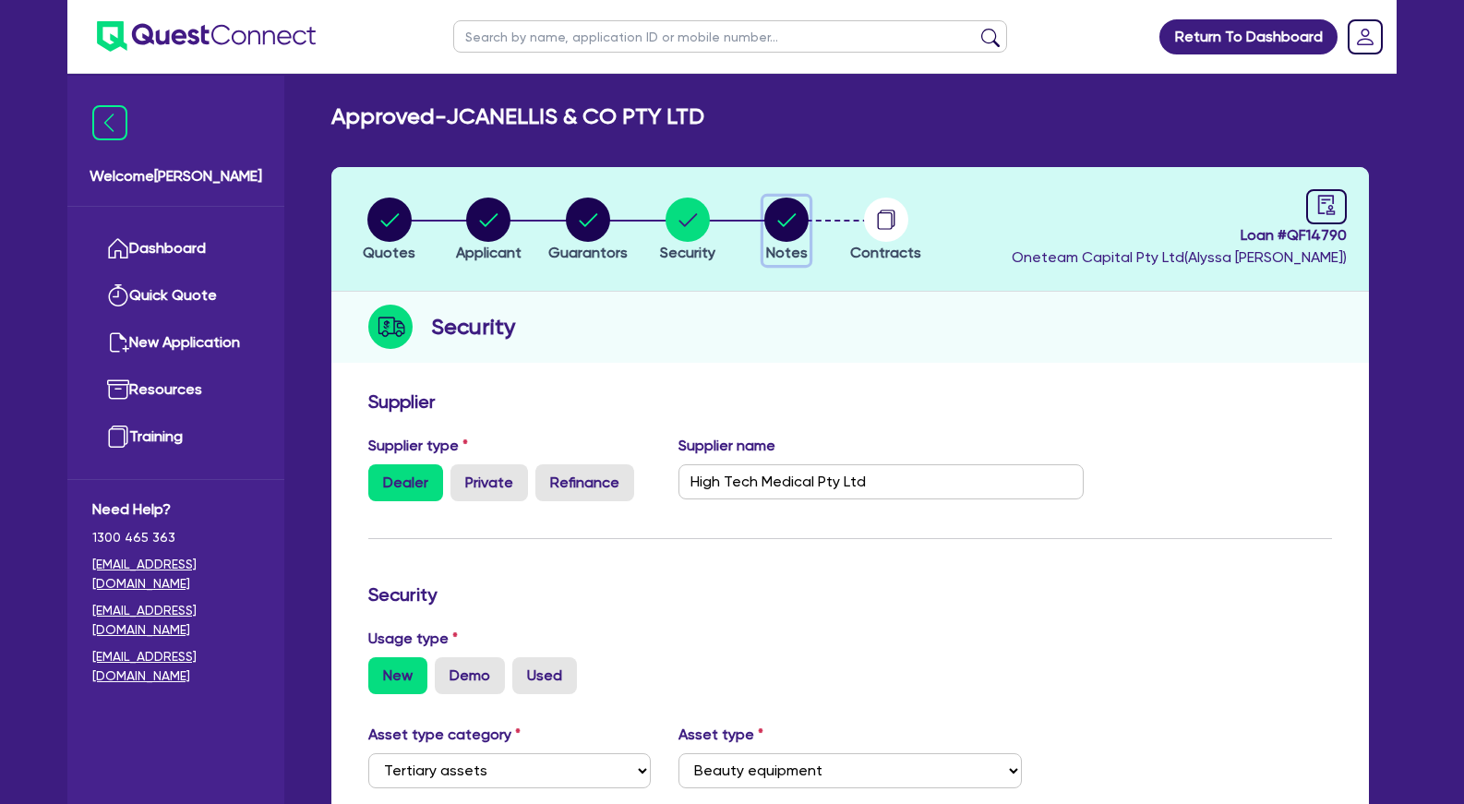
click at [776, 203] on circle "button" at bounding box center [786, 220] width 44 height 44
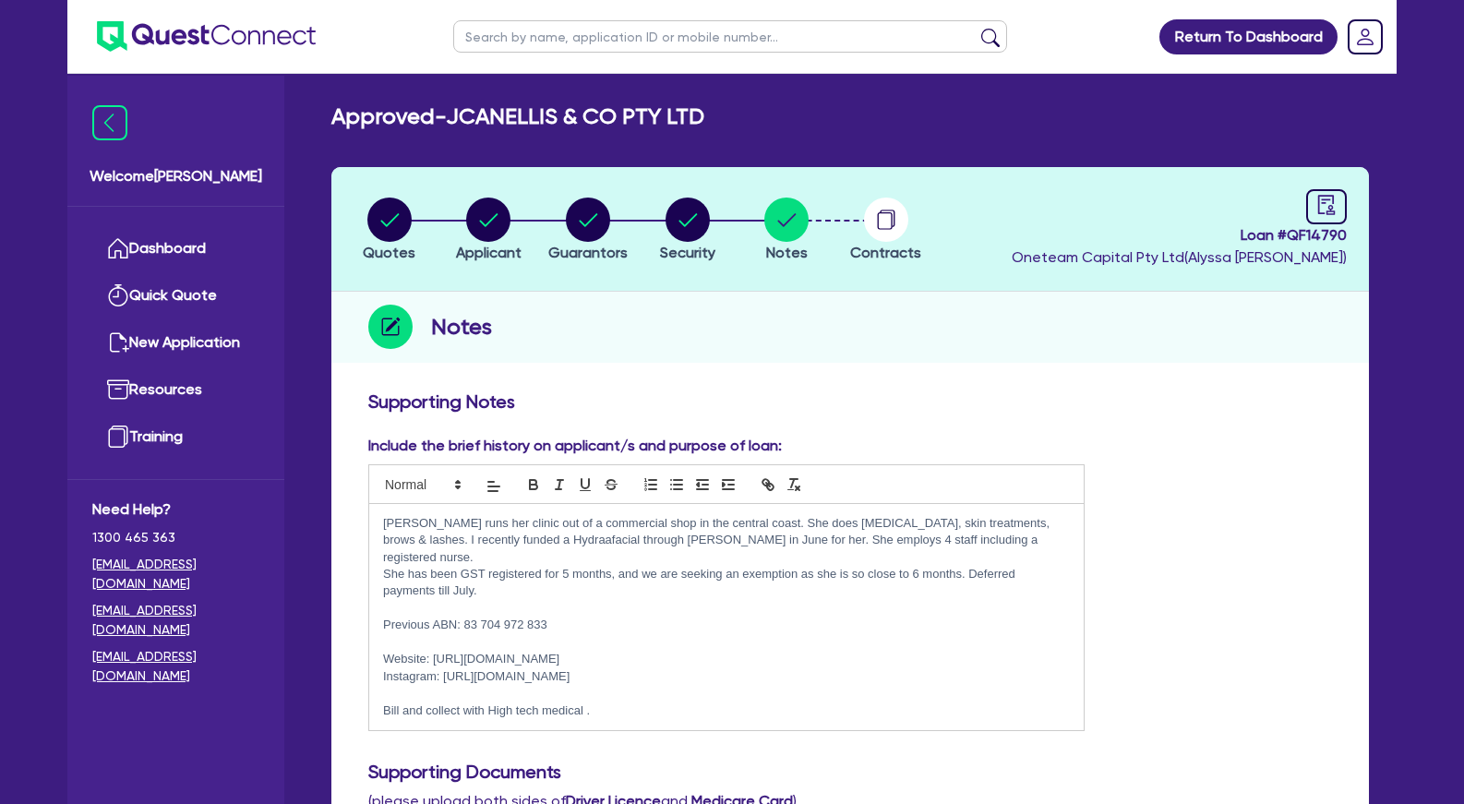
click at [500, 600] on p at bounding box center [726, 608] width 687 height 17
click at [571, 634] on p at bounding box center [726, 642] width 687 height 17
click at [559, 600] on p at bounding box center [726, 608] width 687 height 17
click at [802, 530] on p "[PERSON_NAME] runs her clinic out of a commercial shop in the central coast. Sh…" at bounding box center [726, 540] width 687 height 51
click at [943, 346] on div "Notes" at bounding box center [850, 327] width 1038 height 71
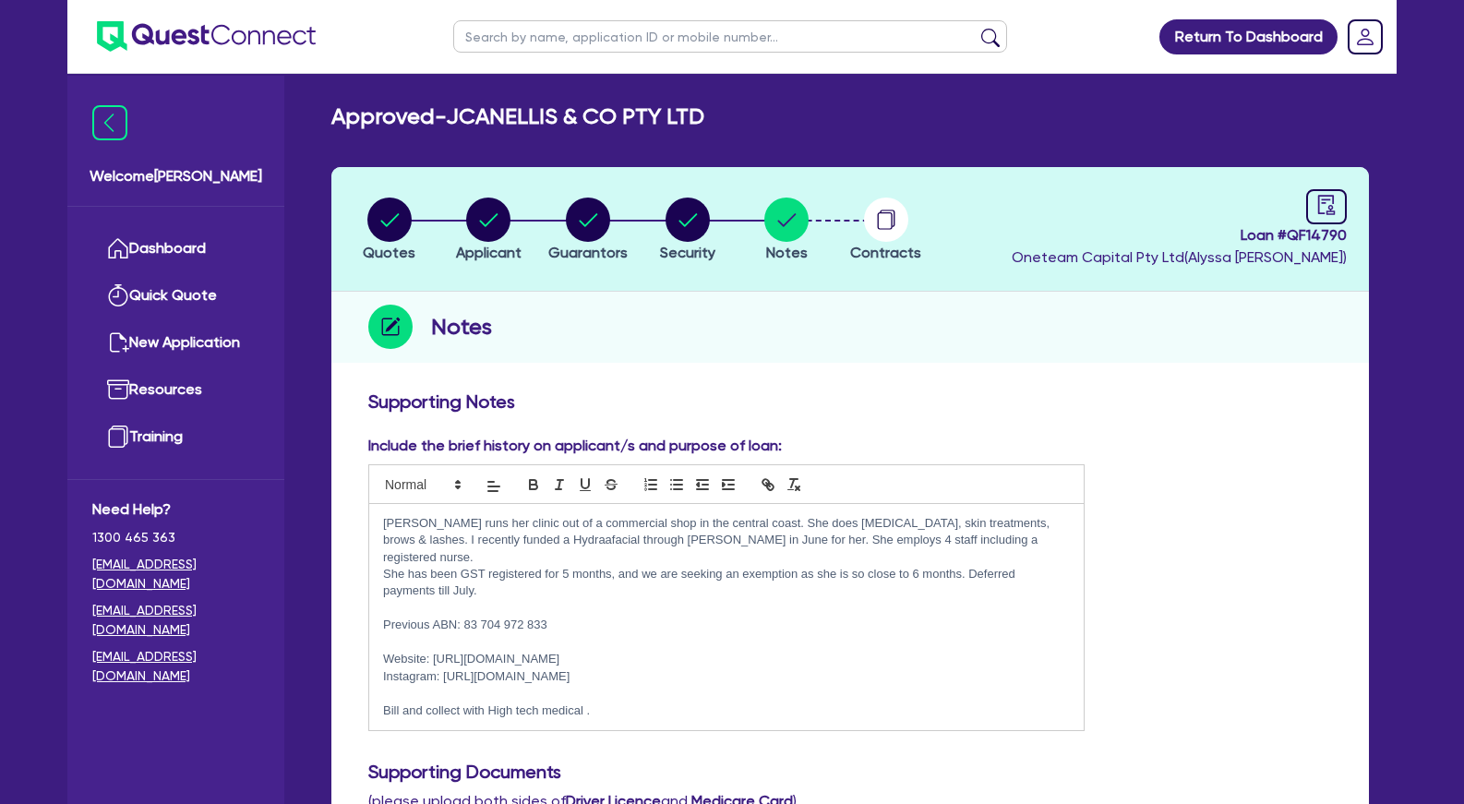
click at [538, 113] on h2 "Approved - JCANELLIS & CO PTY LTD" at bounding box center [517, 116] width 373 height 27
click at [477, 222] on circle "button" at bounding box center [488, 220] width 44 height 44
select select "COMPANY"
select select "HEALTH_BEAUTY"
select select "HAIR_BEAUTY_SALONS"
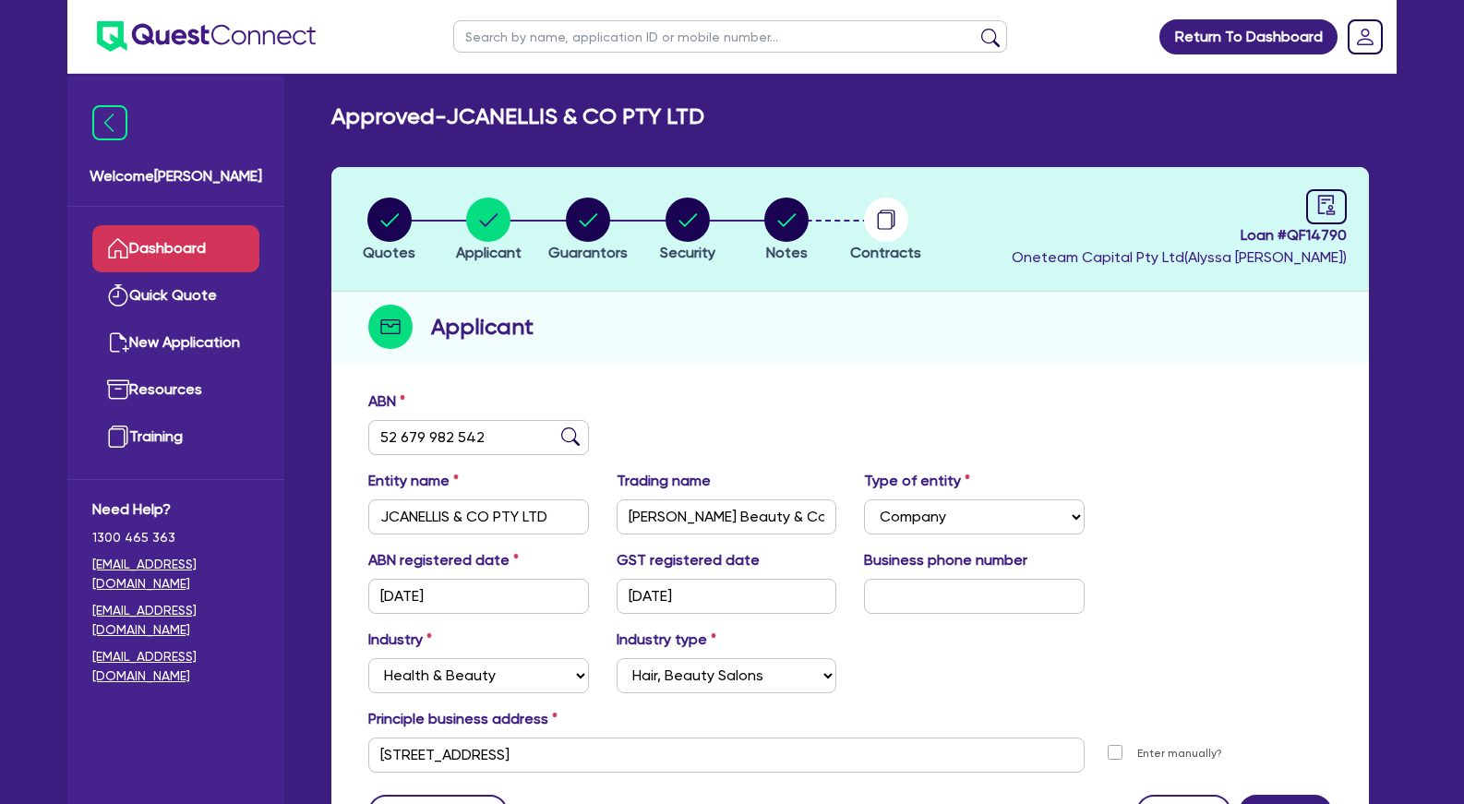
click at [177, 242] on link "Dashboard" at bounding box center [175, 248] width 167 height 47
